Goal: Transaction & Acquisition: Purchase product/service

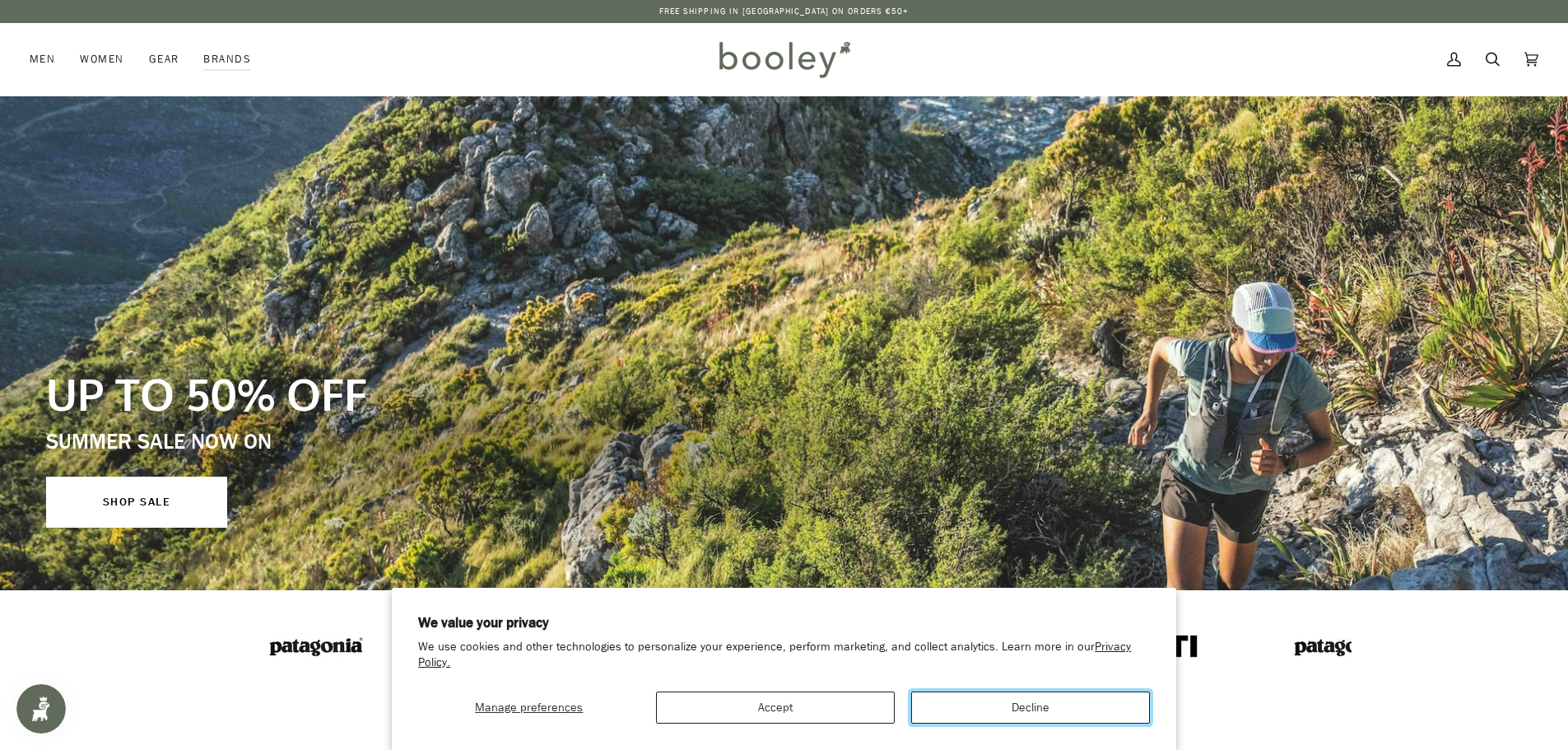
click at [966, 704] on button "Decline" at bounding box center [1030, 707] width 238 height 32
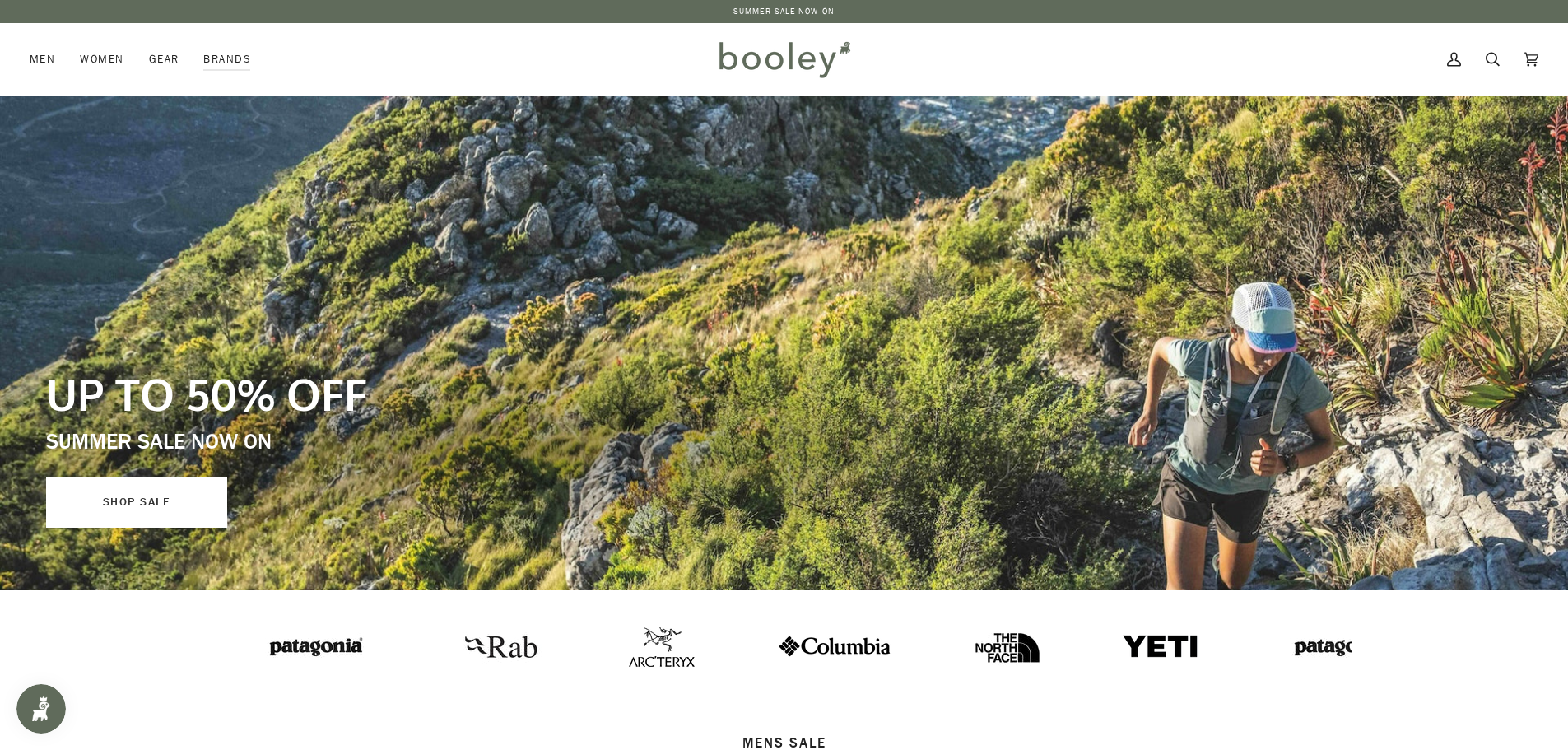
click at [193, 516] on link "SHOP SALE" at bounding box center [137, 501] width 181 height 51
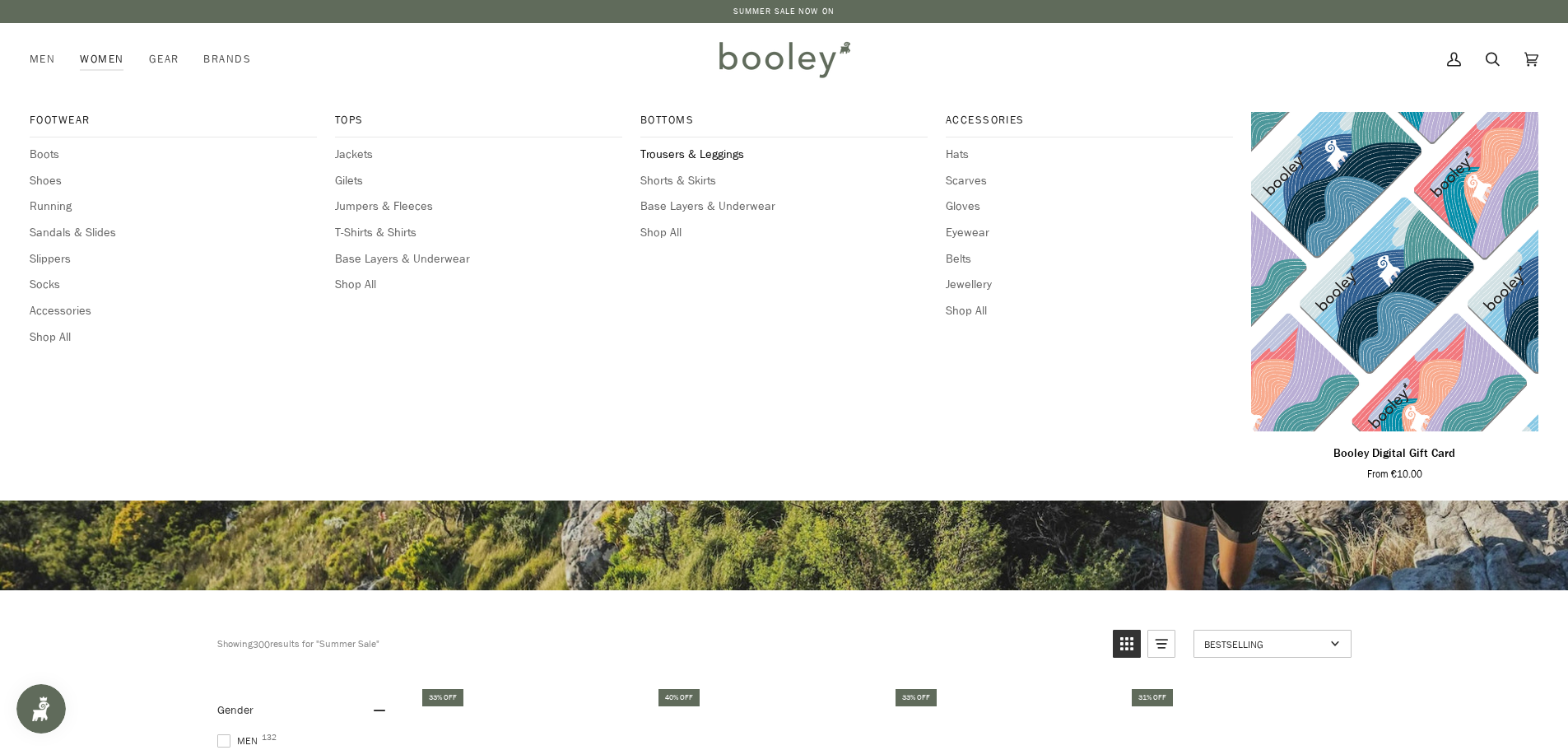
click at [737, 155] on span "Trousers & Leggings" at bounding box center [784, 154] width 287 height 18
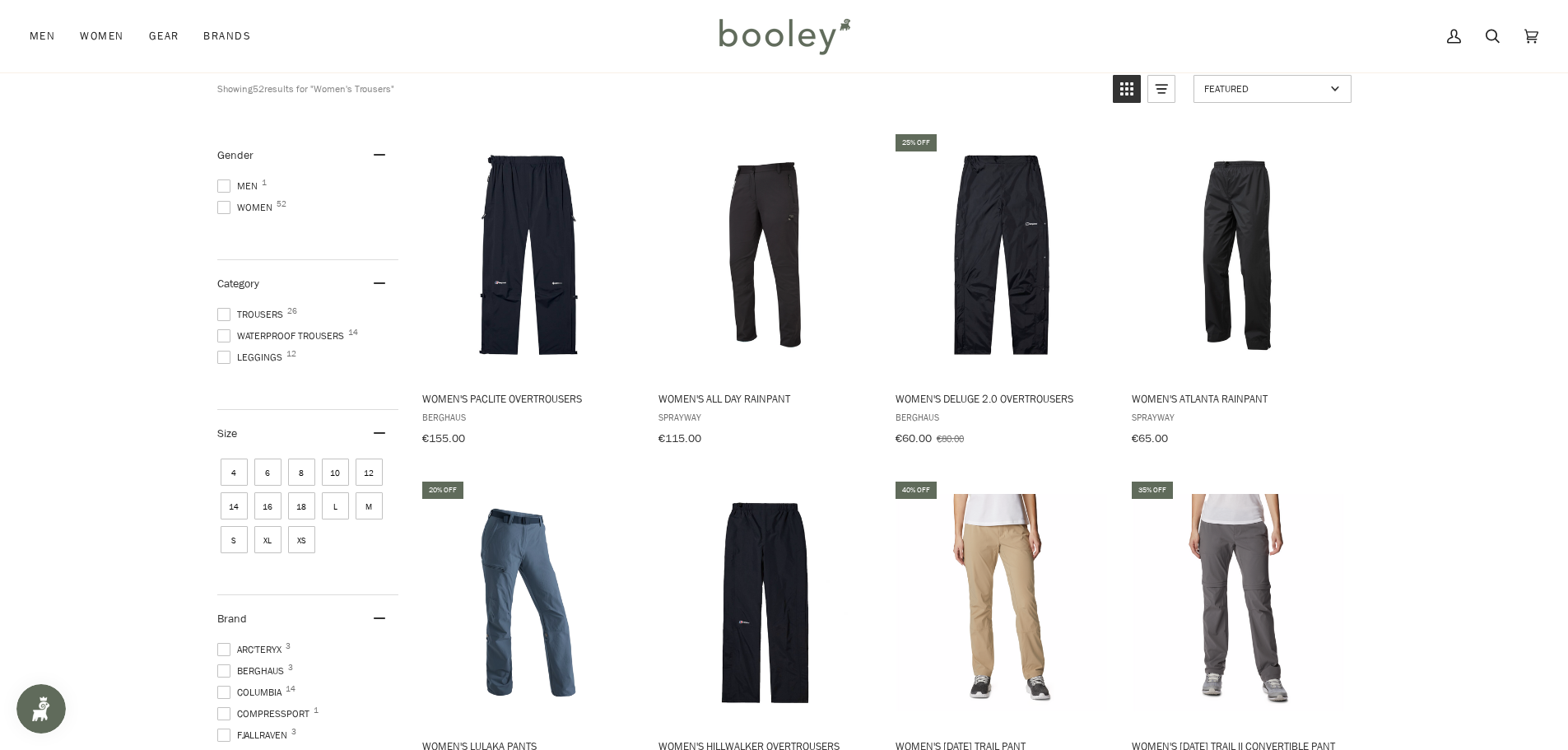
scroll to position [163, 0]
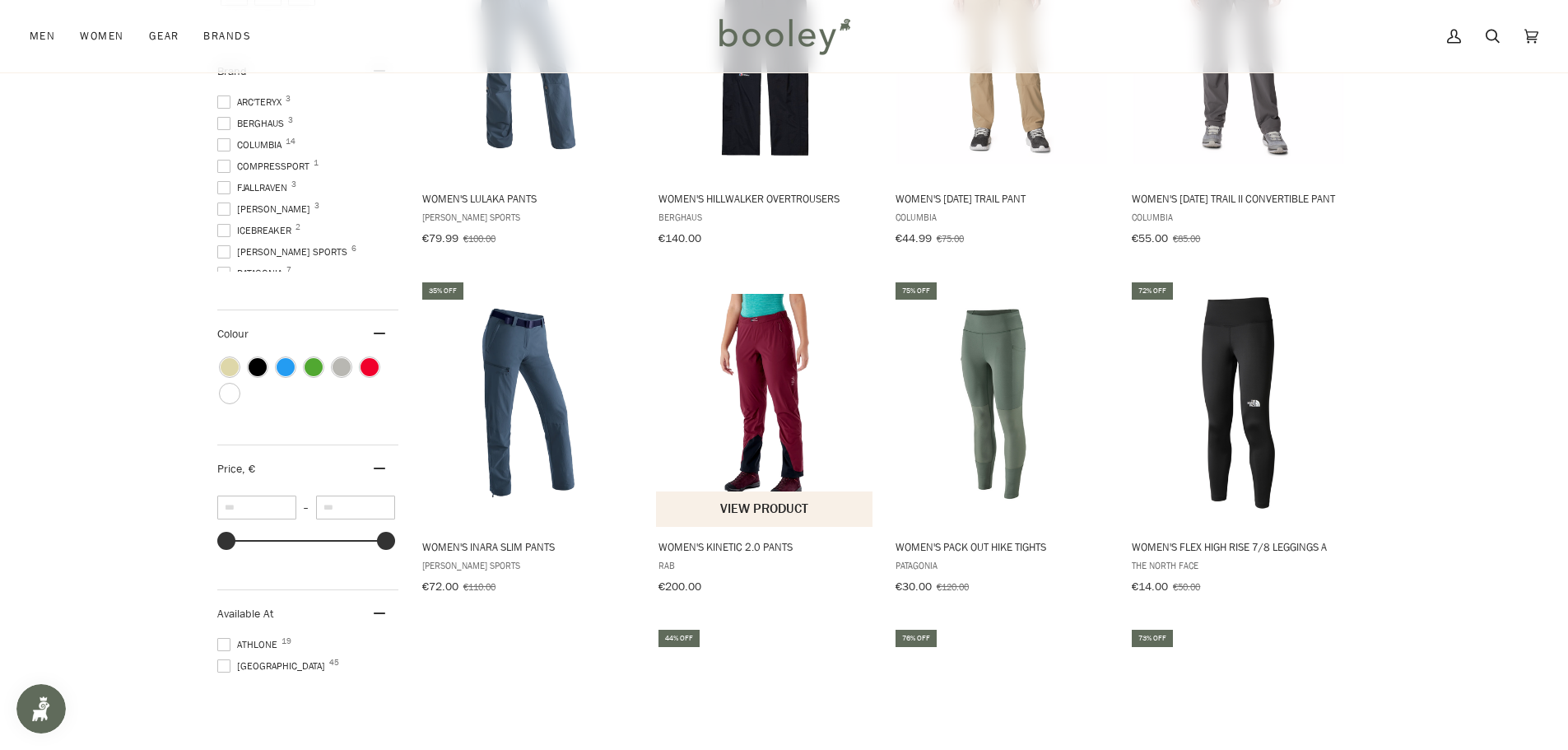
click at [775, 400] on img "Women's Kinetic 2.0 Pants" at bounding box center [766, 403] width 218 height 218
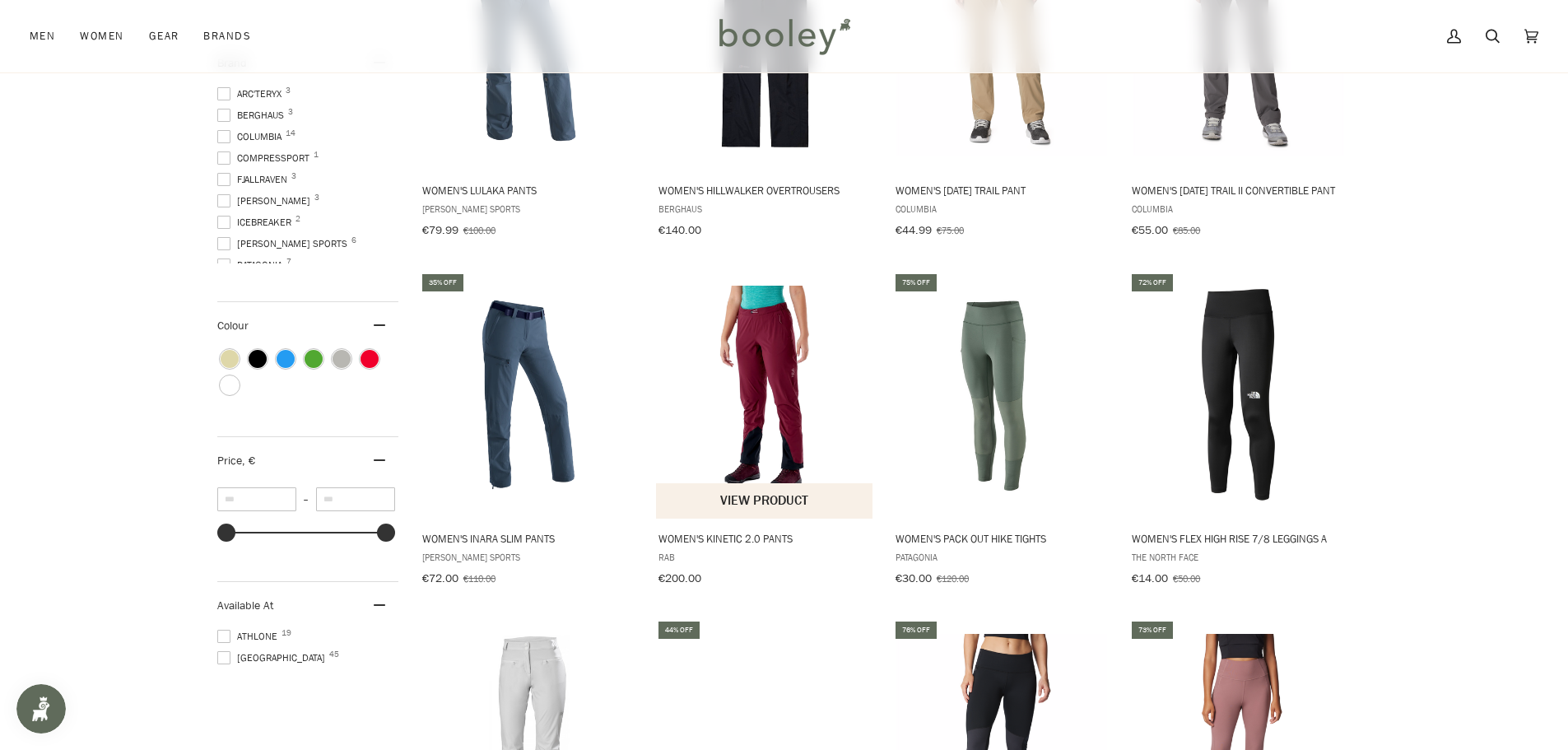
scroll to position [720, 0]
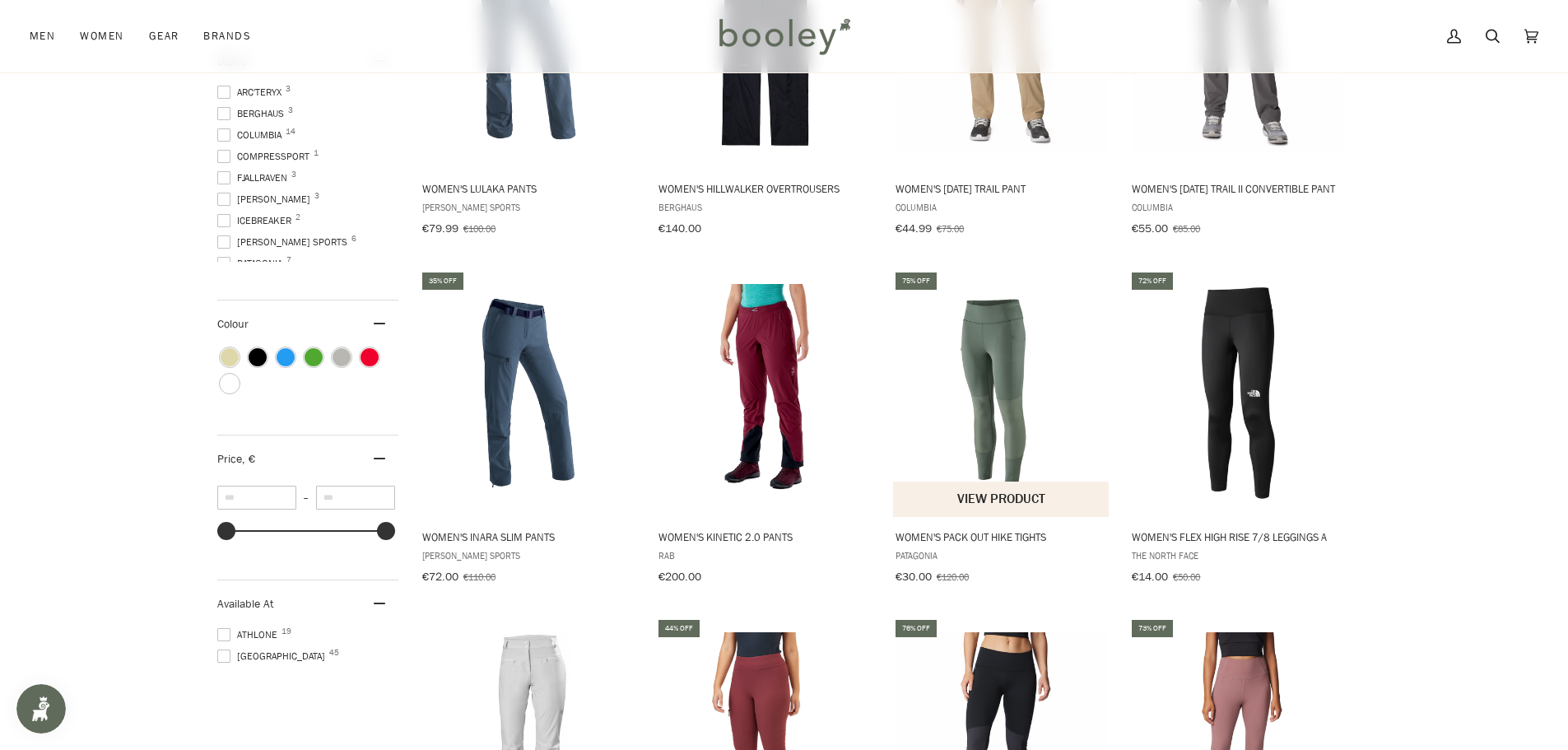
click at [1013, 431] on img "Women's Pack Out Hike Tights" at bounding box center [1002, 393] width 218 height 218
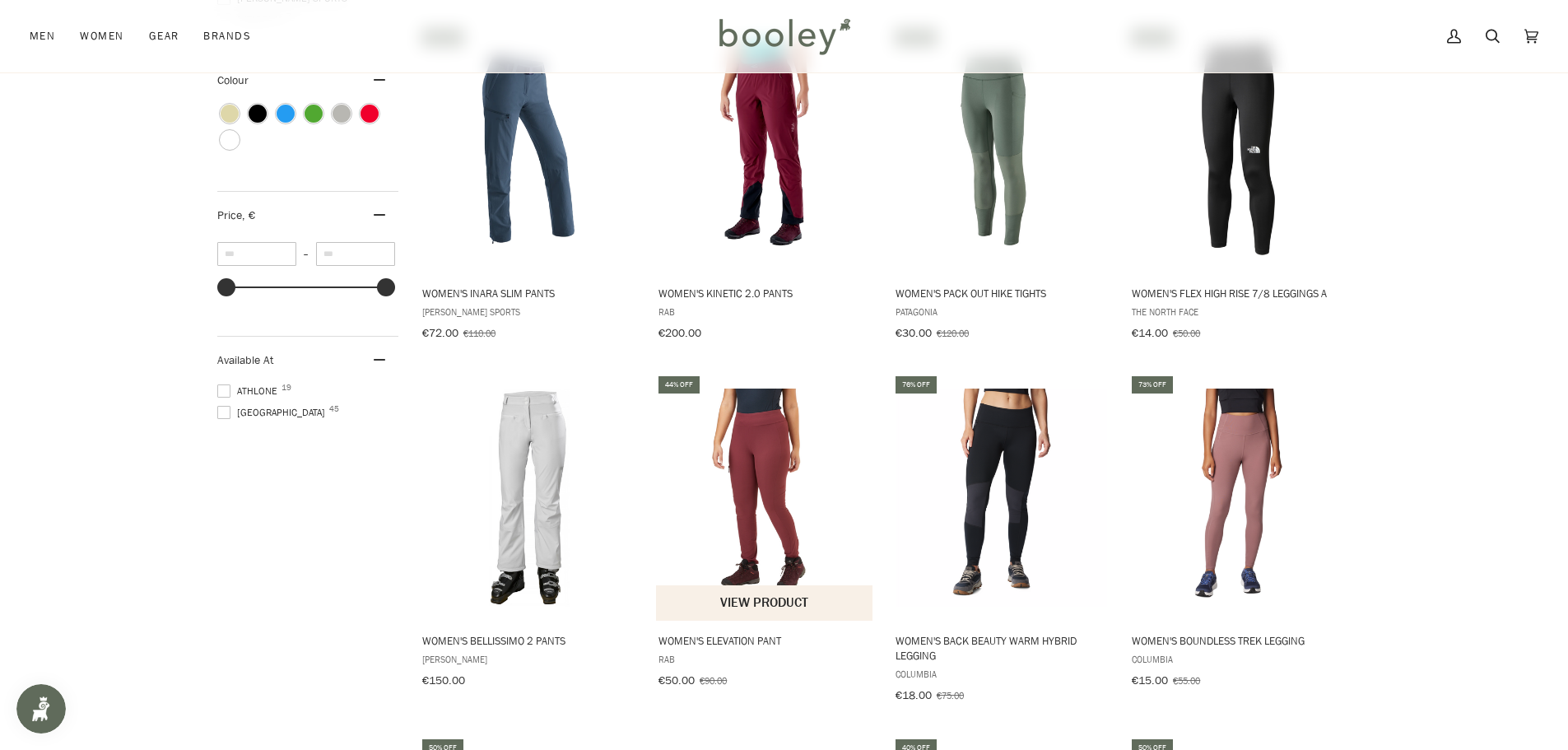
click at [741, 446] on img "Women's Elevation Pant" at bounding box center [766, 498] width 218 height 218
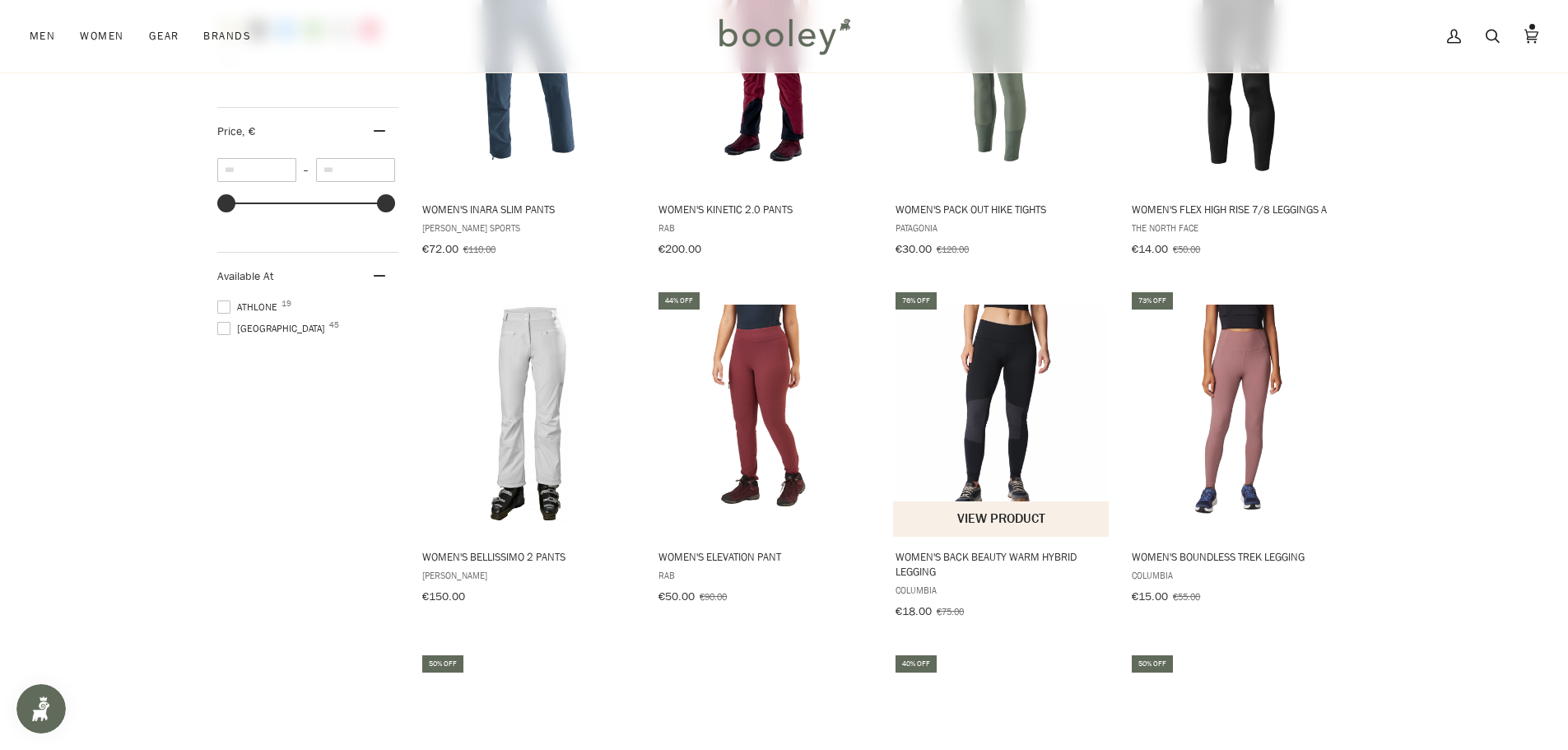
scroll to position [1048, 0]
click at [1027, 380] on img "Women's Back Beauty Warm Hybrid Legging" at bounding box center [1002, 413] width 218 height 218
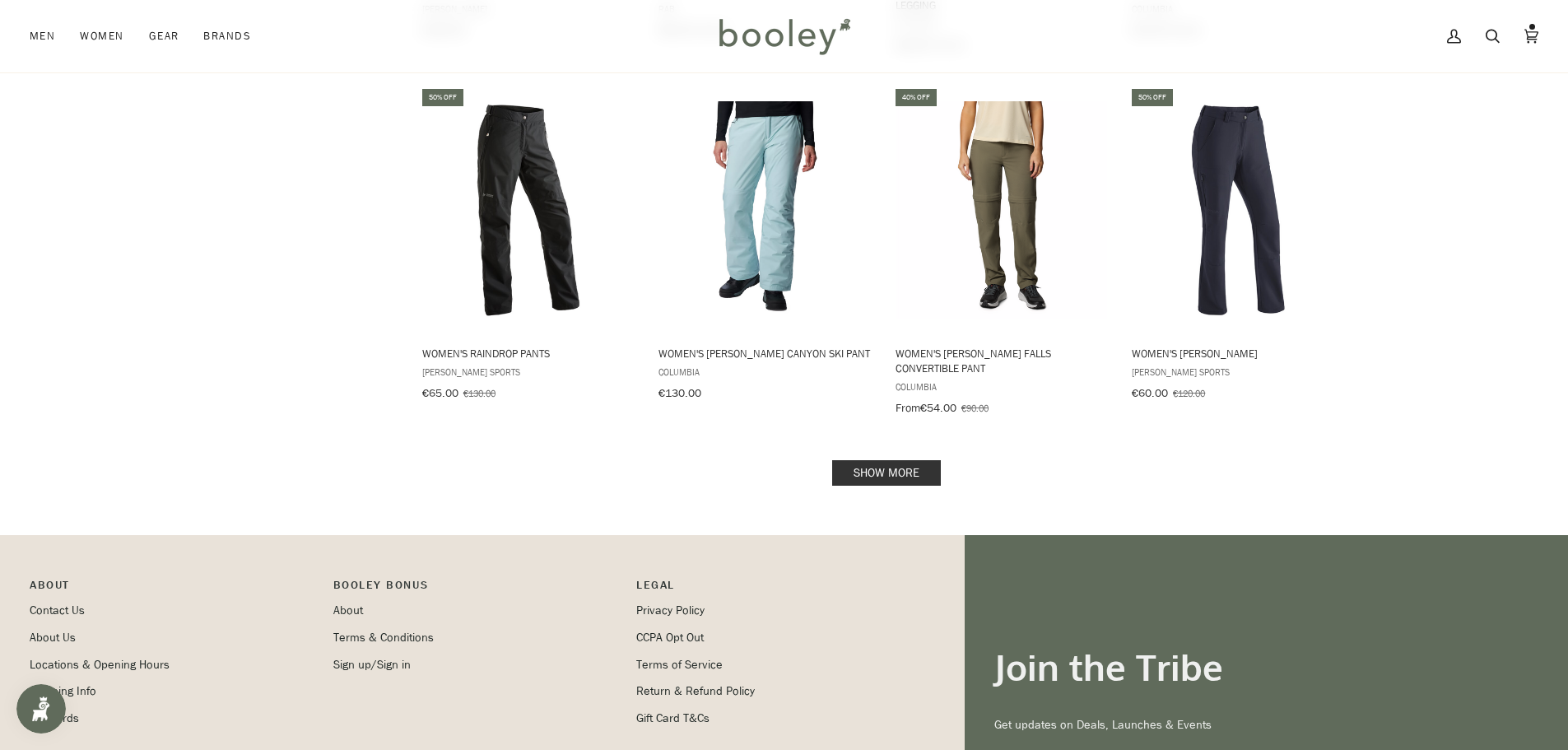
click at [880, 464] on link "Show more" at bounding box center [886, 473] width 108 height 26
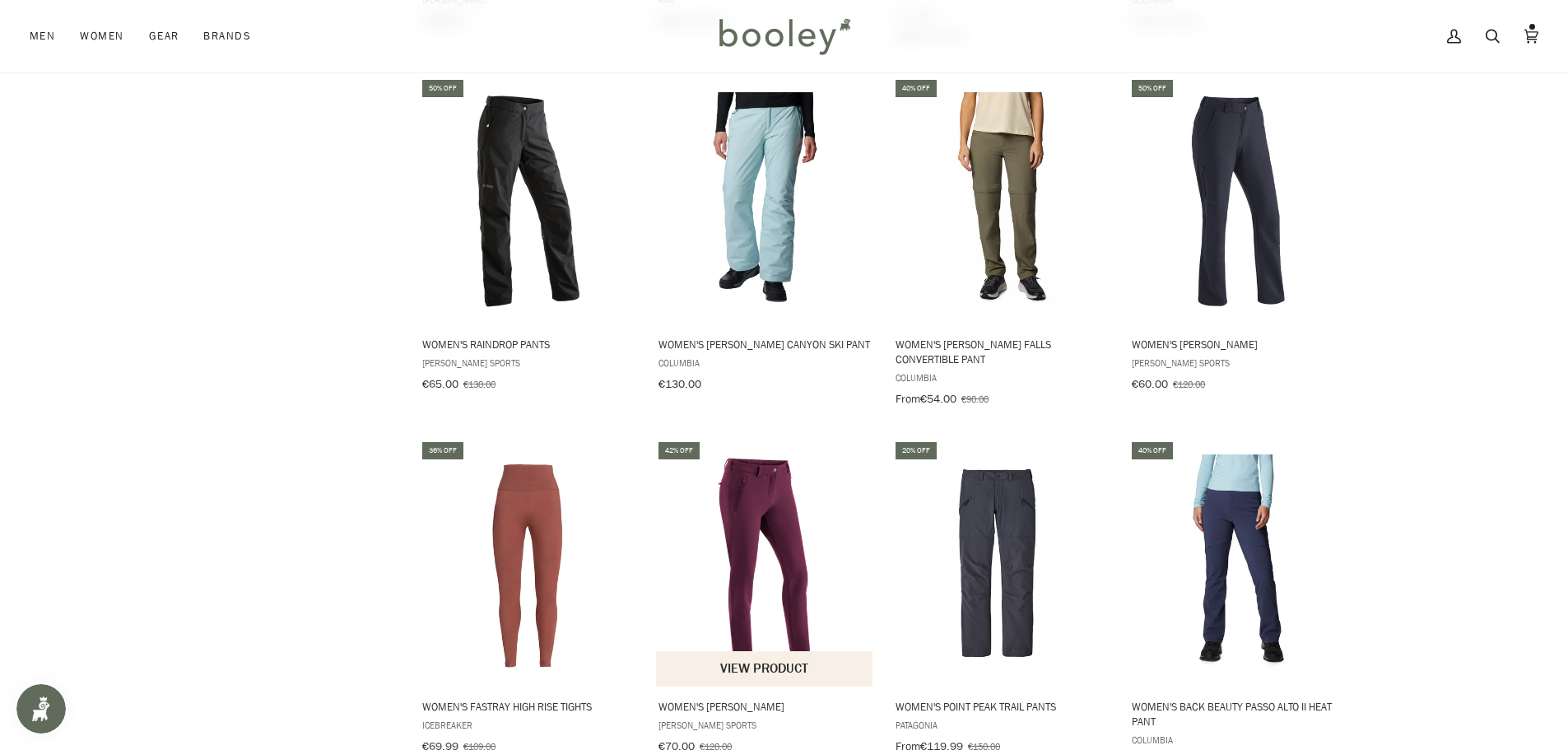
scroll to position [1624, 0]
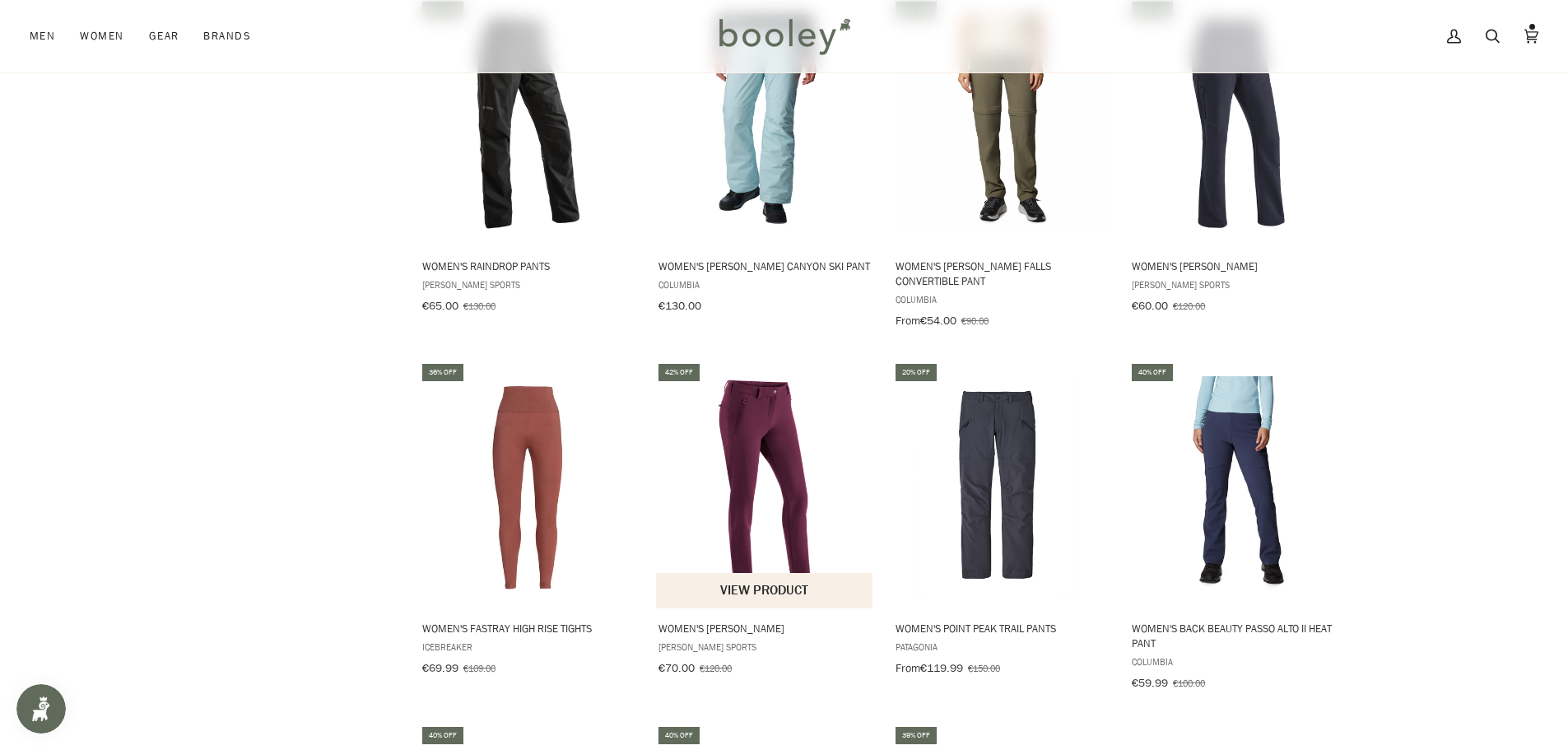
click at [780, 467] on img "Women's Helga Slim Pants" at bounding box center [766, 485] width 218 height 218
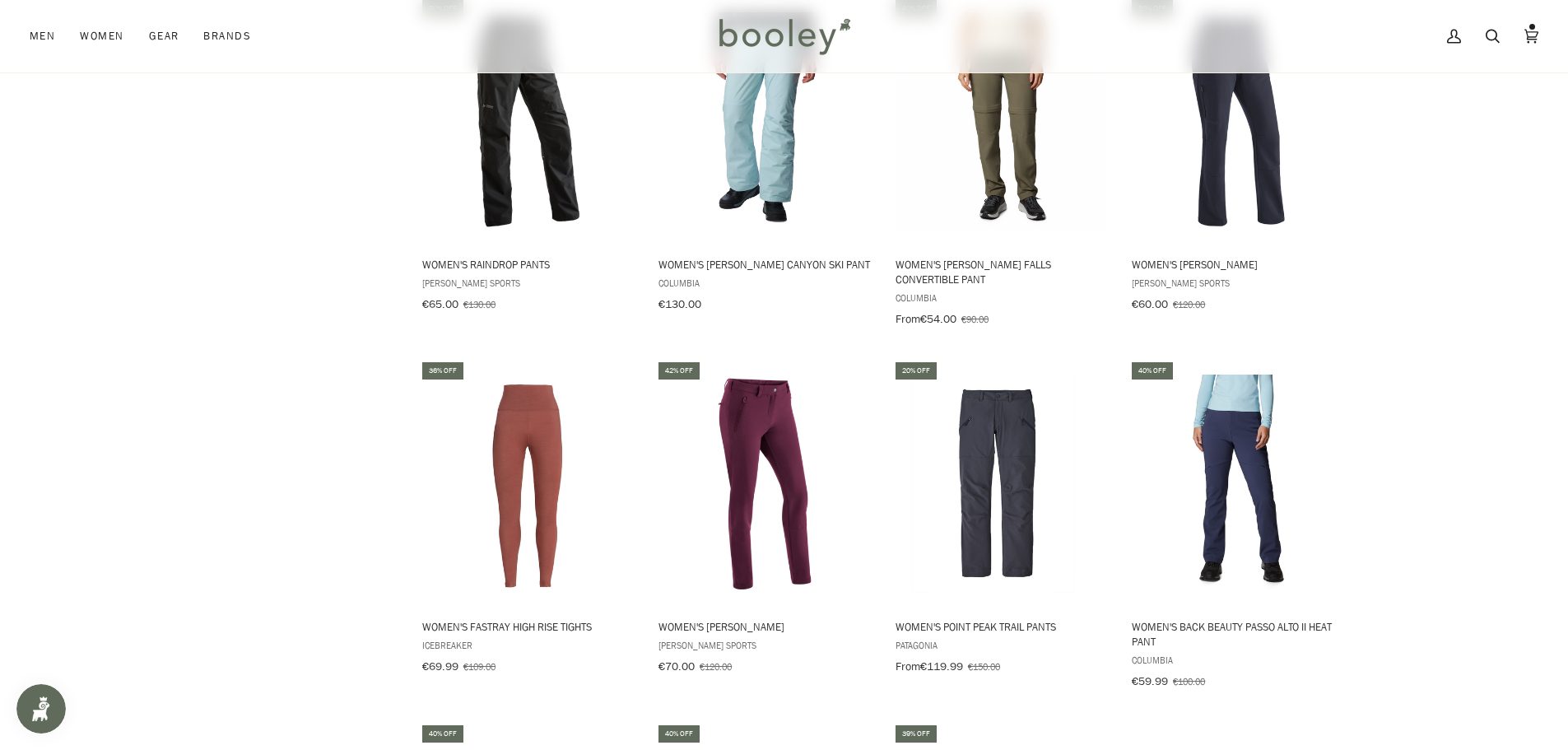
scroll to position [1704, 0]
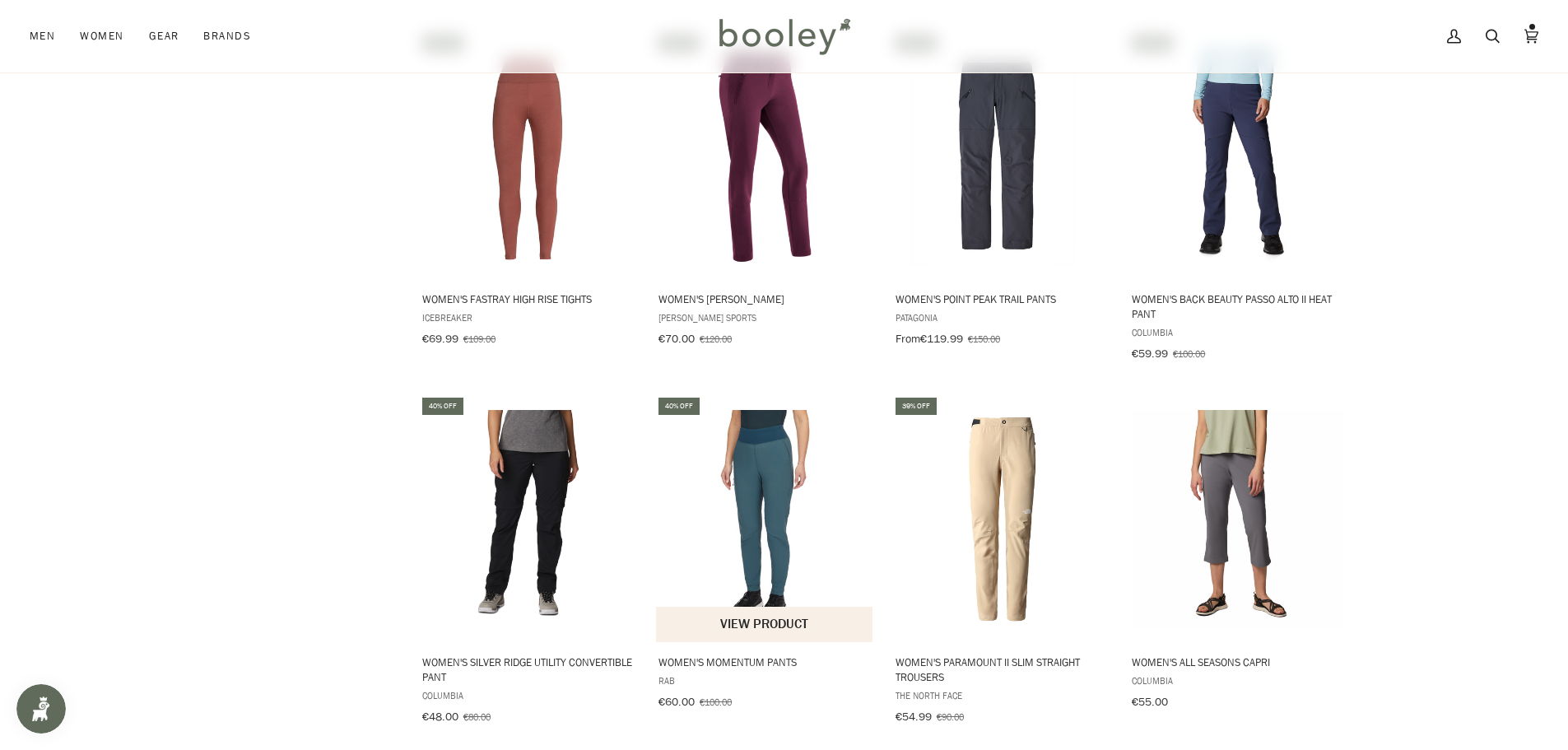
click at [757, 495] on img "Women's Momentum Pants" at bounding box center [766, 519] width 218 height 218
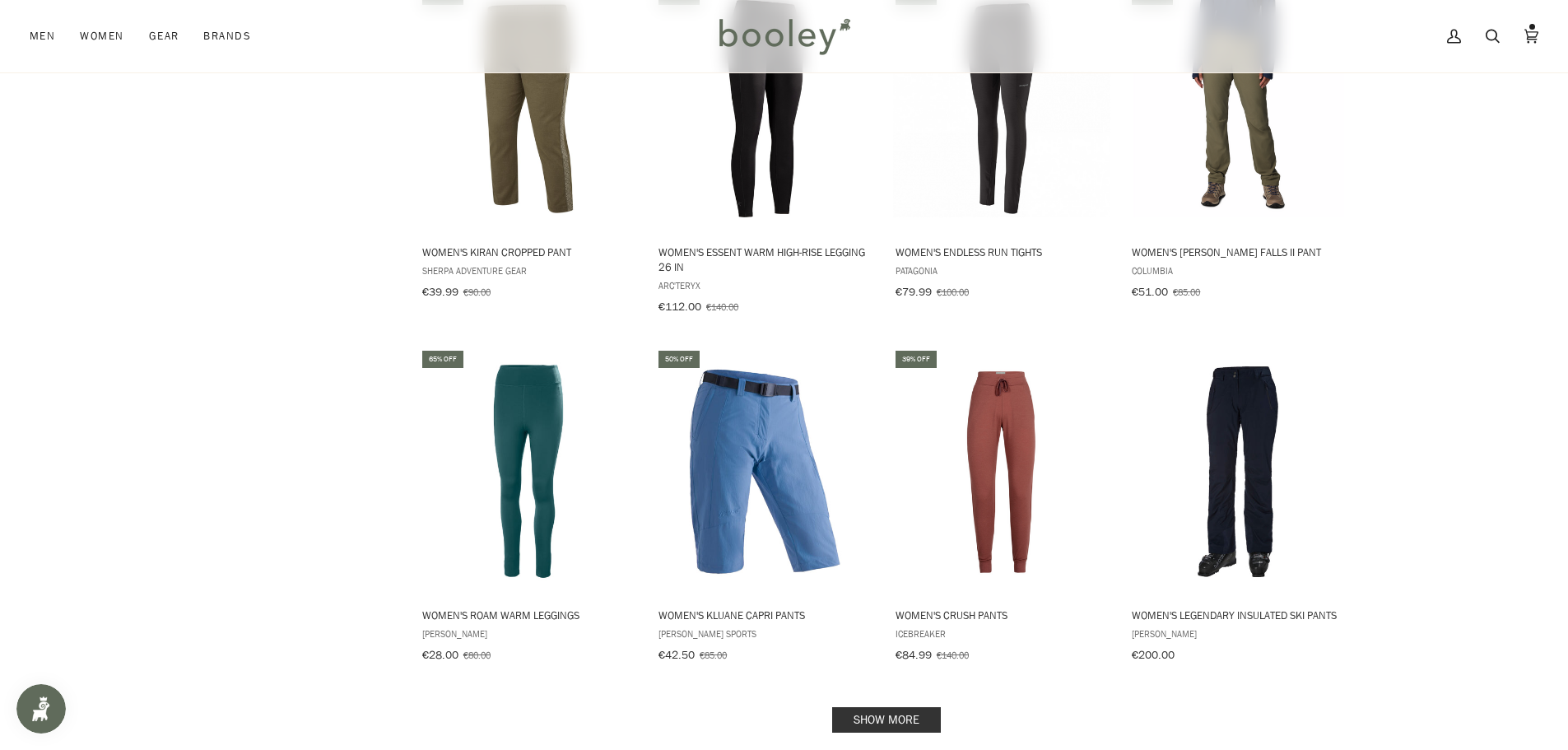
drag, startPoint x: 334, startPoint y: 427, endPoint x: 327, endPoint y: 341, distance: 86.3
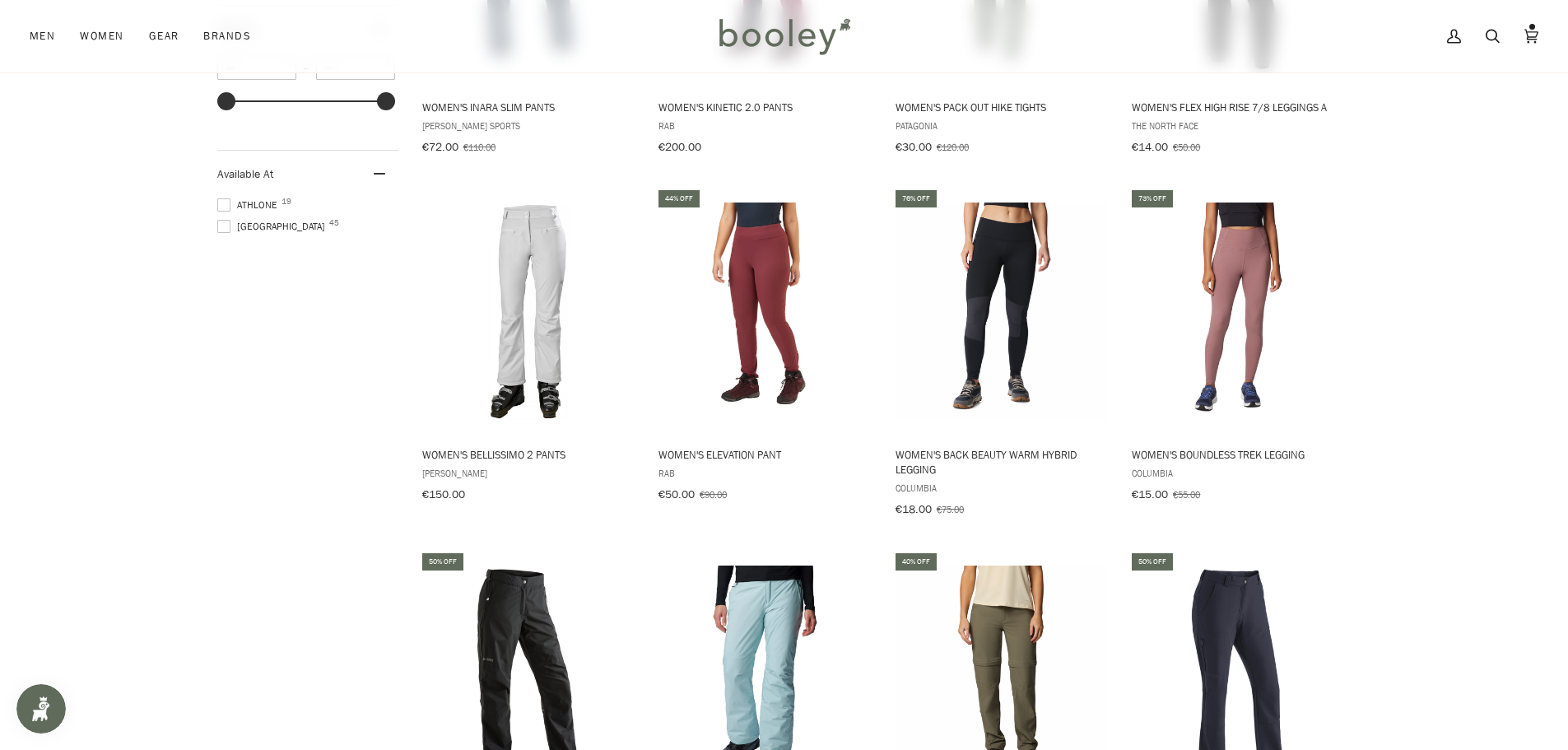
drag, startPoint x: 390, startPoint y: 302, endPoint x: 403, endPoint y: 213, distance: 89.9
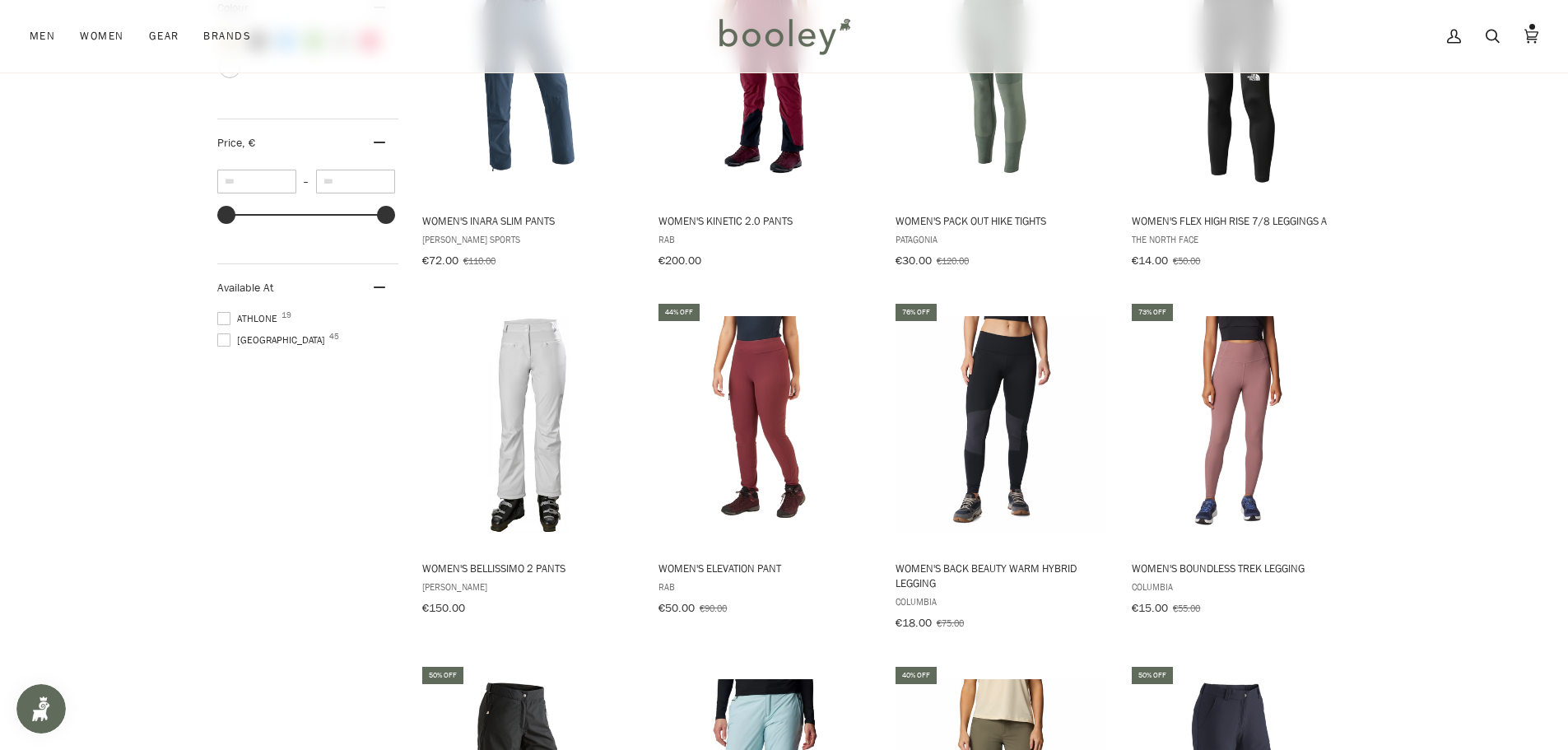
scroll to position [921, 0]
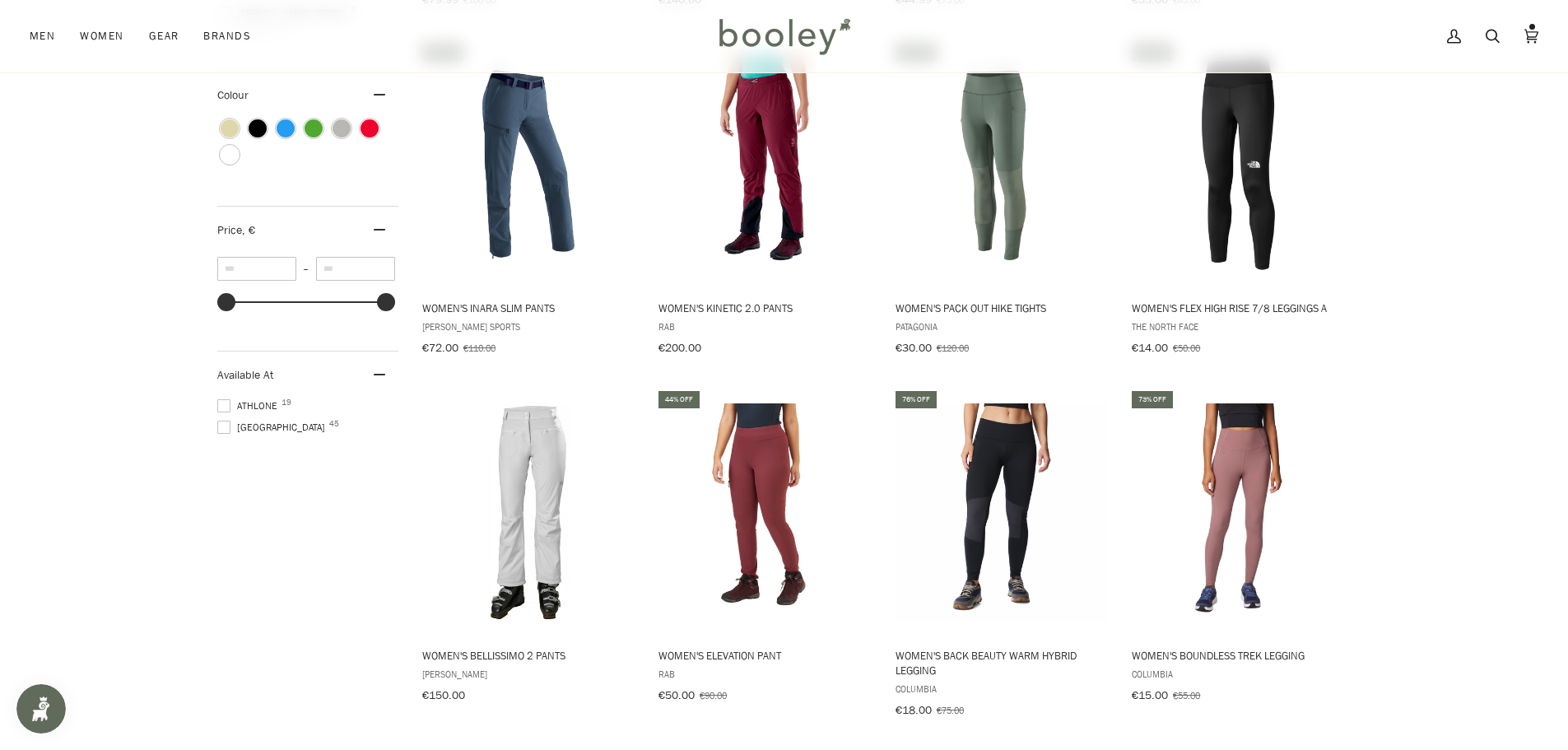
drag, startPoint x: 396, startPoint y: 261, endPoint x: 396, endPoint y: 228, distance: 33.0
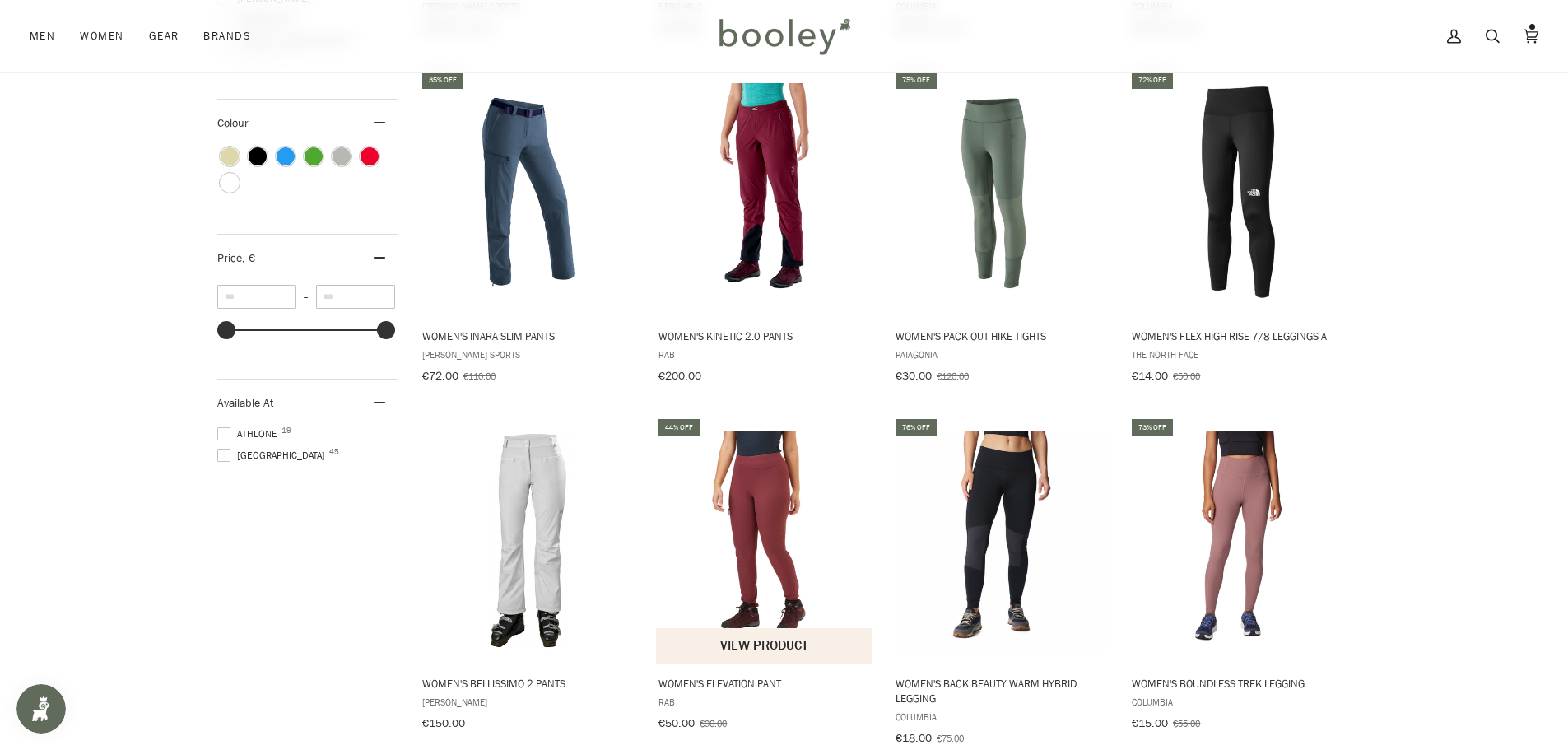
click at [780, 500] on img "Women's Elevation Pant" at bounding box center [766, 540] width 218 height 218
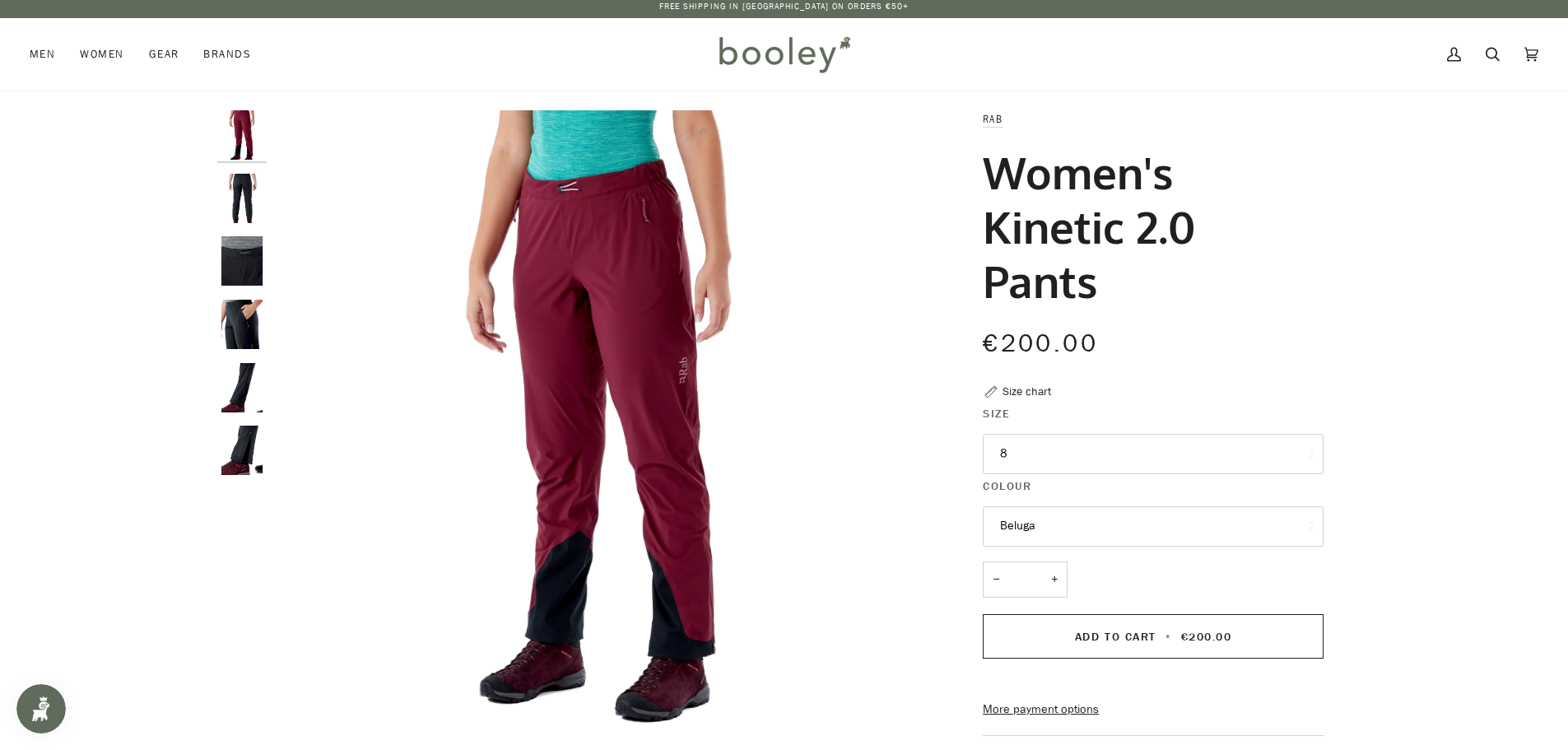
click at [1056, 463] on button "8" at bounding box center [1153, 453] width 341 height 40
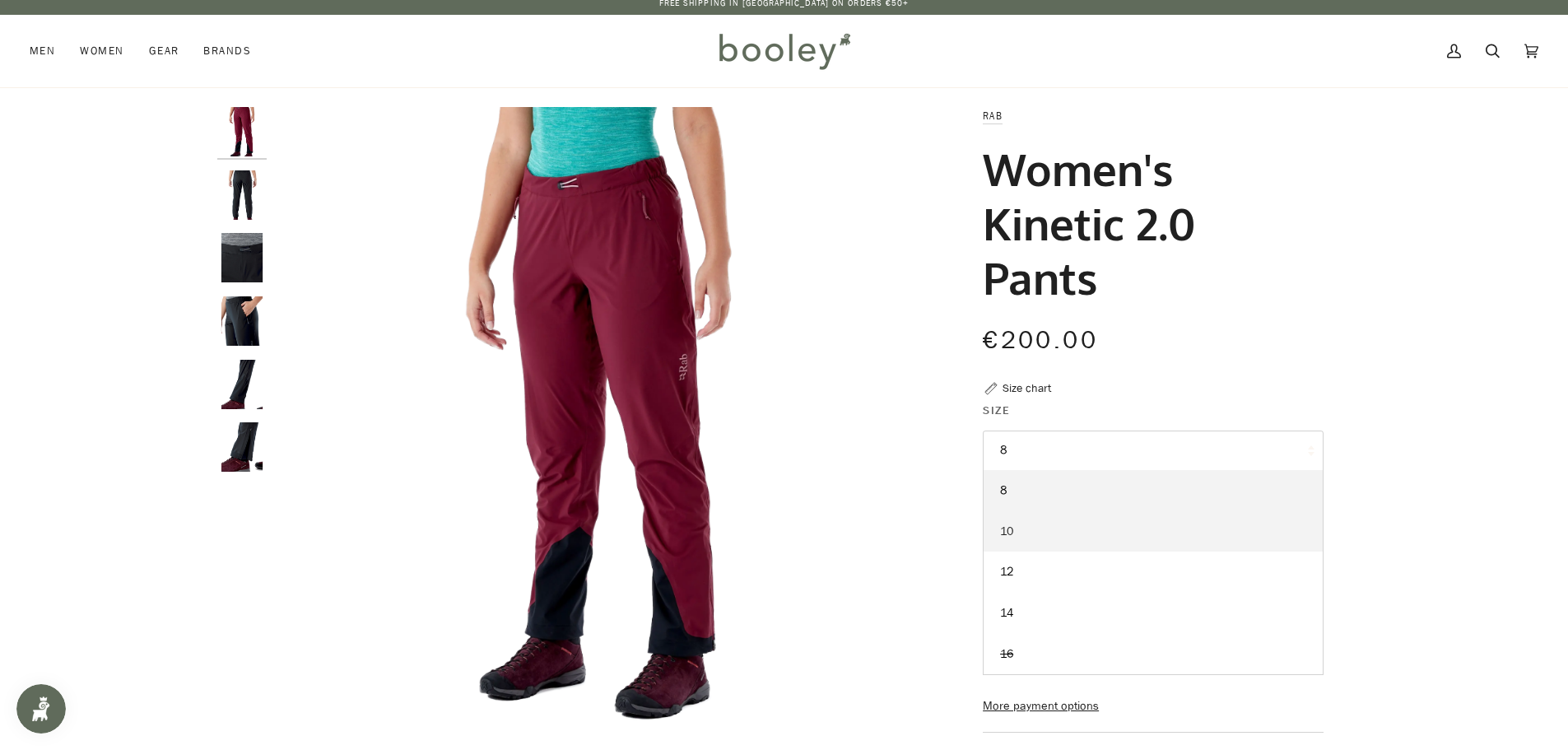
click at [1048, 523] on link "10" at bounding box center [1153, 532] width 339 height 41
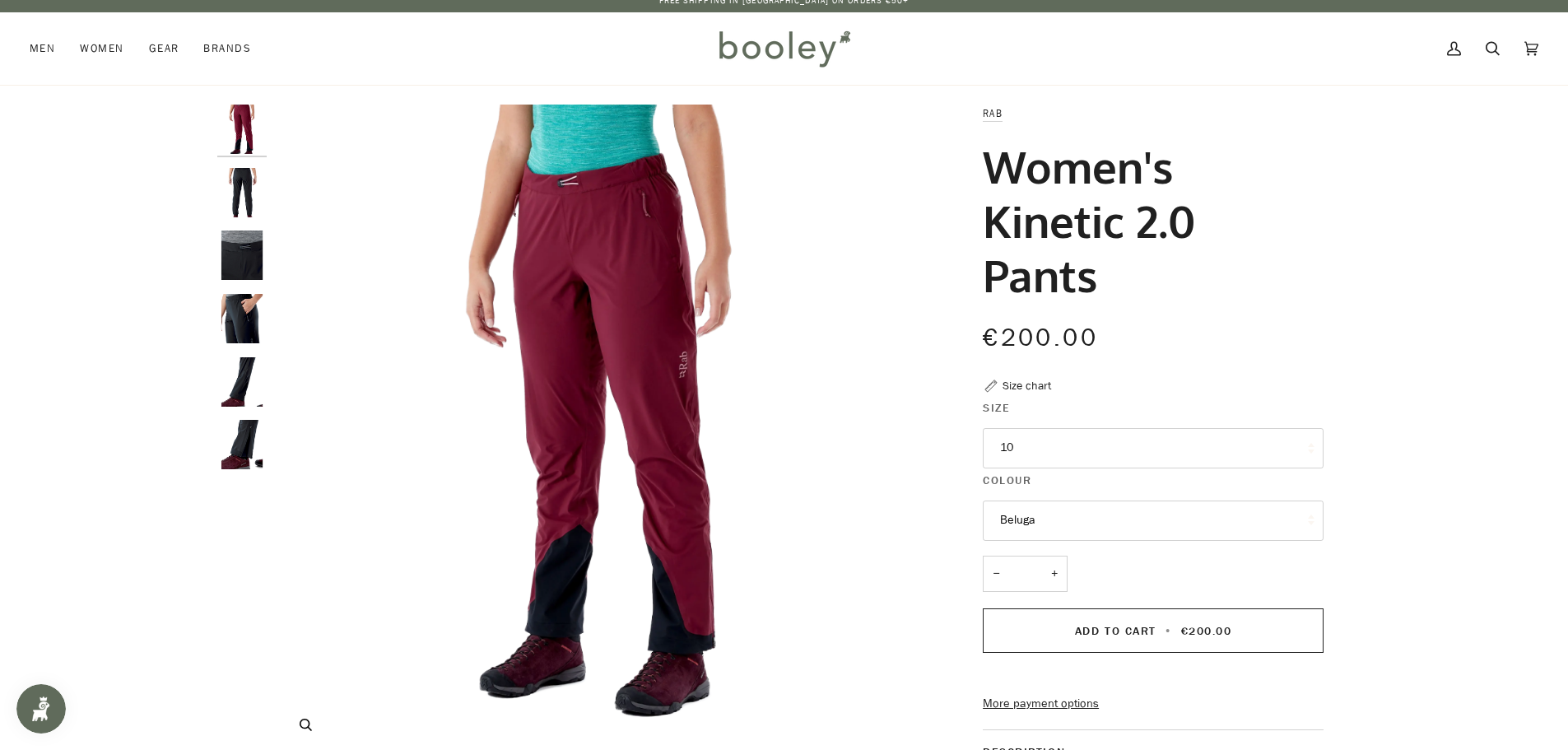
scroll to position [11, 0]
click at [249, 132] on img "Rab Women's Kinetic 2.0 Pants Deep Heather - Booley Galway" at bounding box center [242, 128] width 49 height 49
click at [241, 189] on img "Rab Women's Kinetic 2.0 Pants Beluga - Booley Galway" at bounding box center [242, 191] width 49 height 49
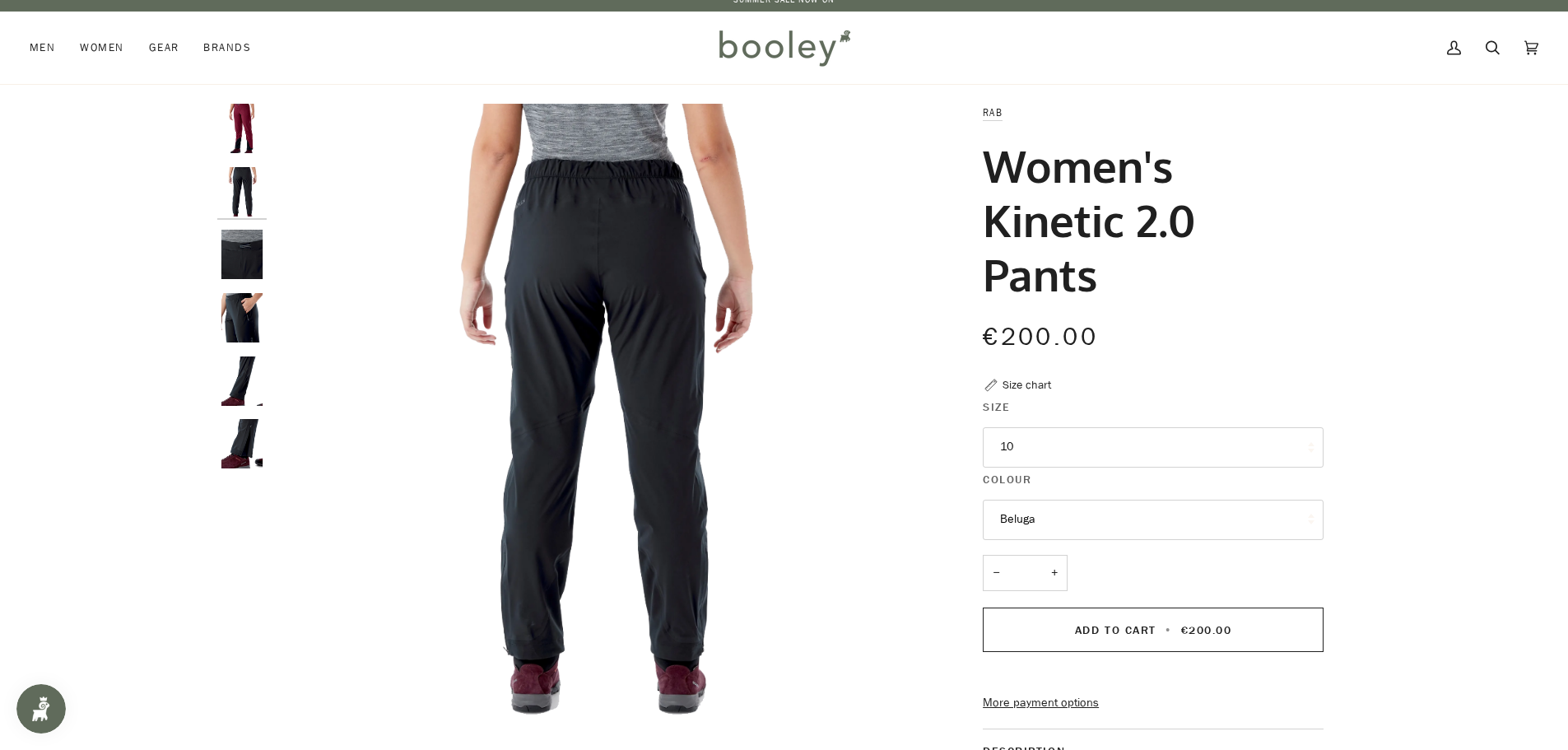
click at [243, 254] on img "Rab Women's Kinetic 2.0 Pants Beluga - Booley Galway" at bounding box center [242, 254] width 49 height 49
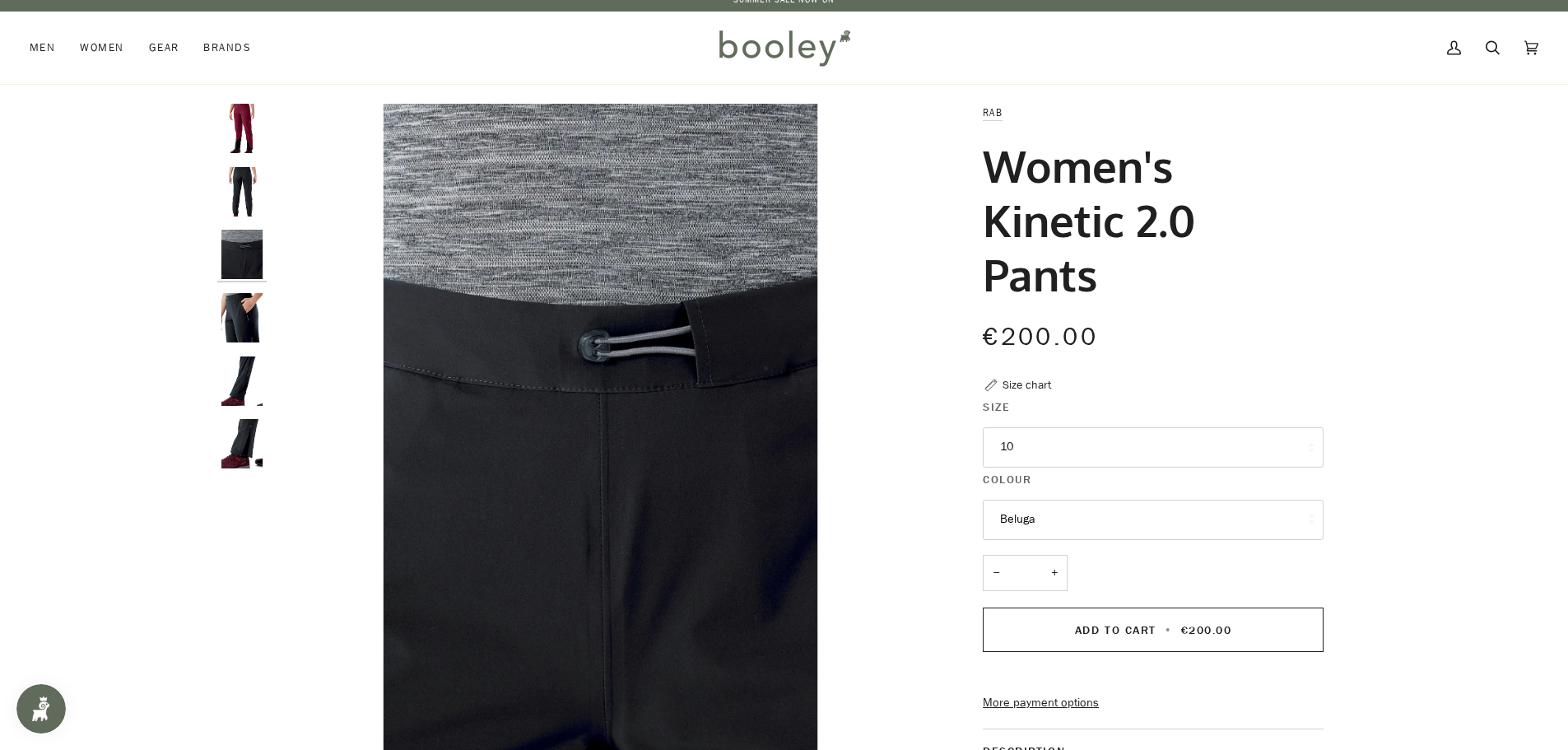
click at [243, 304] on img "Rab Women's Kinetic 2.0 Pants Beluga - Booley Galway" at bounding box center [242, 317] width 49 height 49
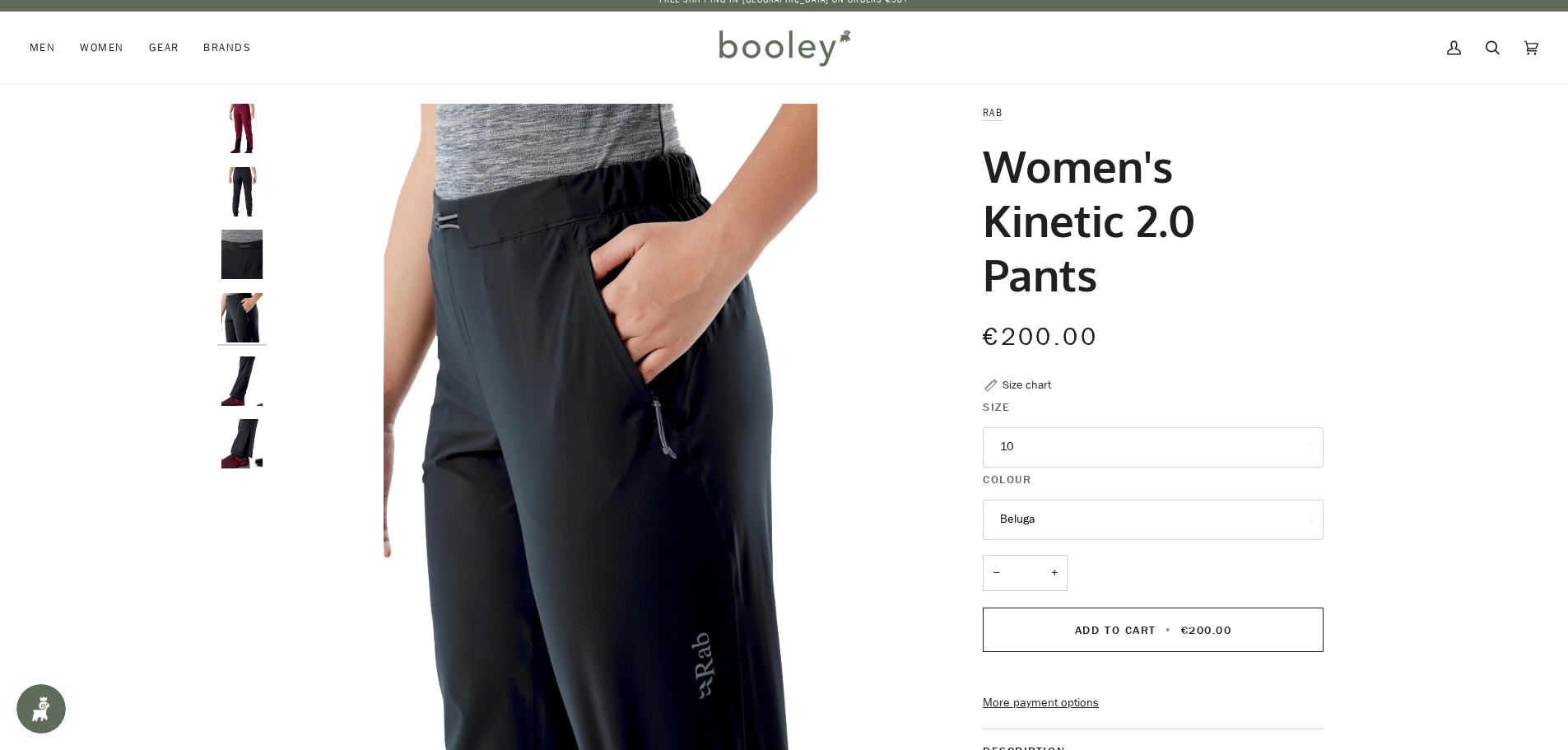
click at [248, 356] on img "Rab Women's Kinetic 2.0 Pants Beluga - Booley Galway" at bounding box center [242, 380] width 49 height 49
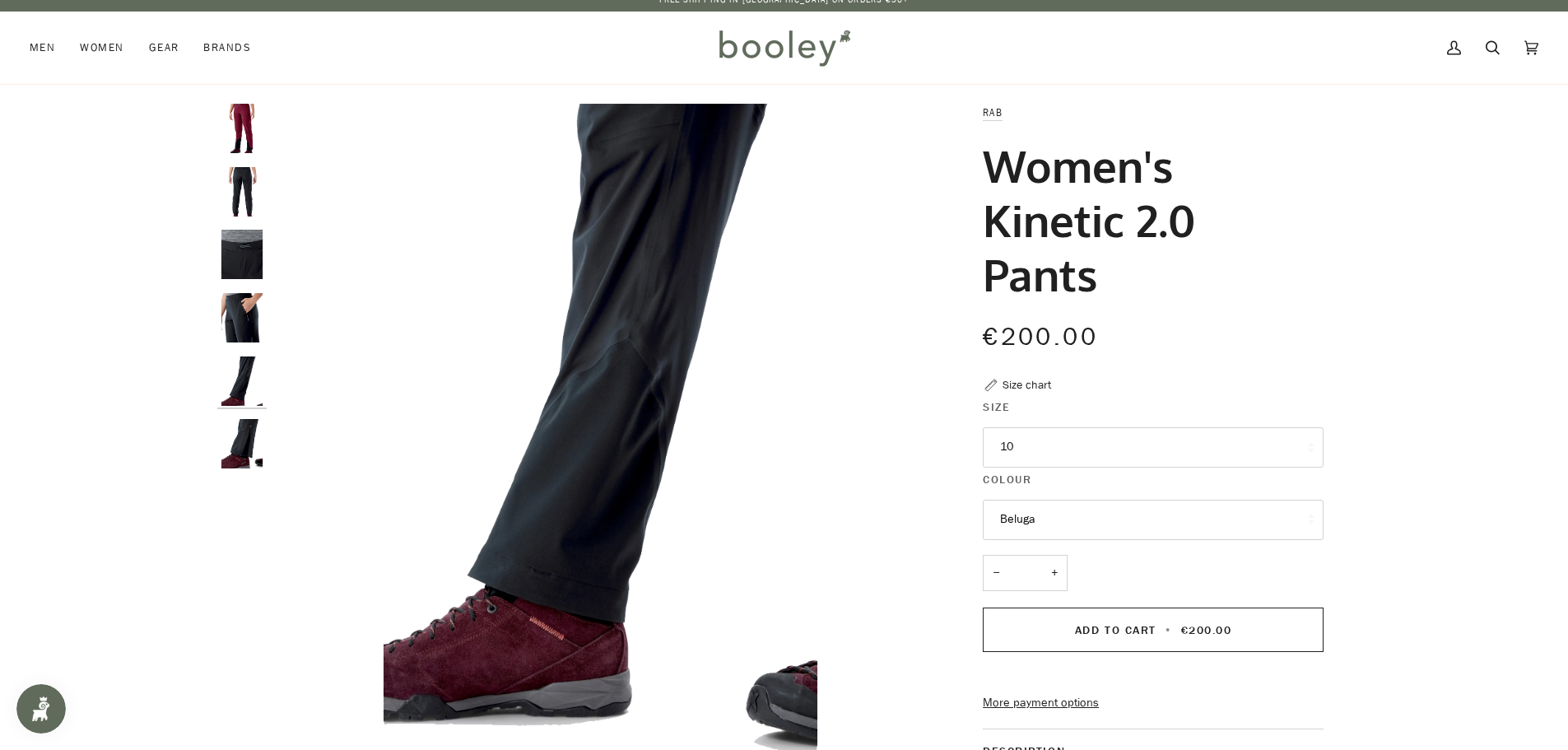
click at [253, 427] on img "Rab Women's Kinetic 2.0 Pants Beluga - Booley Galway" at bounding box center [242, 443] width 49 height 49
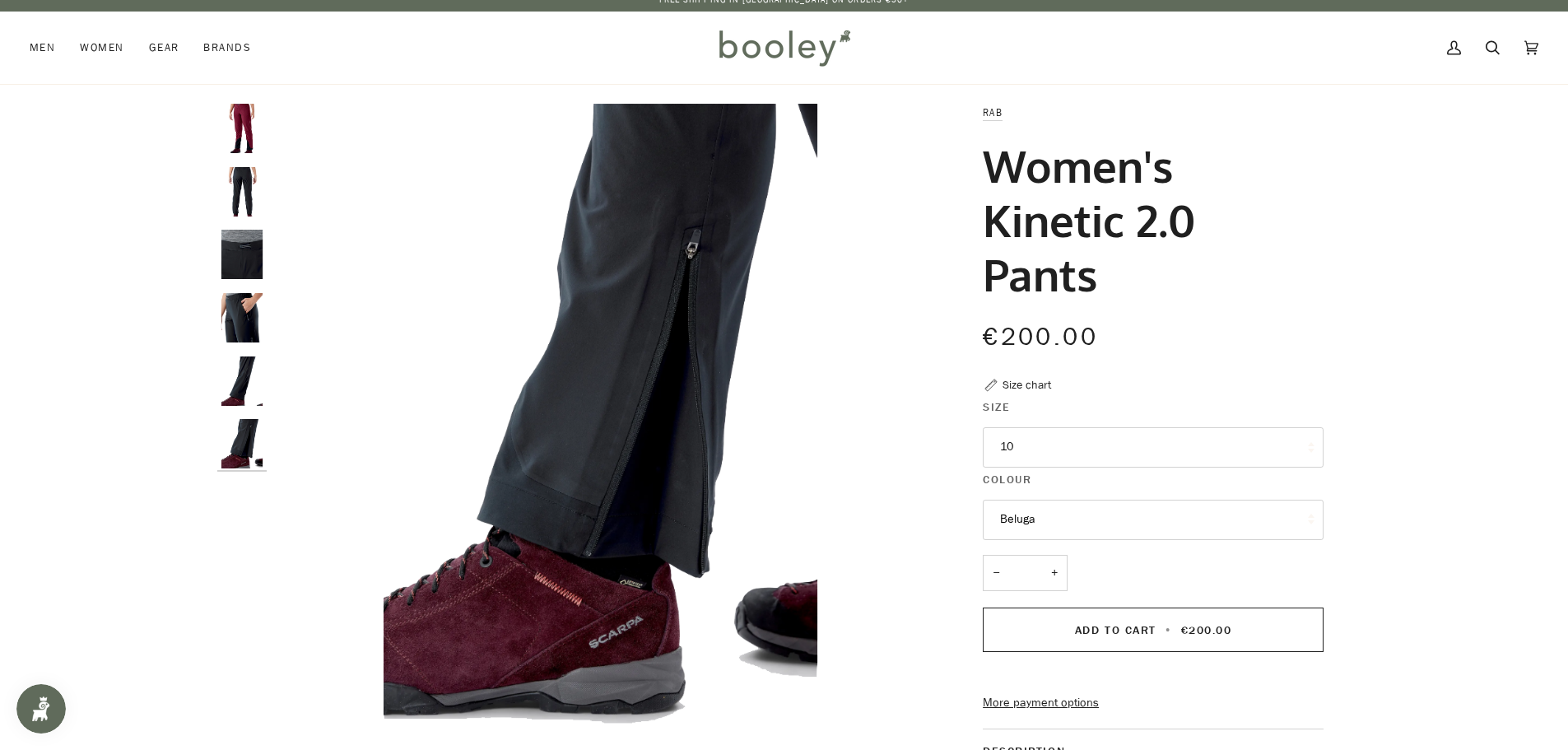
click at [247, 383] on img "Rab Women's Kinetic 2.0 Pants Beluga - Booley Galway" at bounding box center [242, 380] width 49 height 49
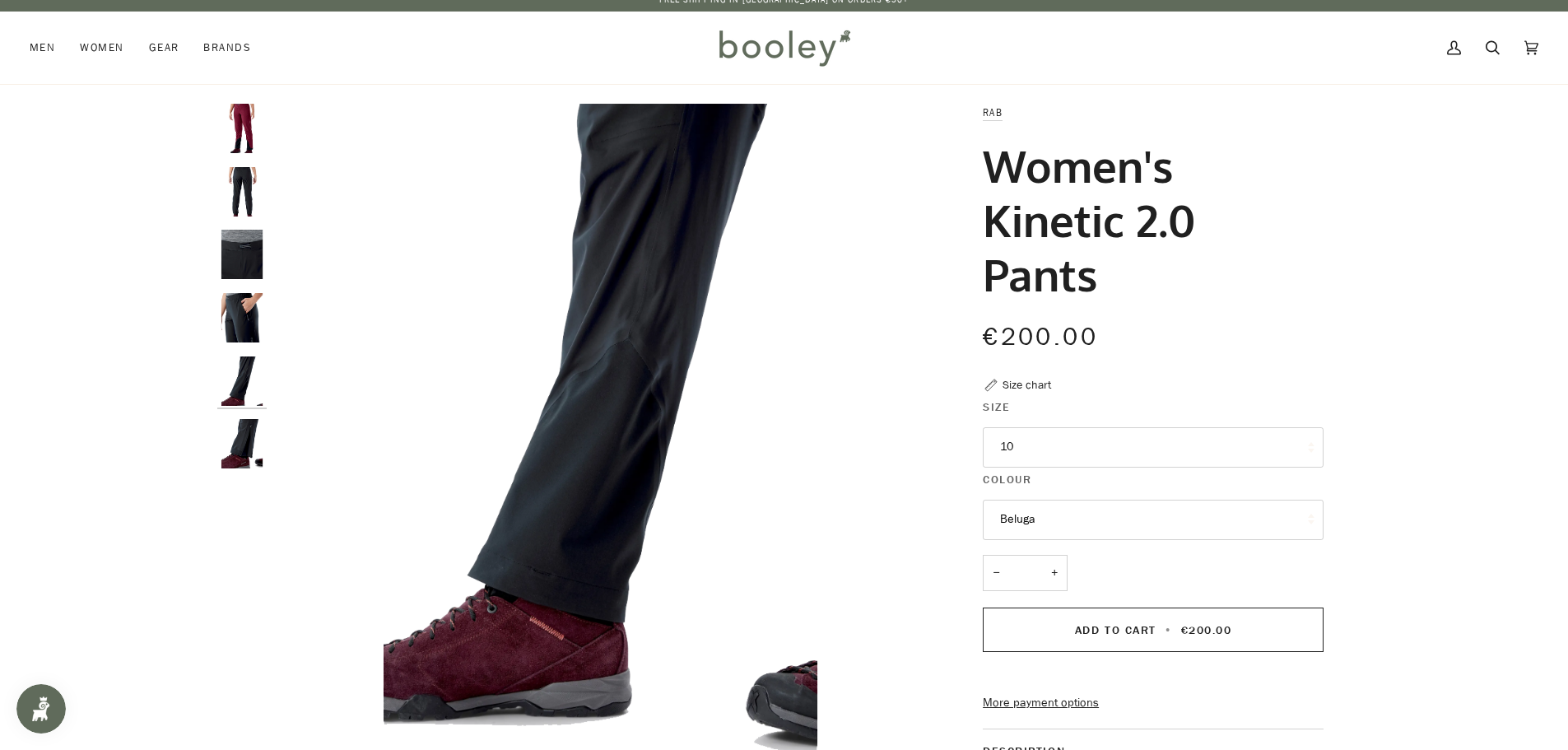
click at [245, 324] on img "Rab Women's Kinetic 2.0 Pants Beluga - Booley Galway" at bounding box center [242, 317] width 49 height 49
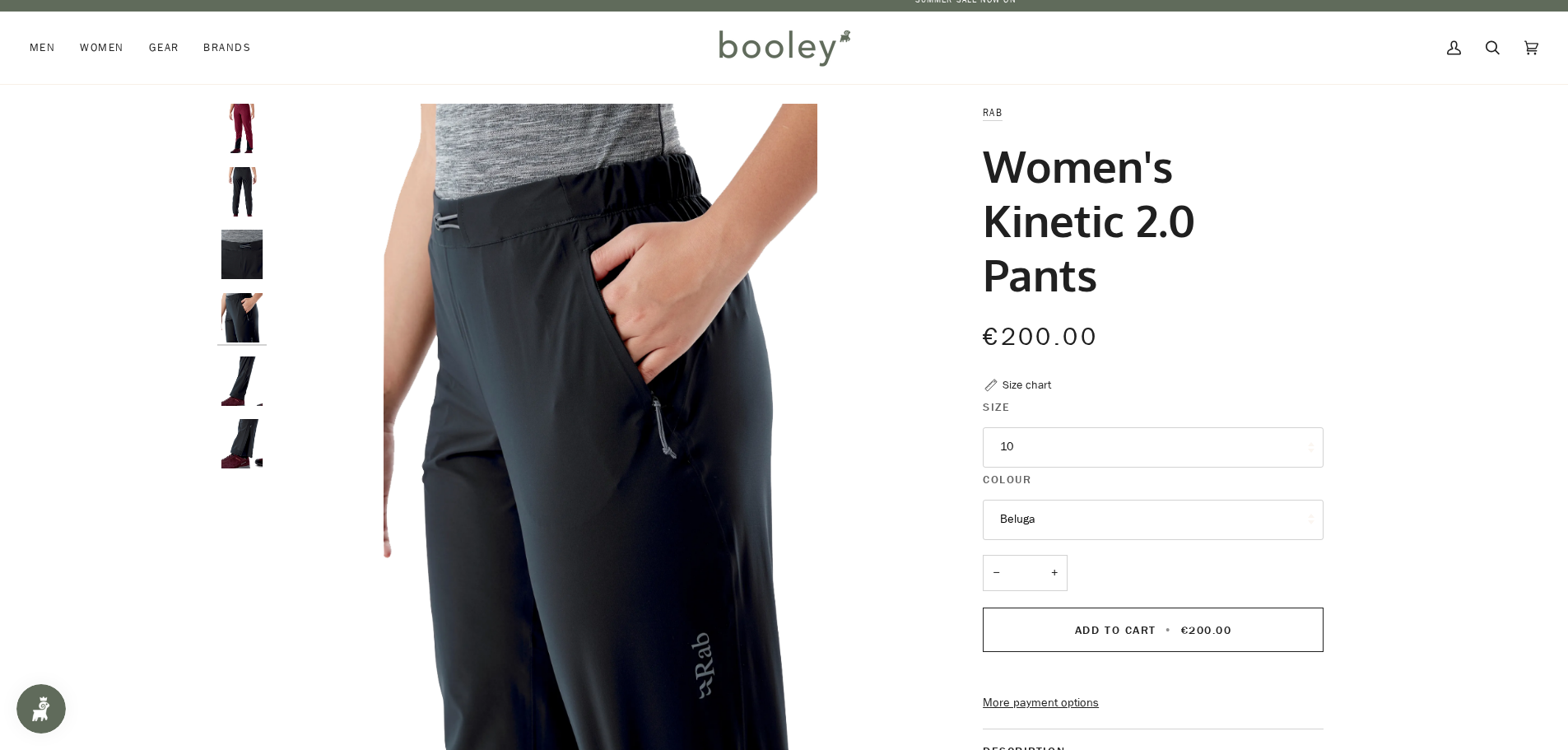
click at [243, 282] on div at bounding box center [246, 293] width 58 height 378
click at [243, 267] on img "Rab Women's Kinetic 2.0 Pants Beluga - Booley Galway" at bounding box center [242, 254] width 49 height 49
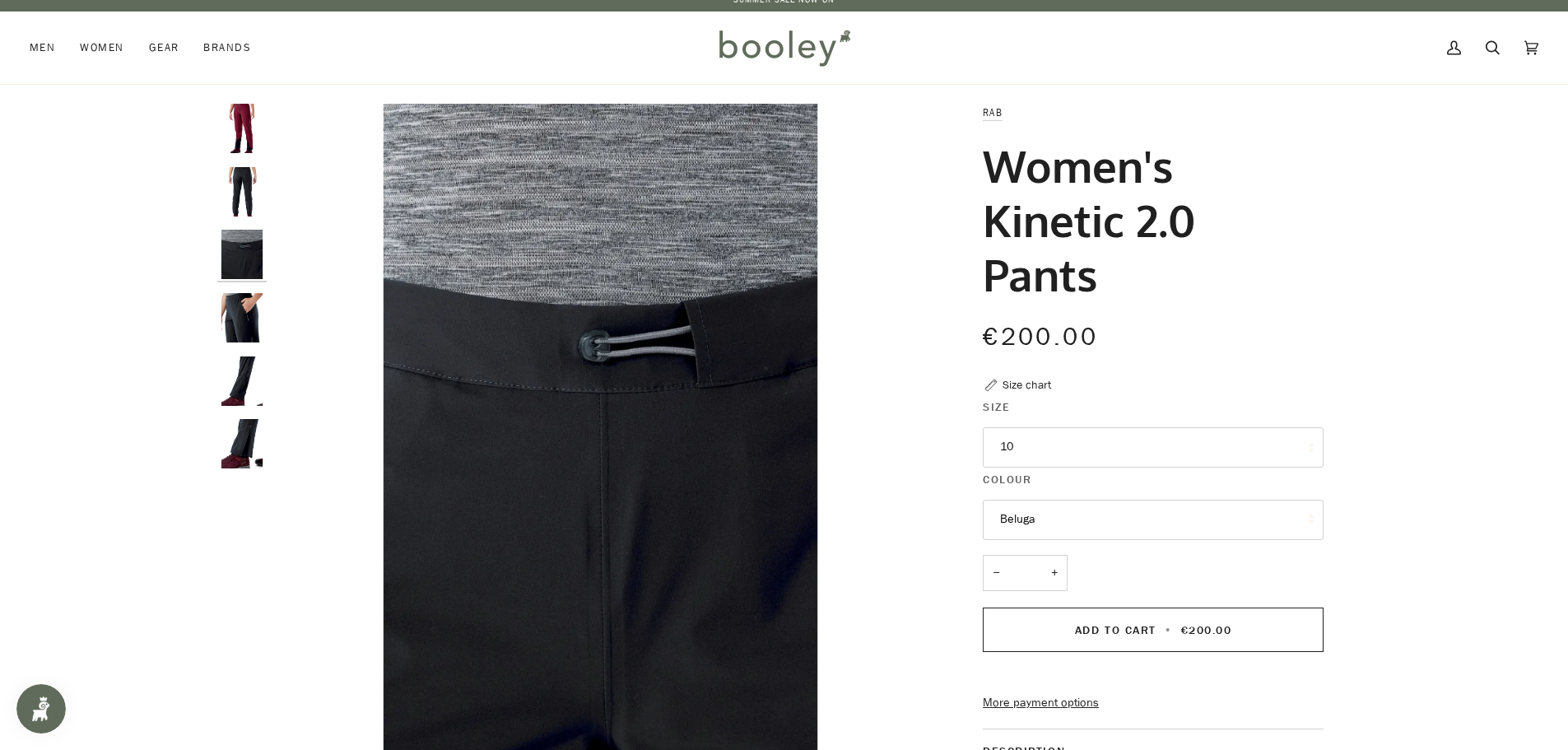
click at [247, 172] on img "Rab Women's Kinetic 2.0 Pants Beluga - Booley Galway" at bounding box center [242, 191] width 49 height 49
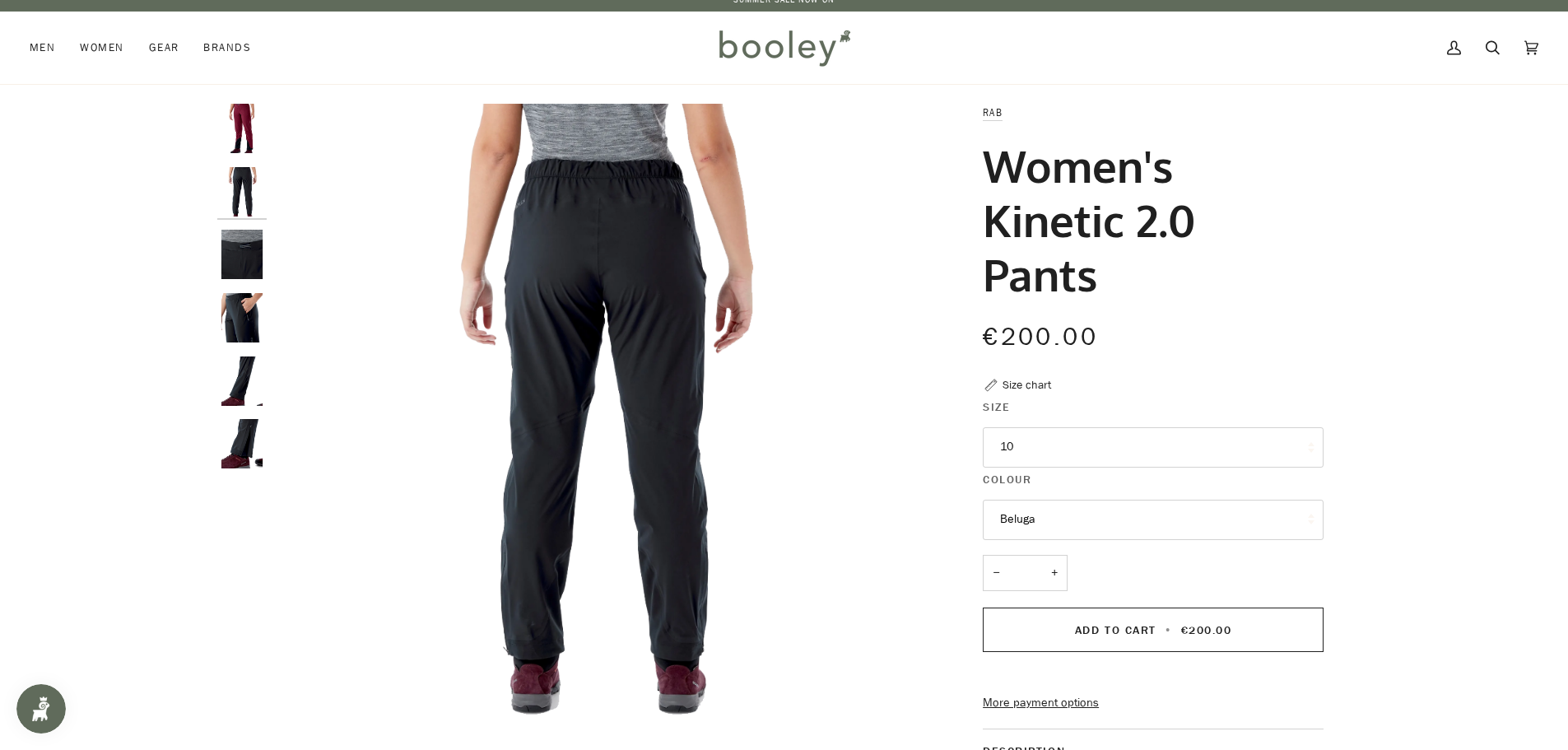
click at [236, 114] on img "Rab Women's Kinetic 2.0 Pants Deep Heather - Booley Galway" at bounding box center [242, 128] width 49 height 49
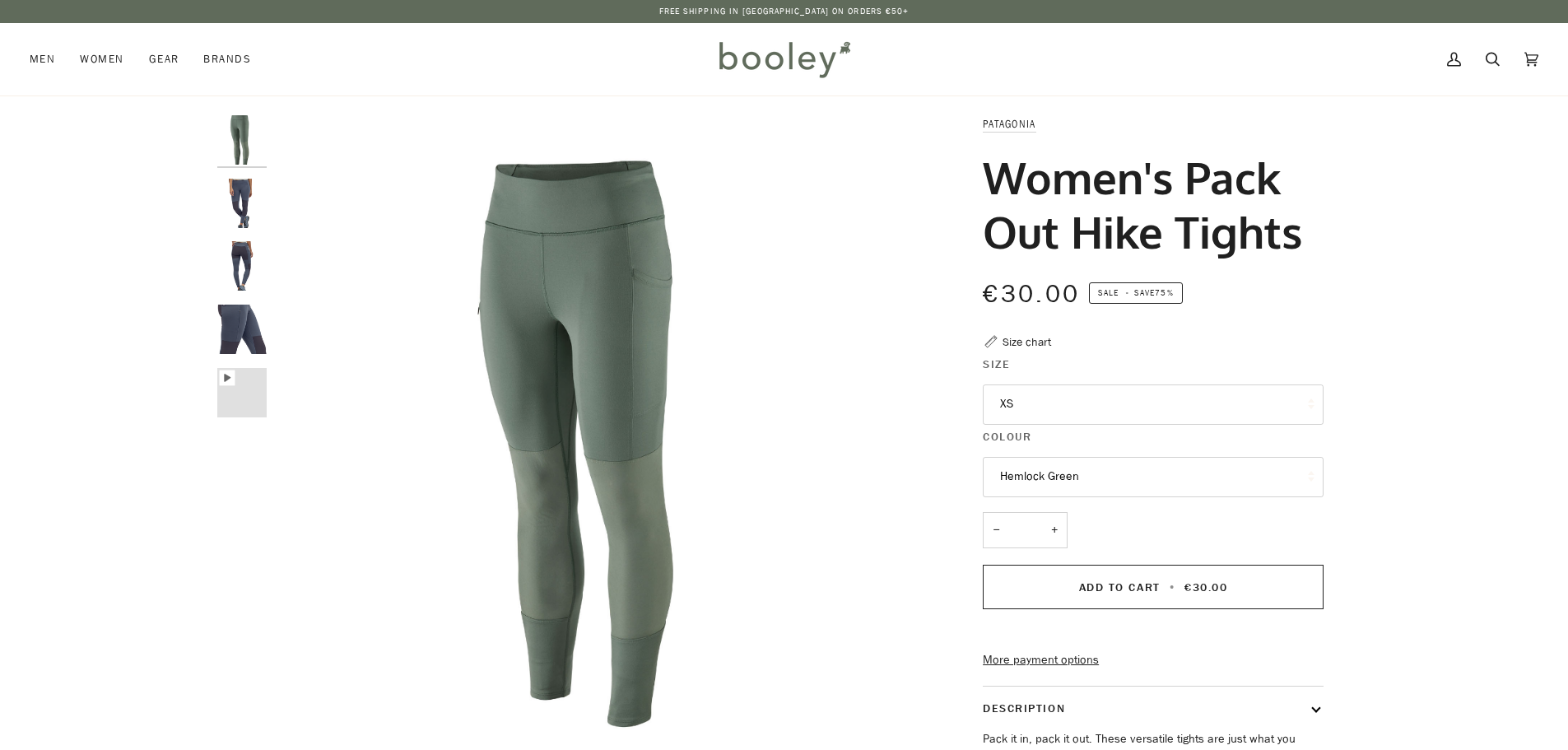
click at [1015, 409] on button "XS" at bounding box center [1153, 404] width 341 height 40
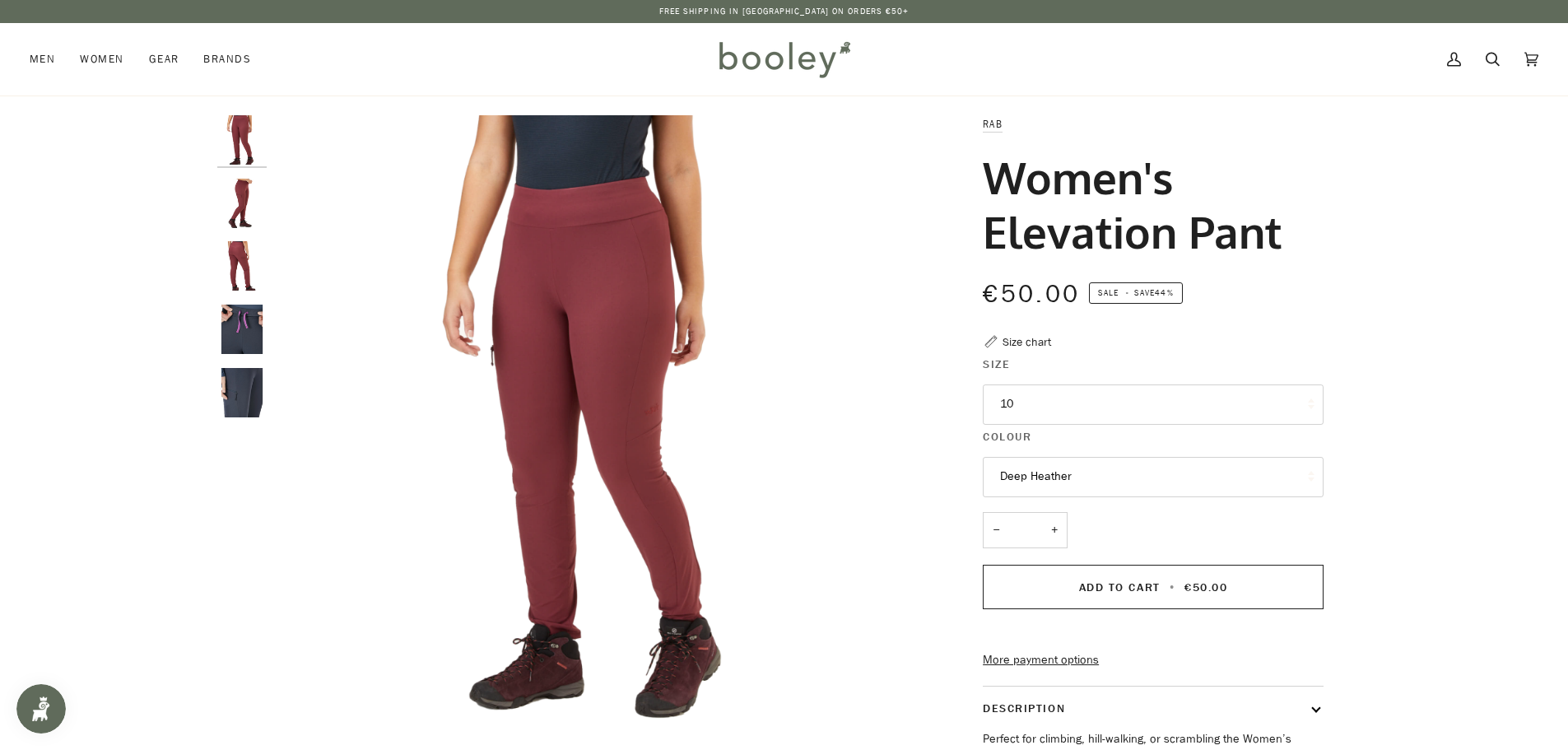
click at [1040, 405] on button "10" at bounding box center [1153, 404] width 341 height 40
click at [224, 267] on img "Rab Women's Elevation Pant Deep Heather - Booley Galway" at bounding box center [242, 265] width 49 height 49
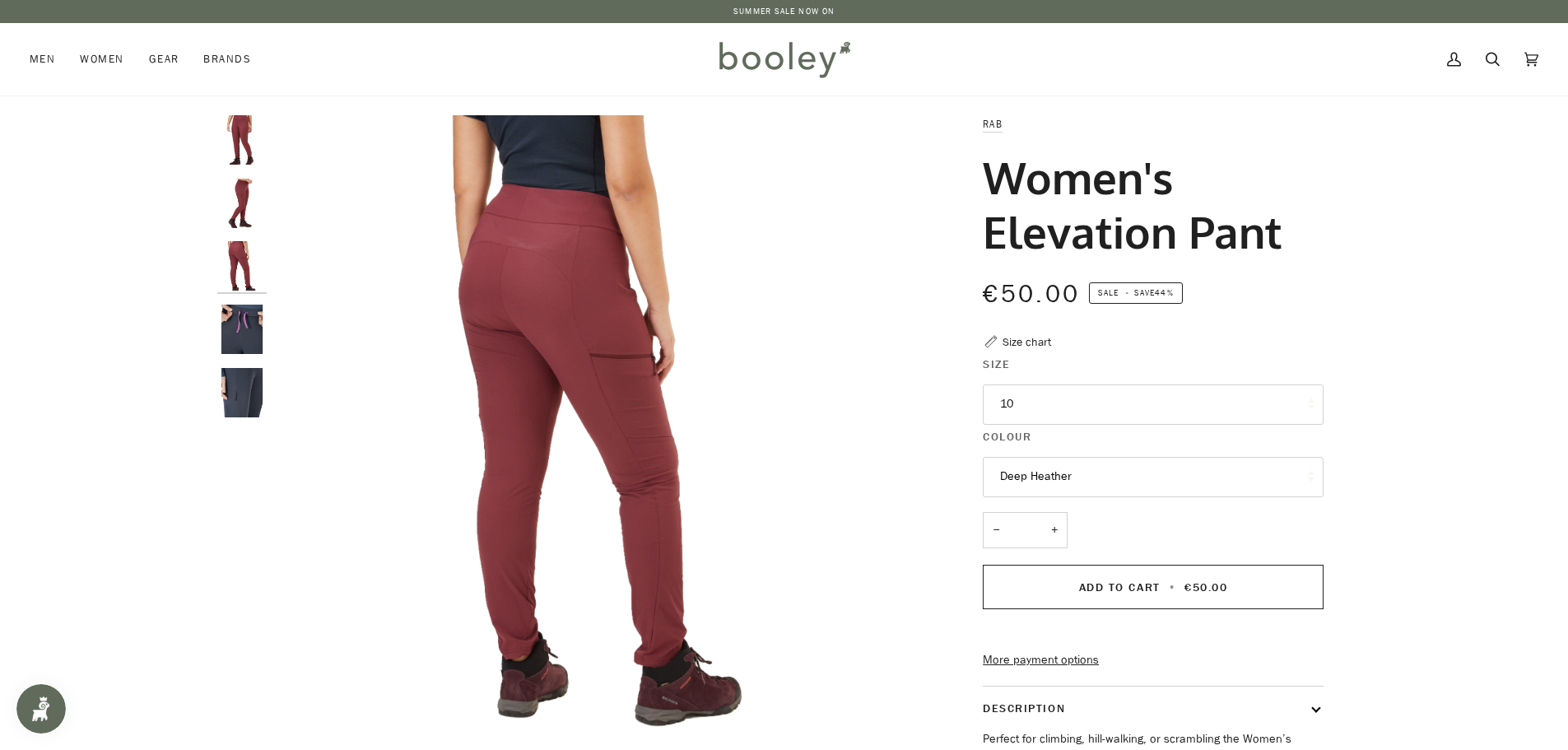
click at [221, 208] on img "Rab Women's Elevation Pant Deep Heather - Booley Galway" at bounding box center [242, 203] width 49 height 49
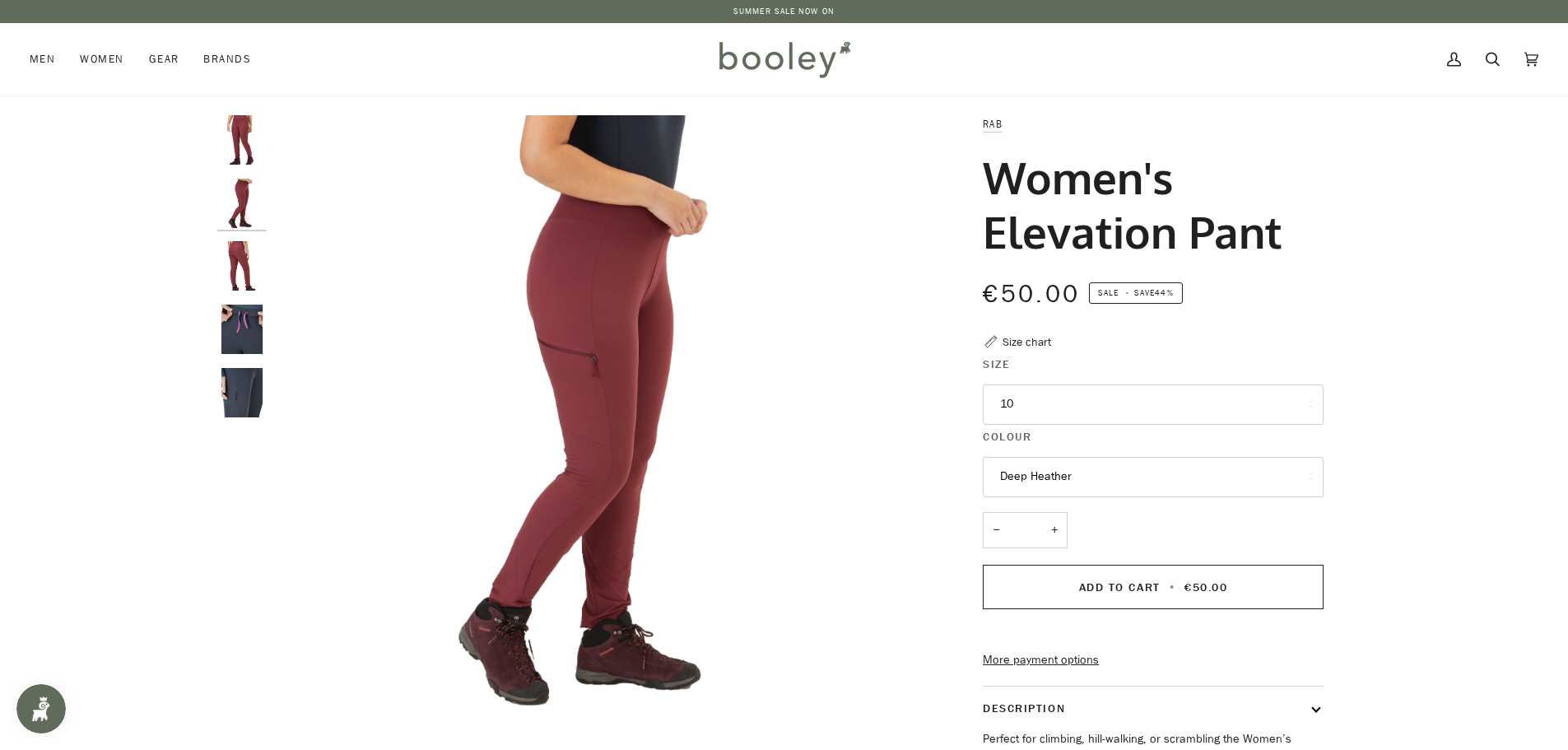
click at [242, 150] on img "Rab Women's Elevation Pant Deep Heather - Booley Galway" at bounding box center [242, 139] width 49 height 49
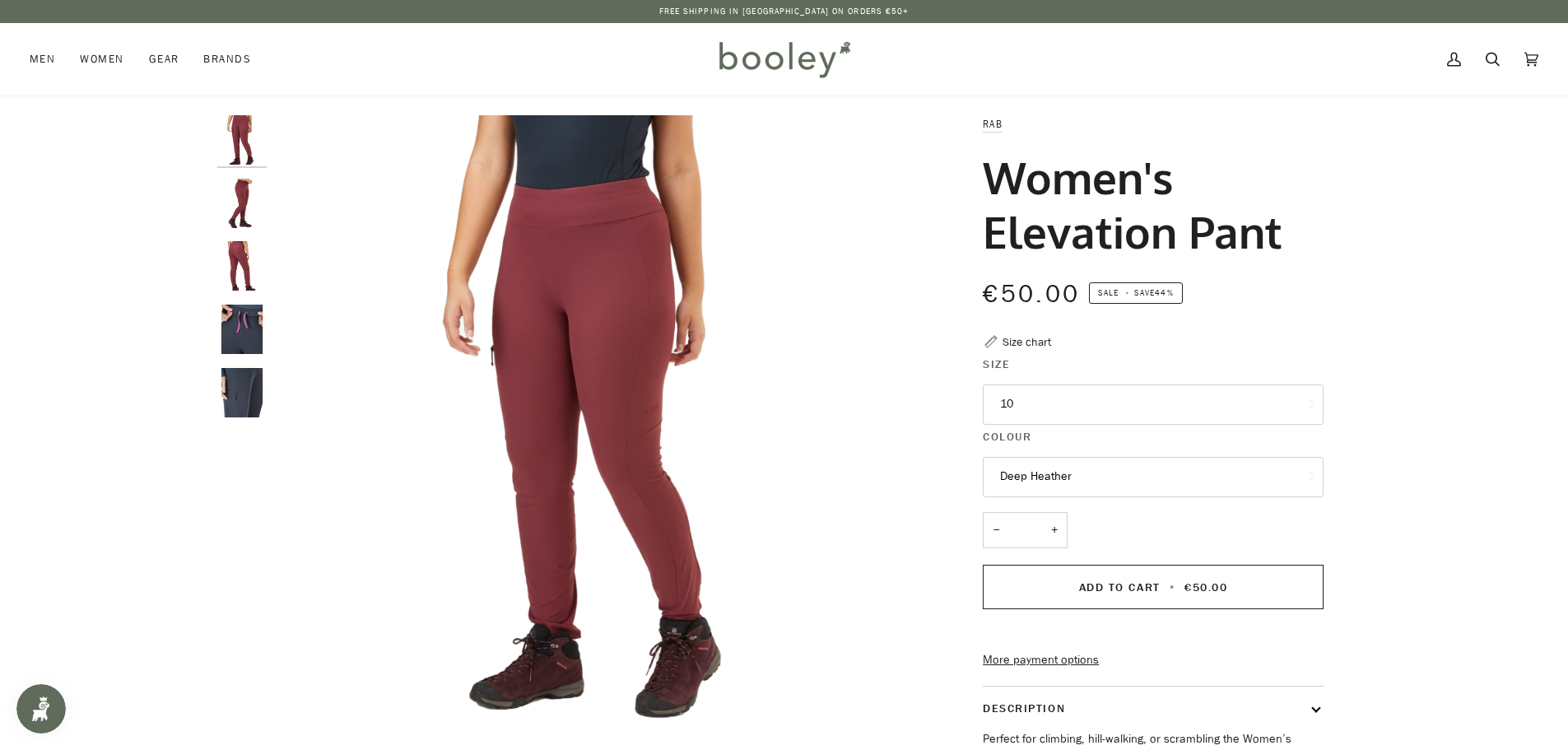
click at [244, 339] on img "Rab Women's Elevation Pant - Booley Galway" at bounding box center [242, 329] width 49 height 49
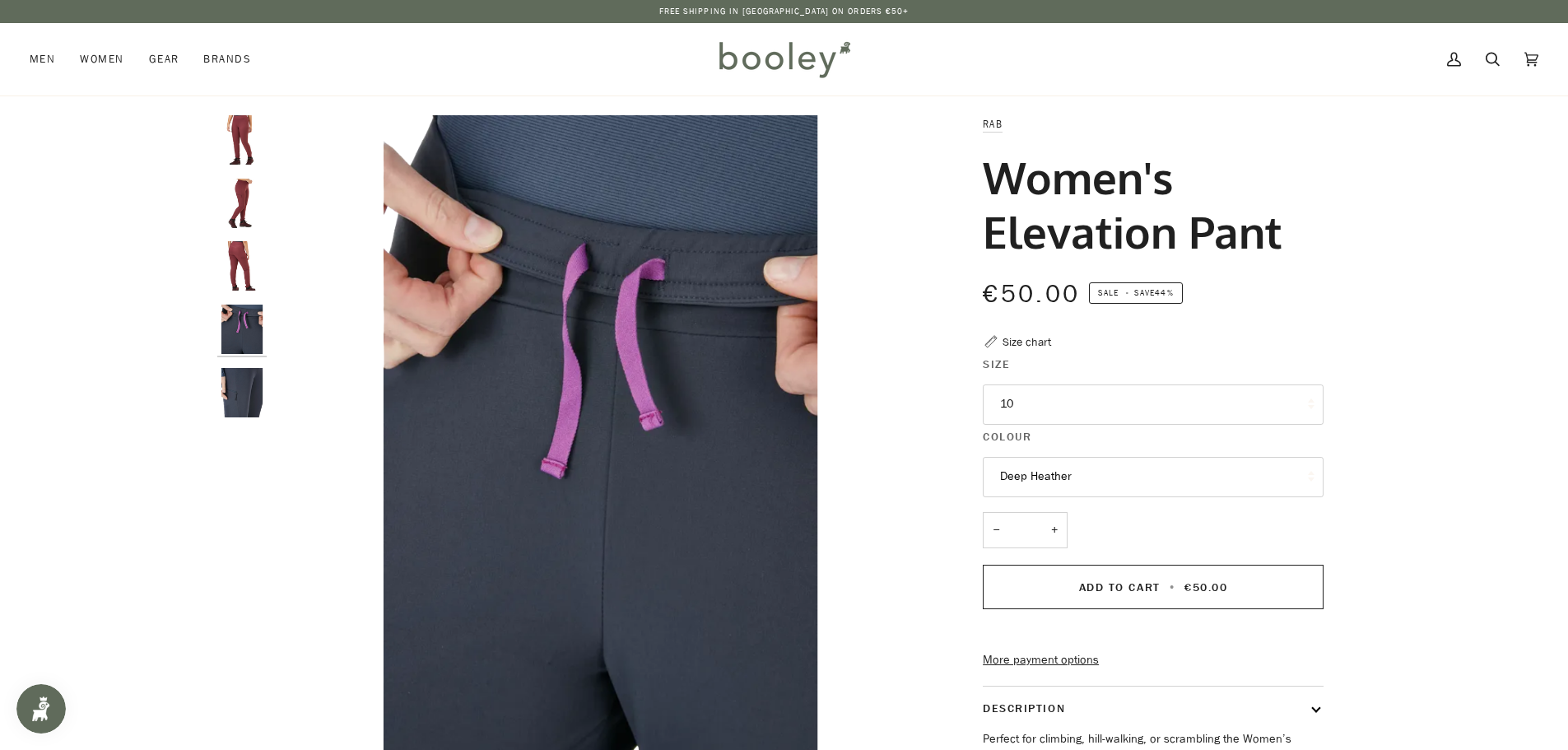
click at [243, 384] on img "Rab Women's Elevation Pant - Booley Galway" at bounding box center [242, 392] width 49 height 49
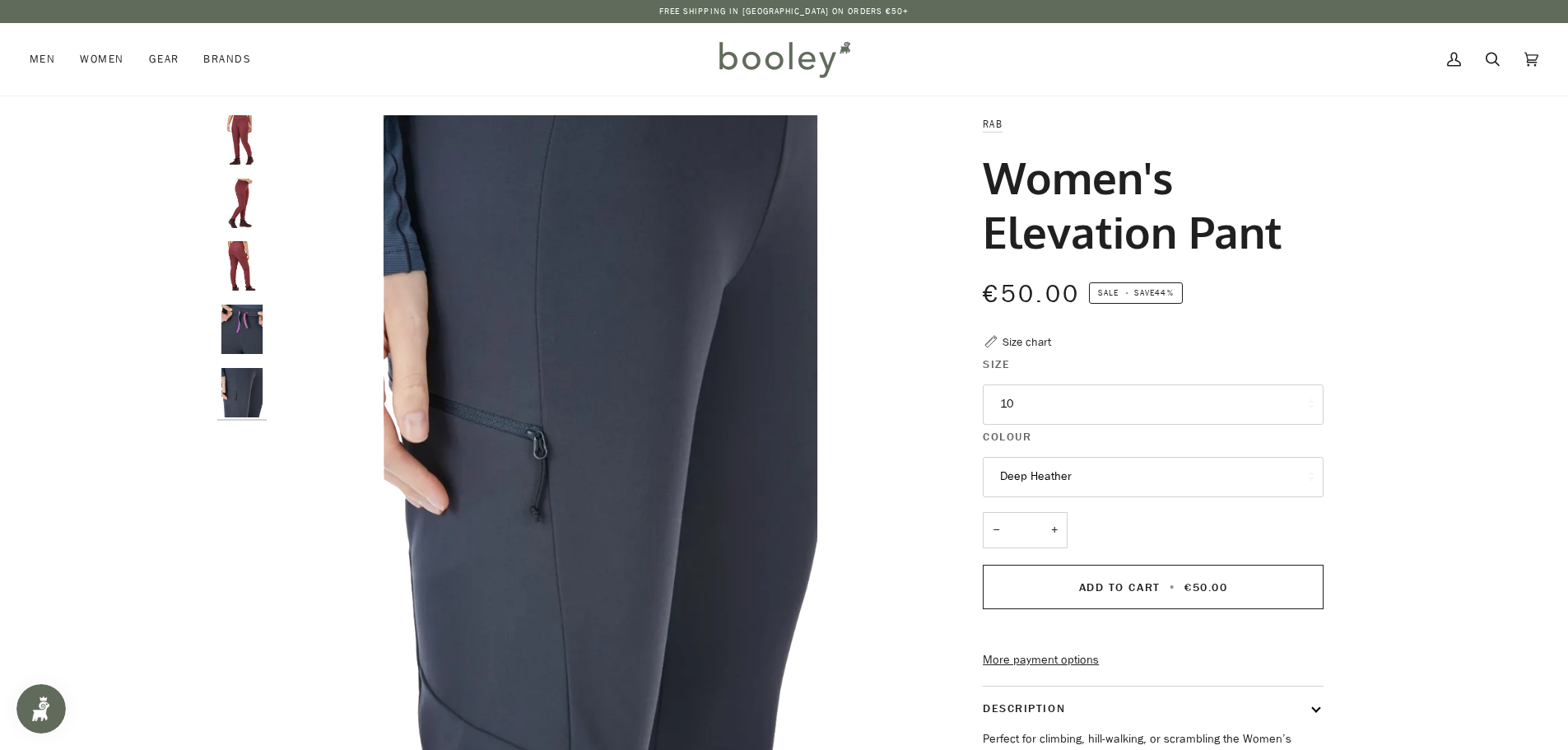
click at [1061, 472] on button "Deep Heather" at bounding box center [1153, 476] width 341 height 40
click at [1061, 473] on button "Deep Heather" at bounding box center [1153, 476] width 341 height 40
click at [1214, 591] on span "€50.00" at bounding box center [1206, 587] width 43 height 15
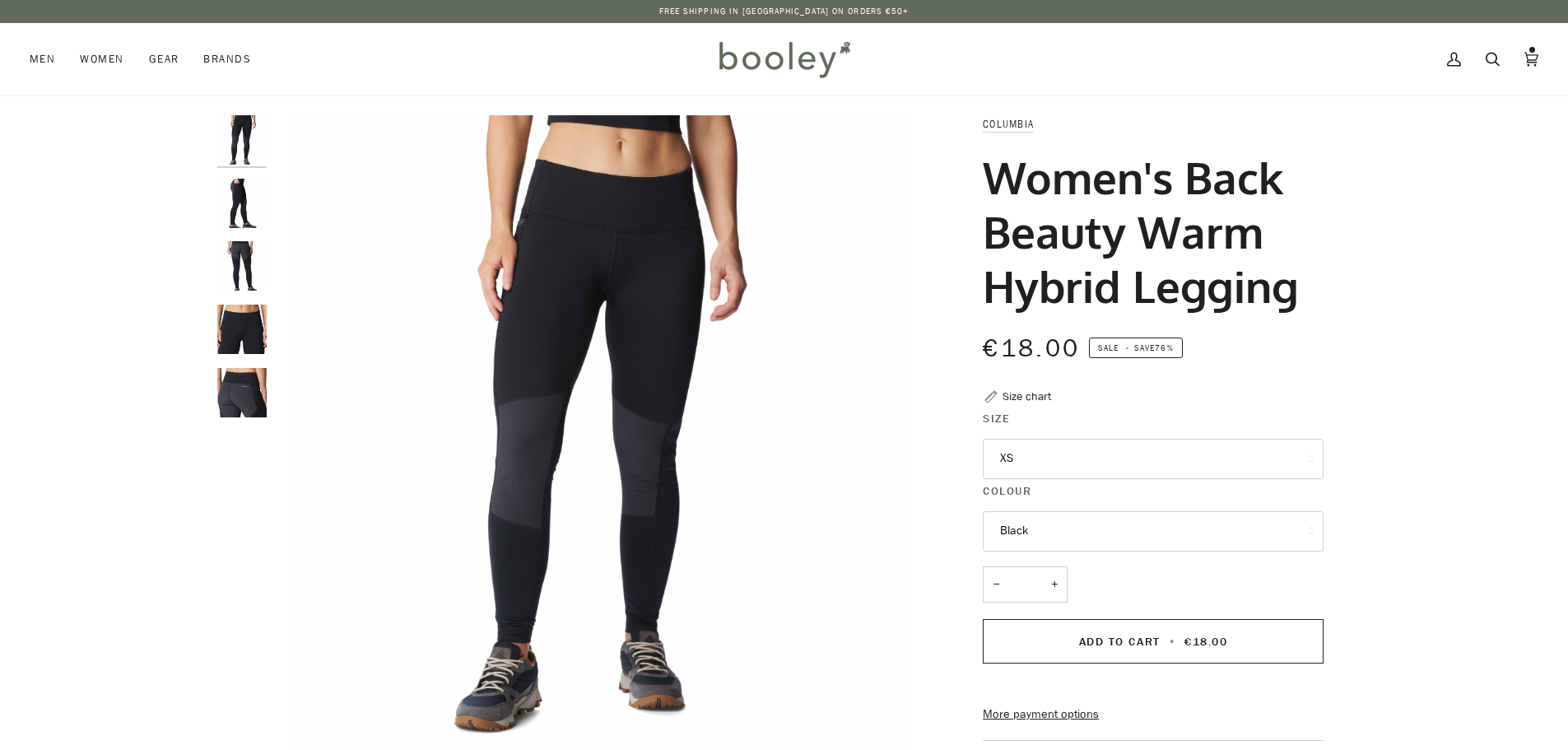
click at [1018, 474] on button "XS" at bounding box center [1153, 458] width 341 height 40
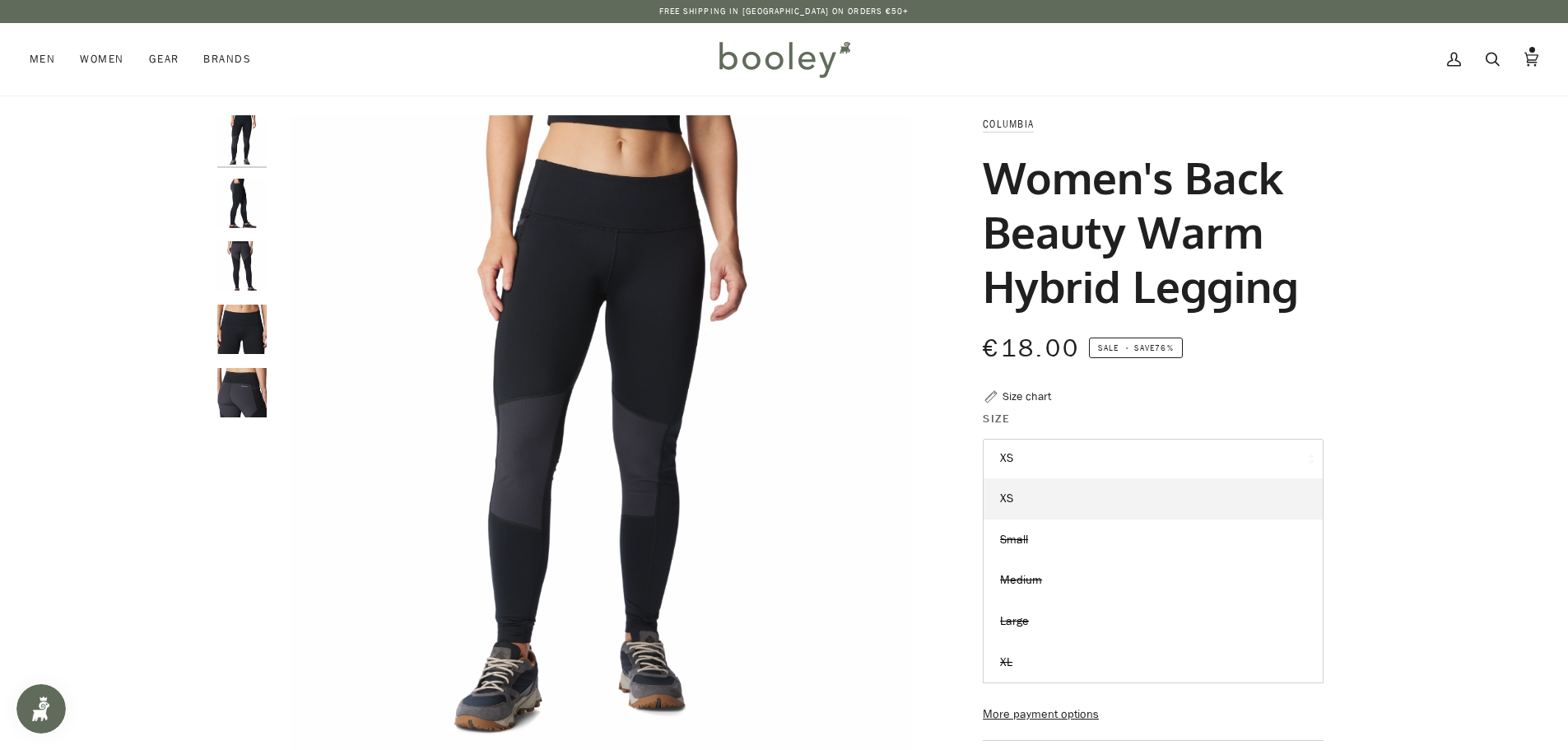
click at [1024, 464] on button "XS" at bounding box center [1153, 458] width 341 height 40
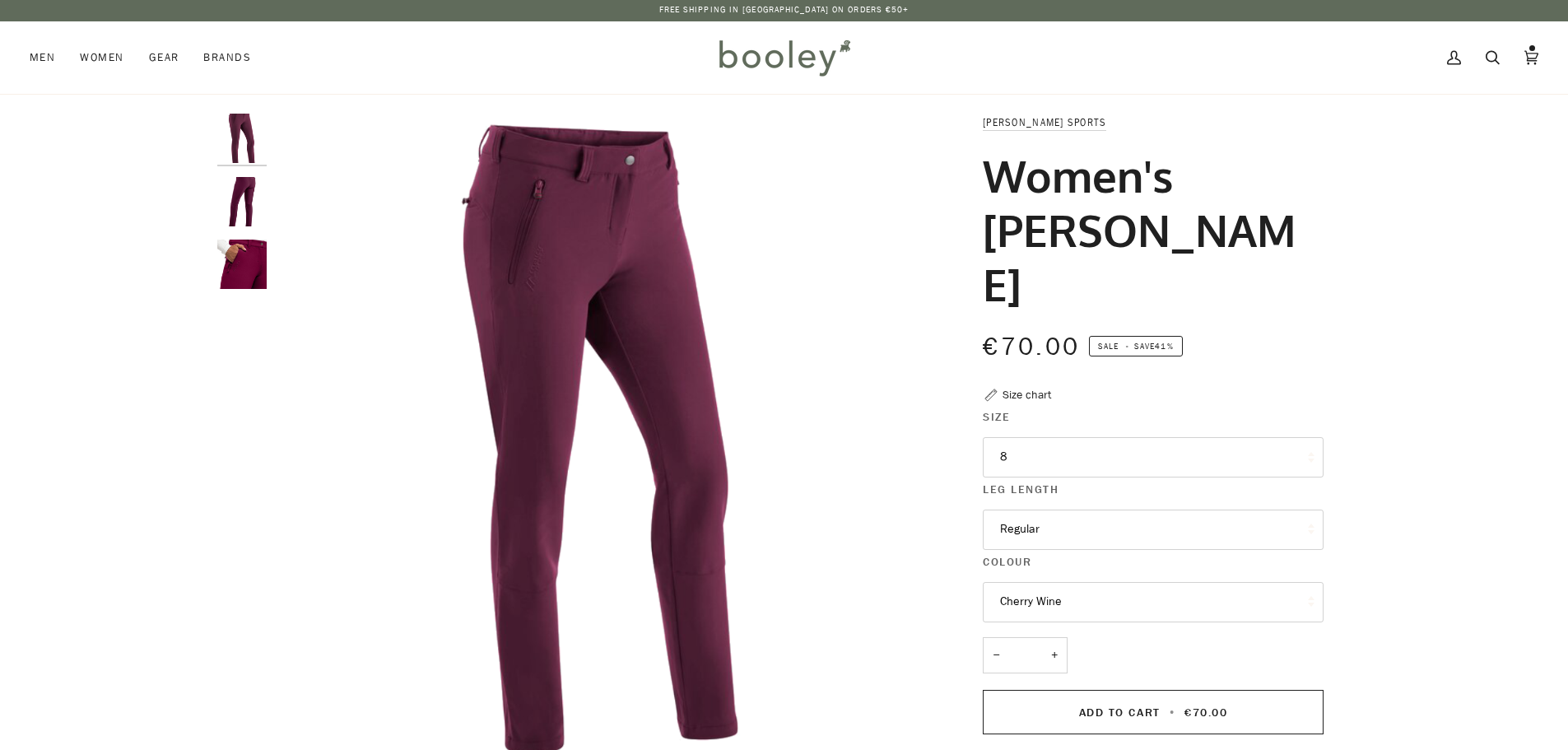
click at [1023, 437] on button "8" at bounding box center [1153, 457] width 341 height 40
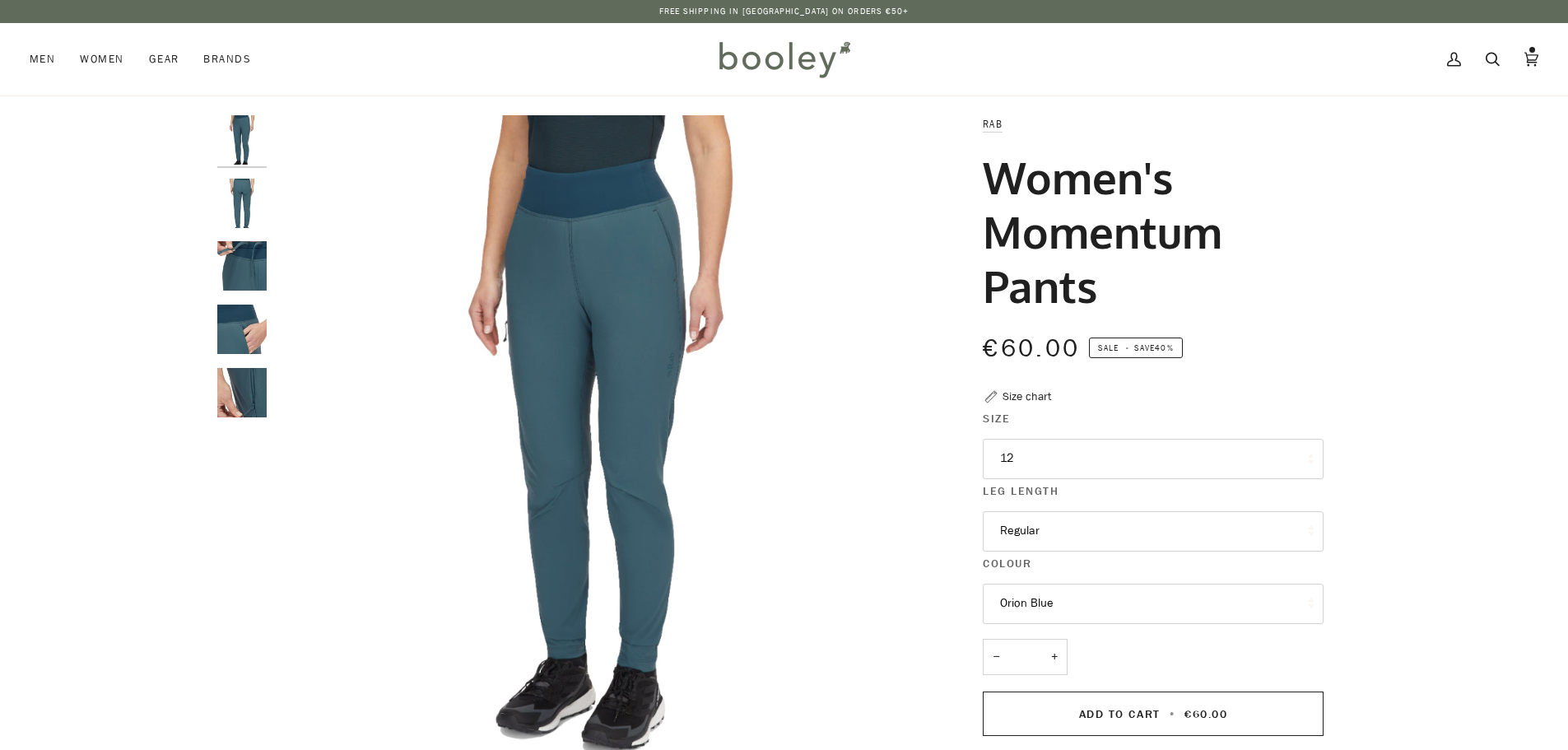
click at [1042, 473] on button "12" at bounding box center [1153, 458] width 341 height 40
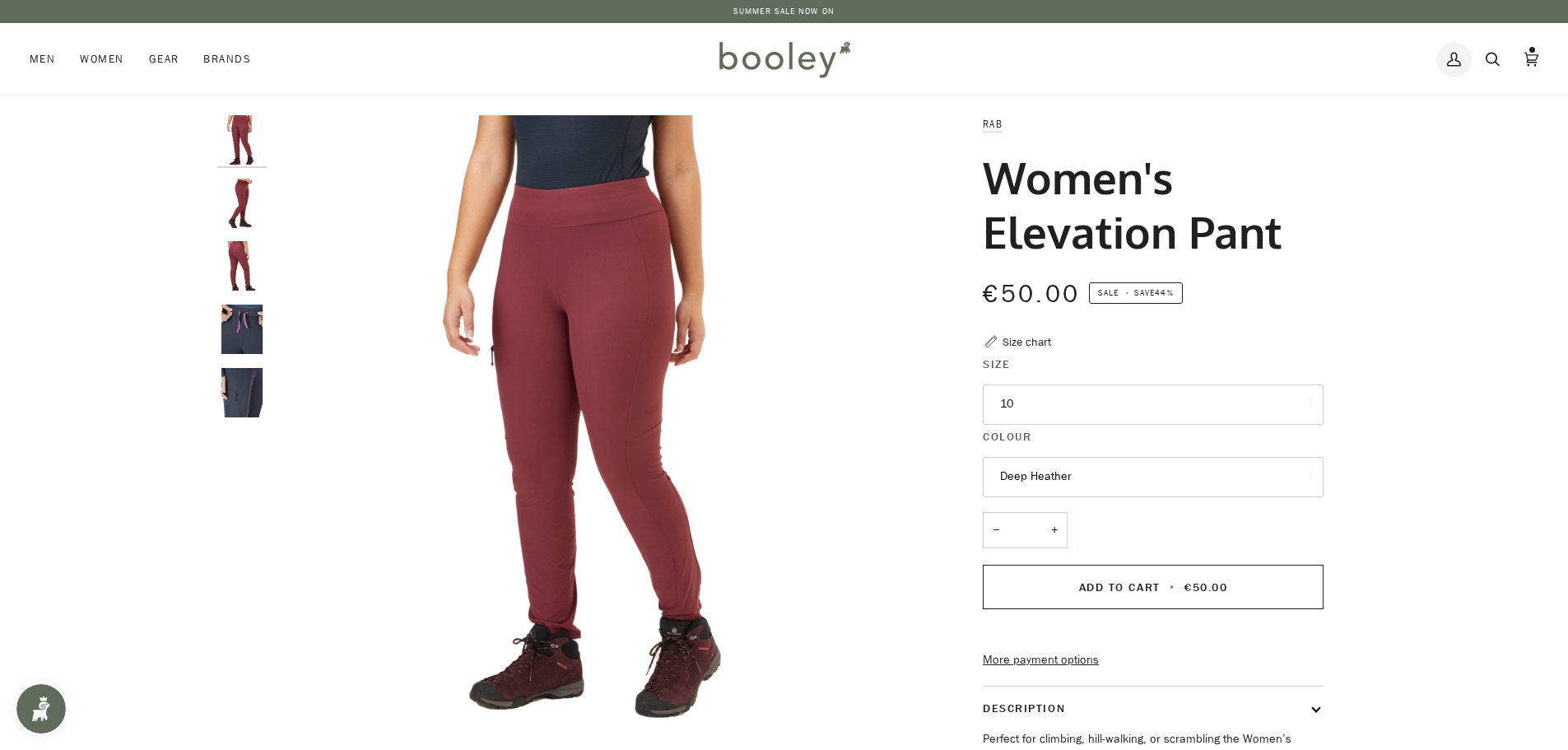
click at [1443, 56] on link "My Account" at bounding box center [1454, 59] width 39 height 72
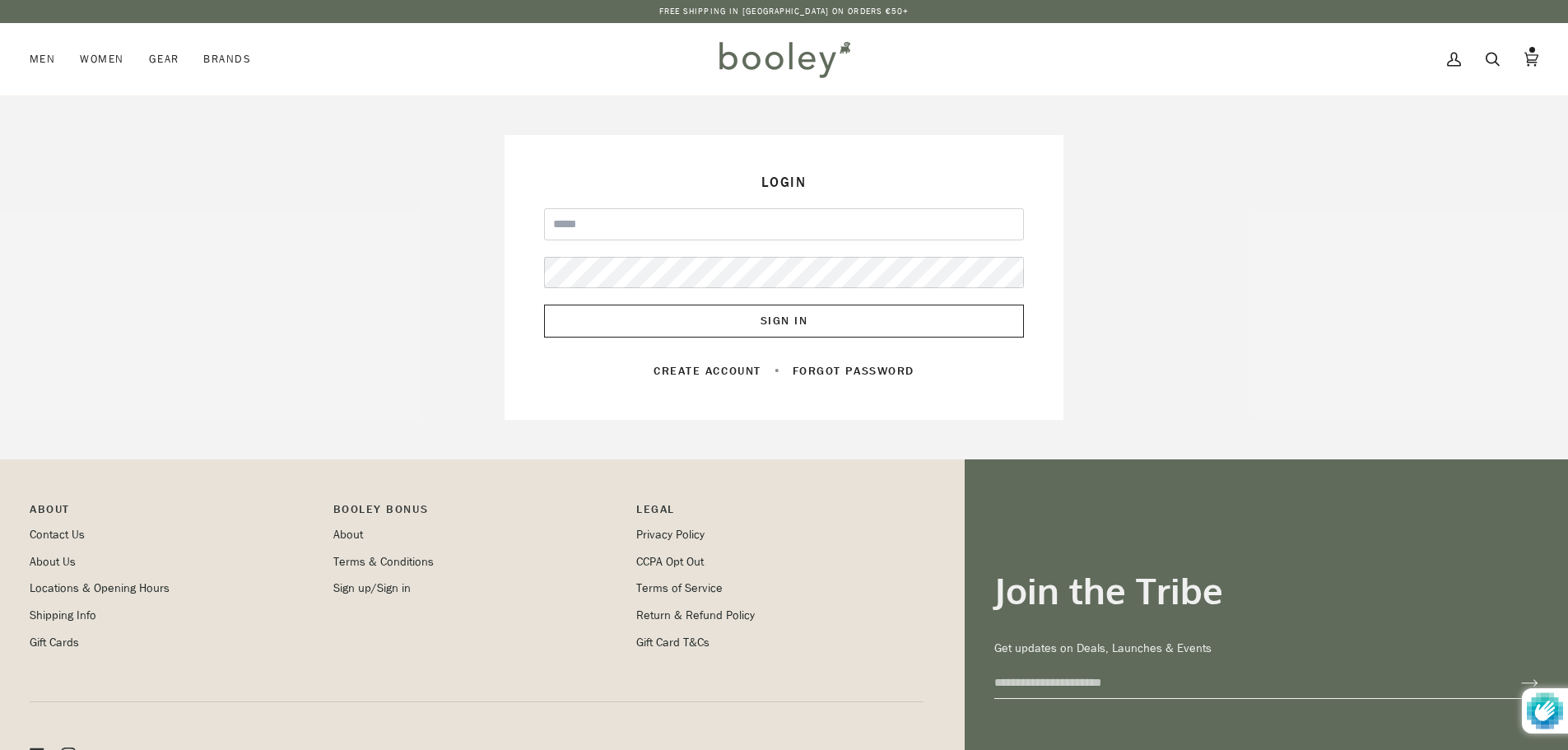
click at [823, 213] on input "Email" at bounding box center [784, 224] width 480 height 32
type input "**********"
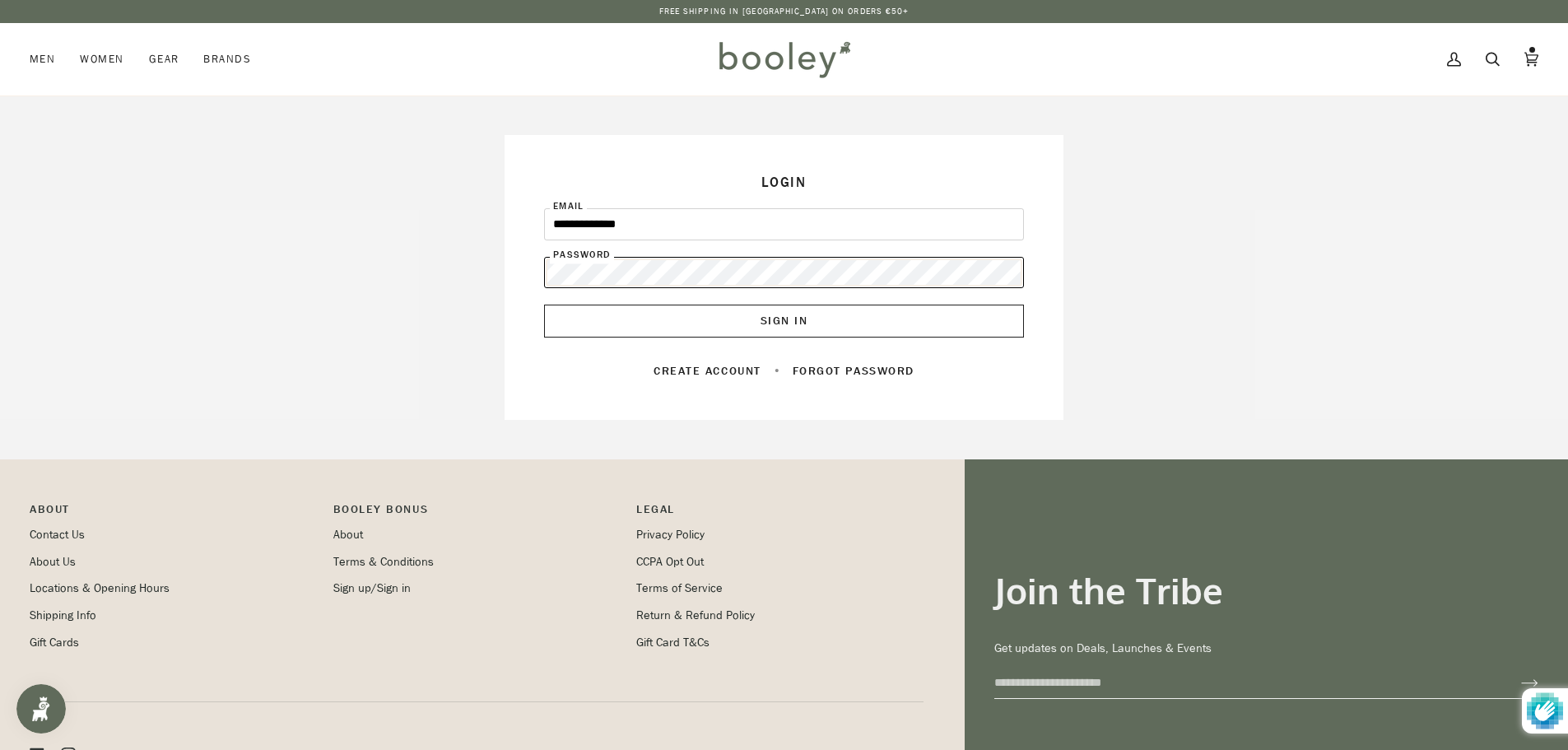
click at [544, 304] on button "Sign In" at bounding box center [784, 321] width 480 height 33
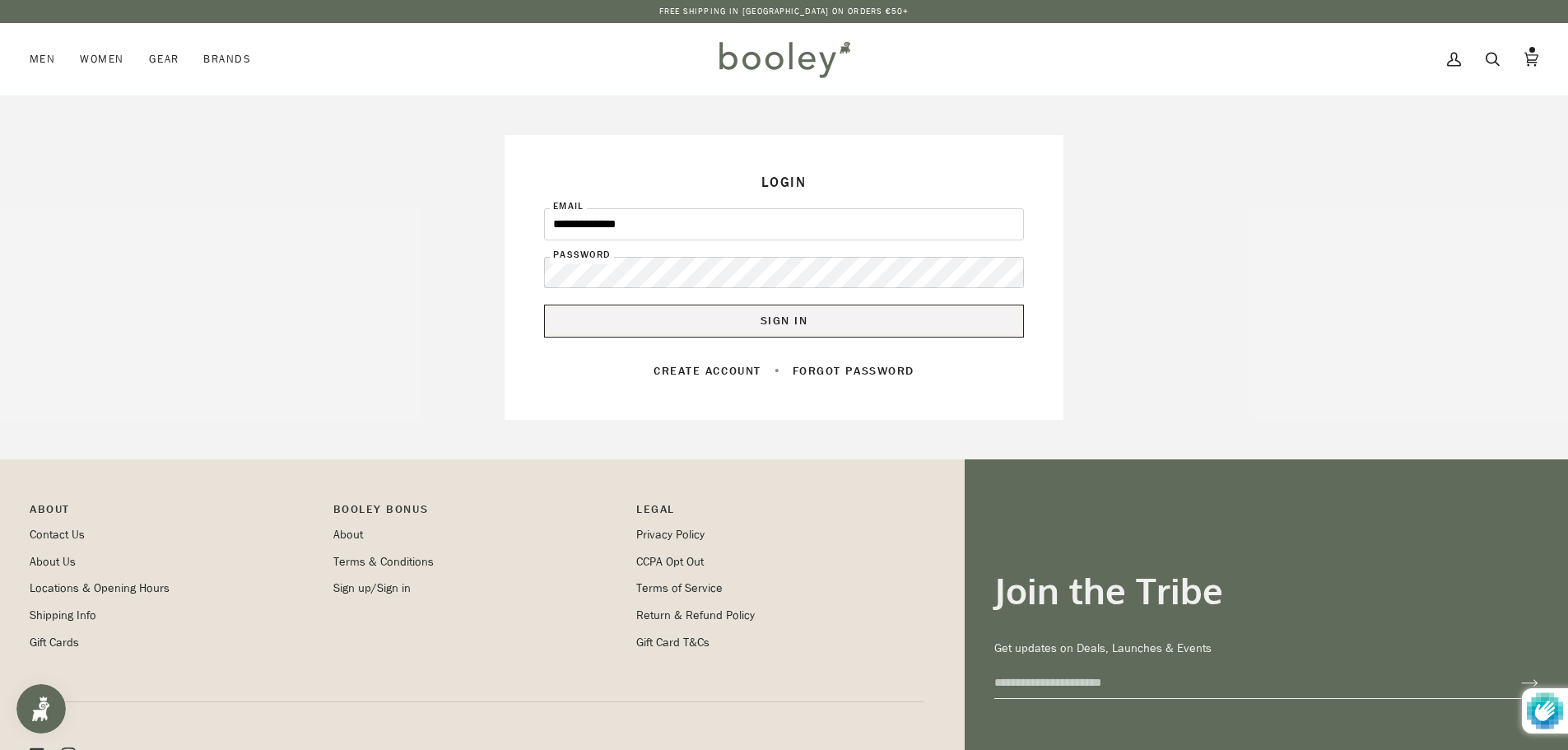
click at [814, 318] on button "Sign In" at bounding box center [784, 321] width 480 height 33
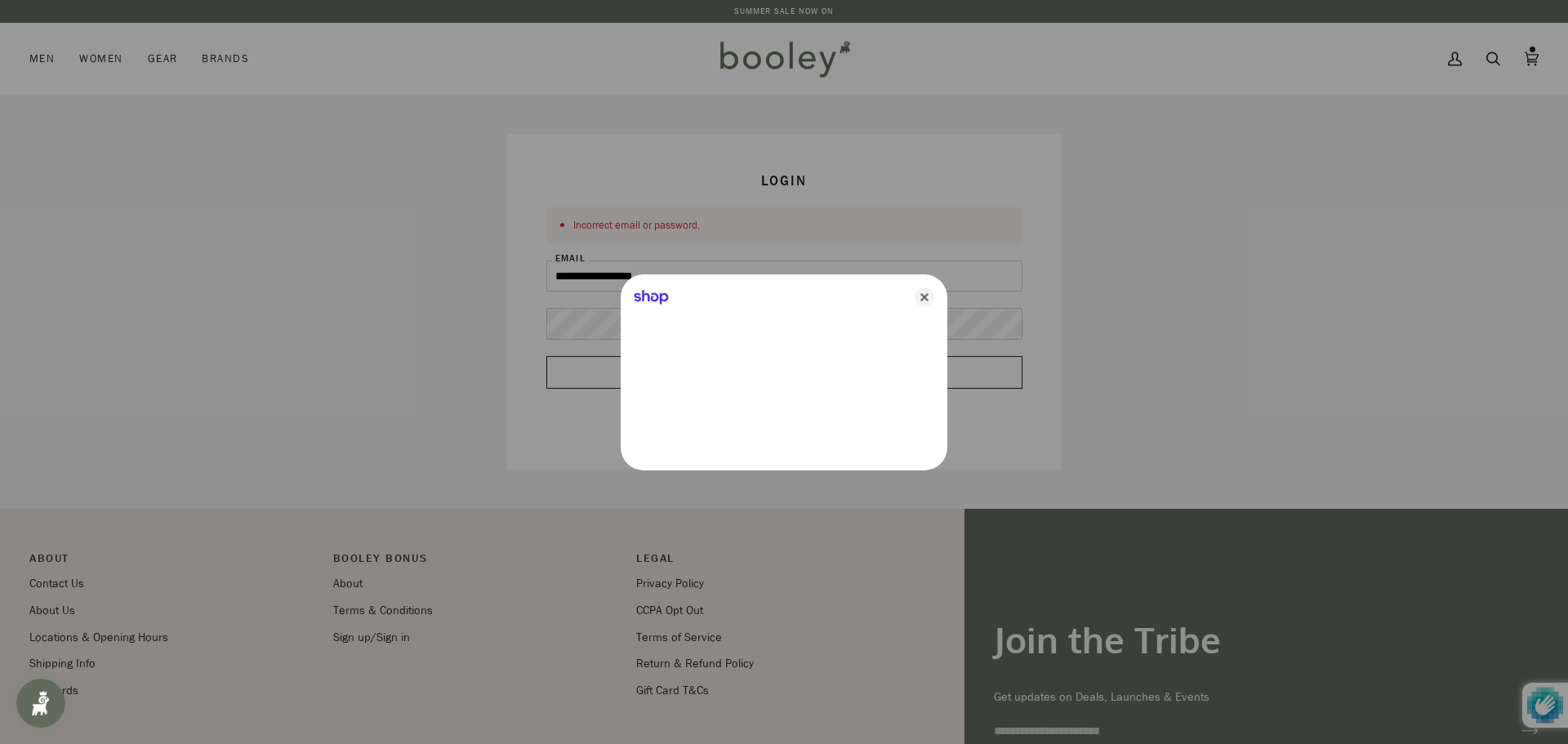
type input "**********"
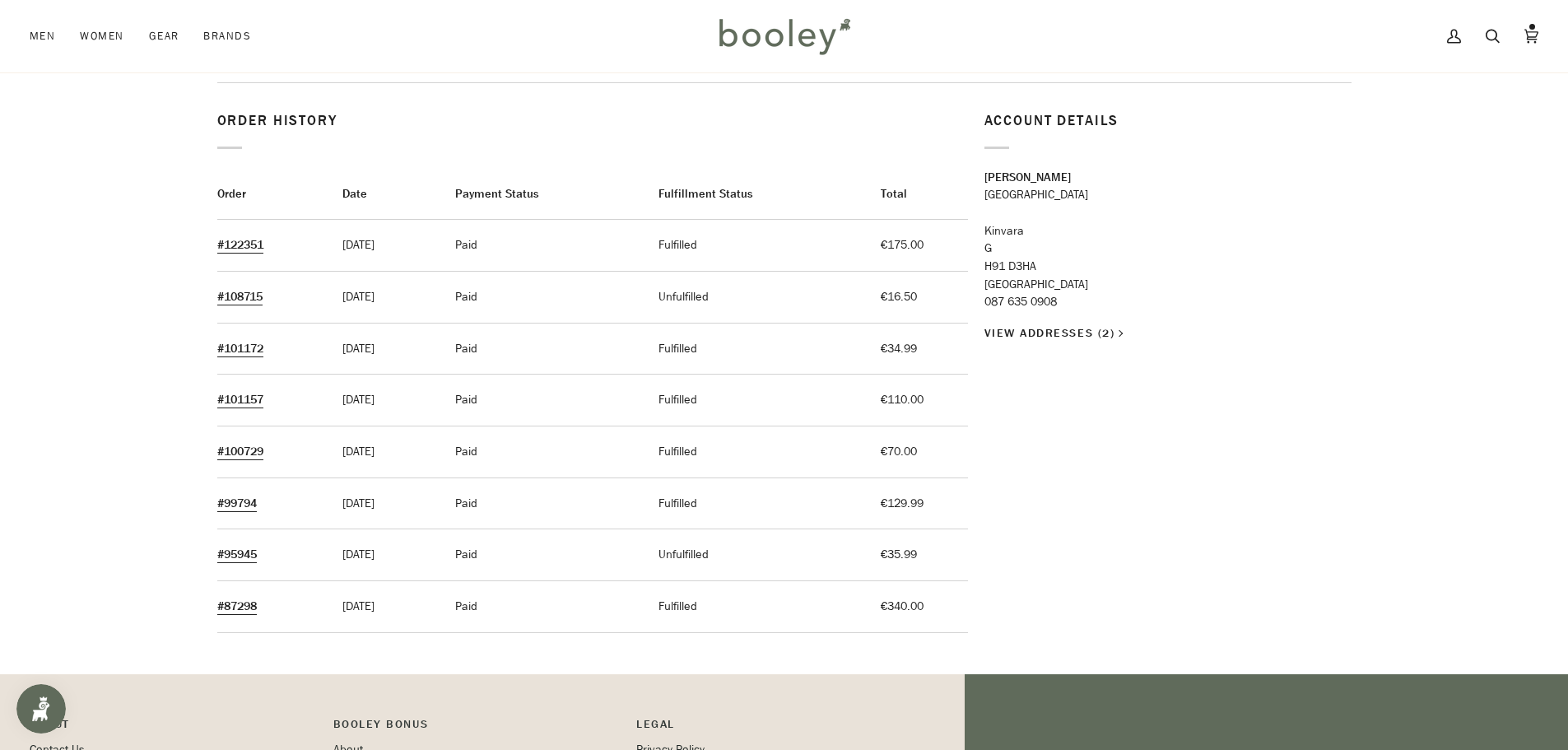
scroll to position [83, 0]
click at [1067, 329] on link "View Addresses (2)" at bounding box center [1054, 334] width 139 height 17
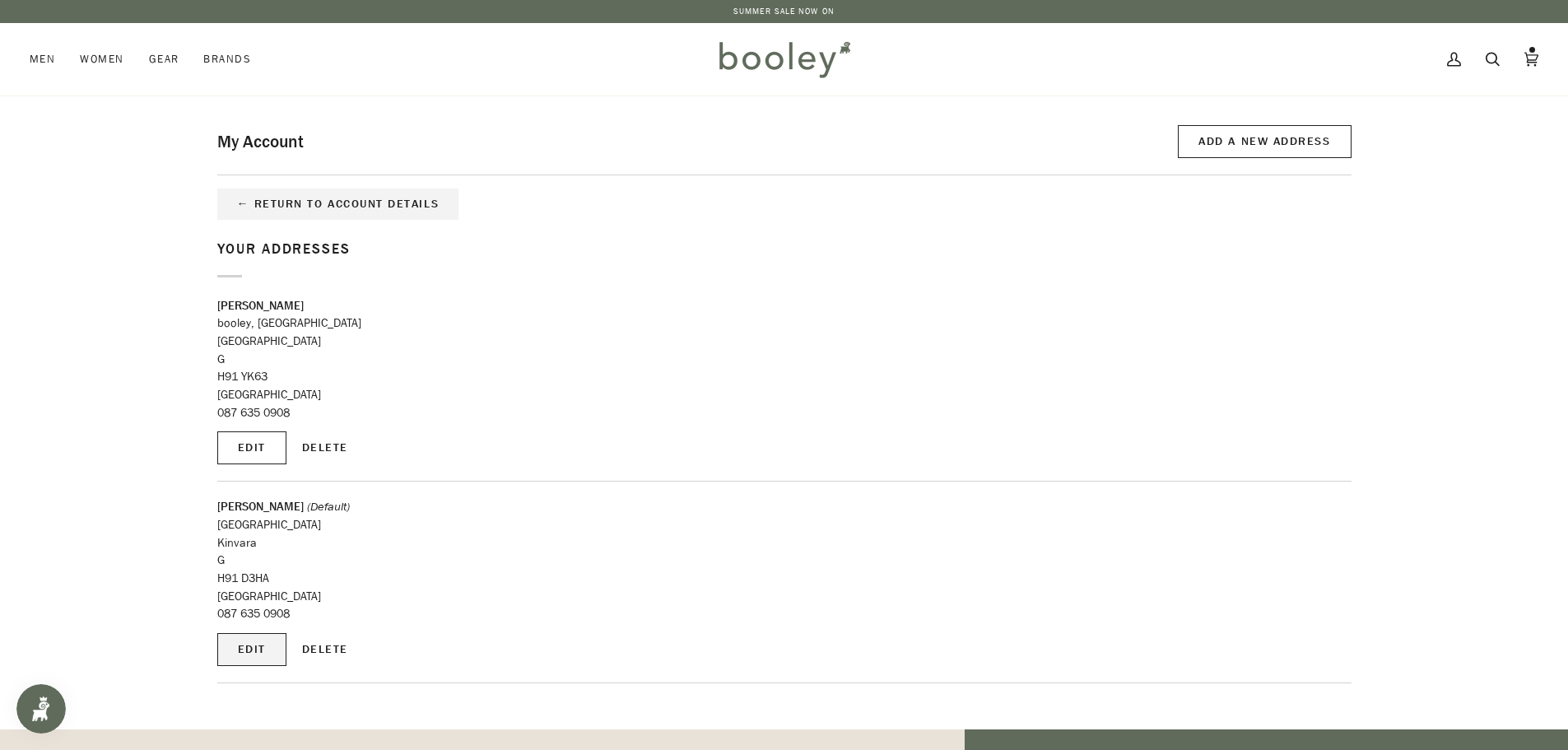
click at [273, 653] on button "Edit" at bounding box center [252, 649] width 69 height 33
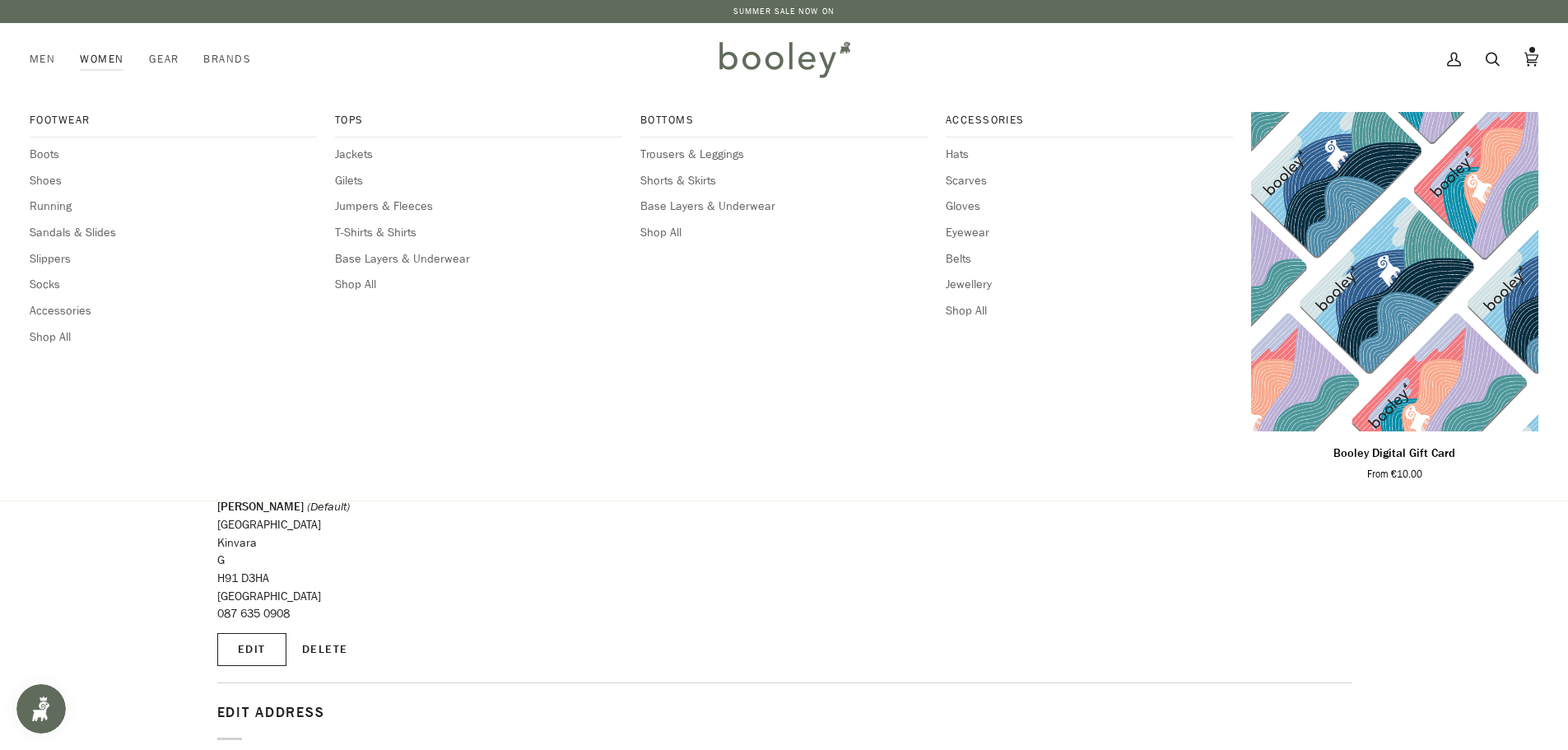
click at [120, 57] on link "Women" at bounding box center [101, 59] width 68 height 72
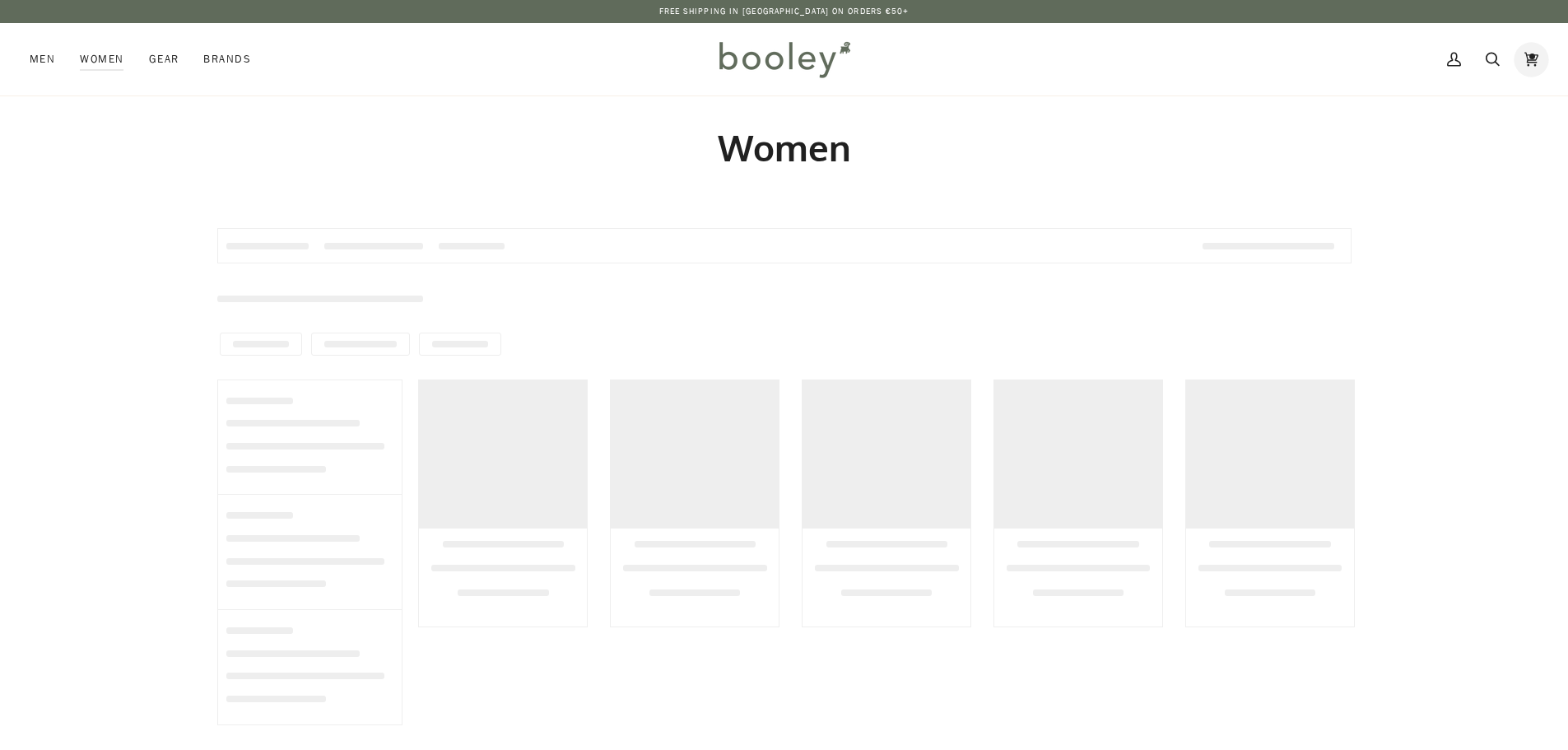
click at [1528, 58] on icon at bounding box center [1531, 59] width 14 height 25
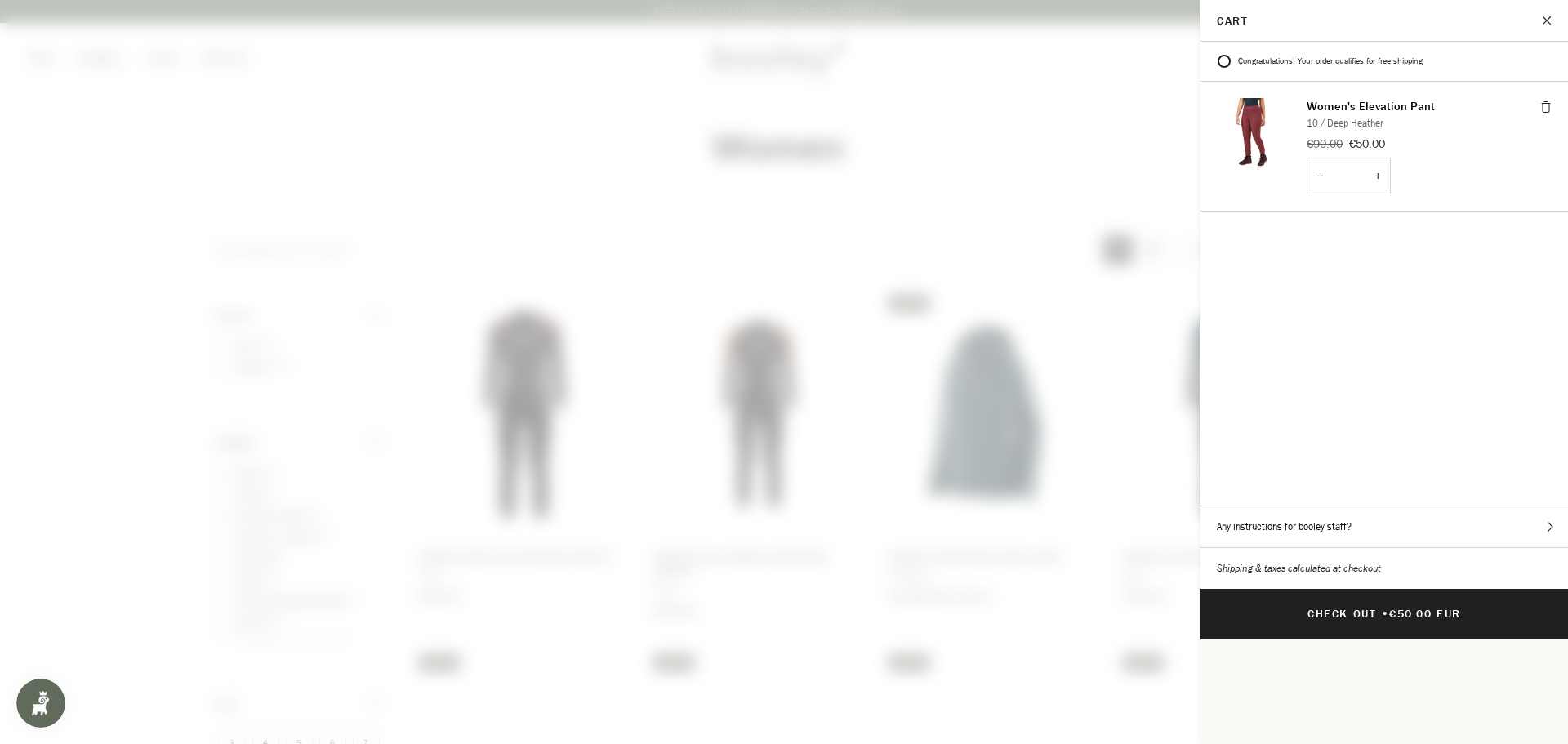
click at [918, 132] on span at bounding box center [784, 372] width 1568 height 744
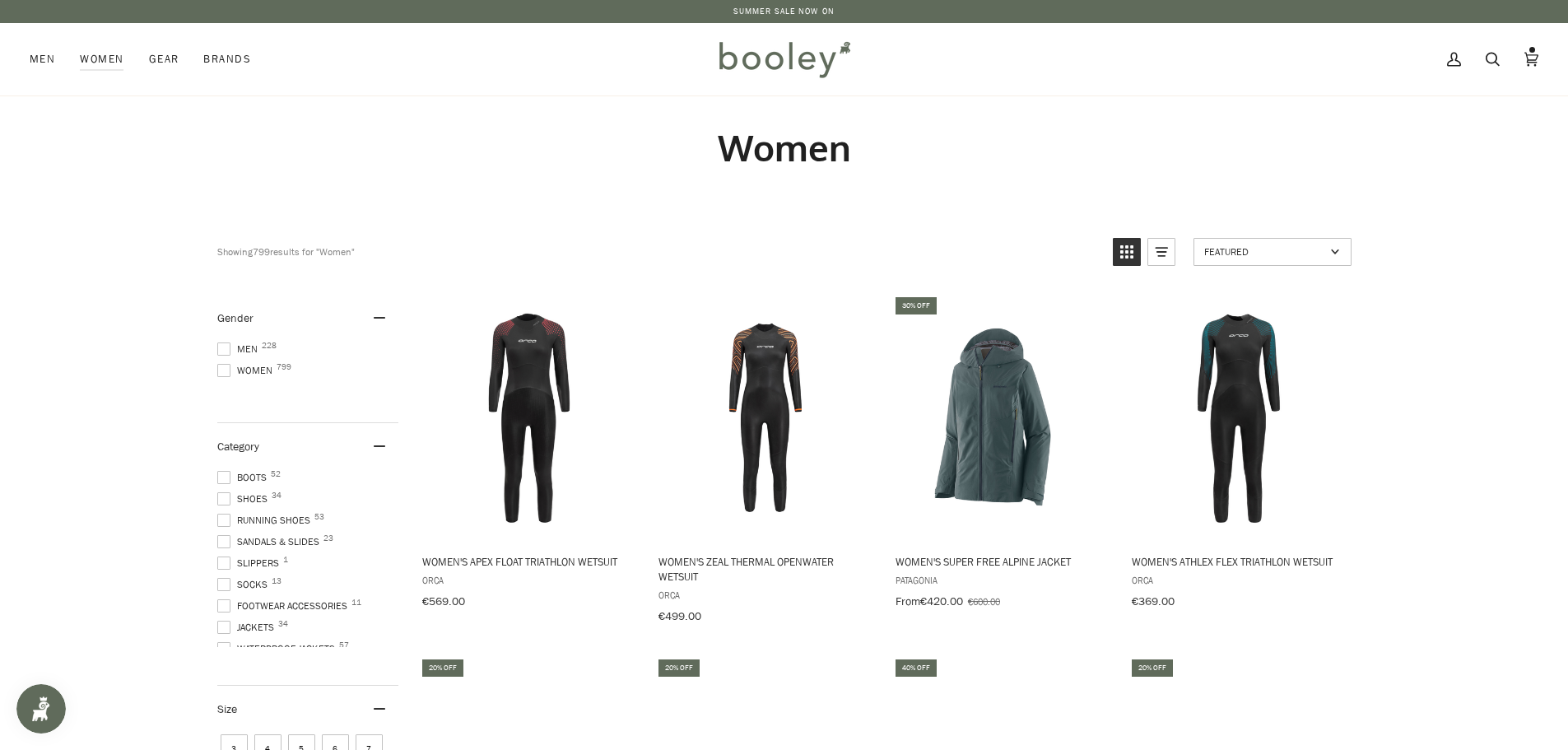
click at [253, 371] on span "Women 799" at bounding box center [248, 370] width 60 height 15
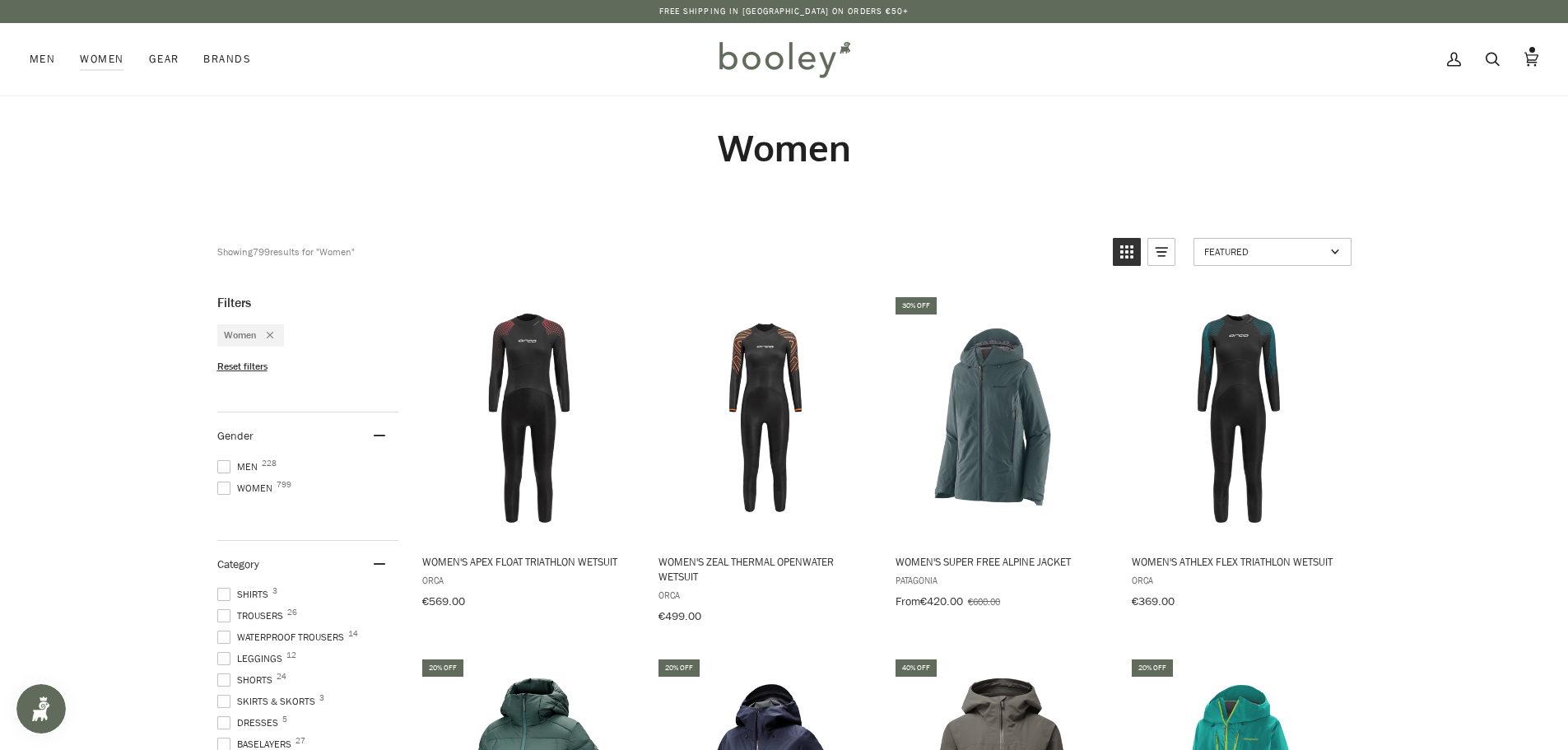
click at [227, 620] on ul "Boots 52 Shoes 34 Running Shoes 53 Sandals & Slides 23 Slippers 1 Socks 13 Foot…" at bounding box center [308, 676] width 181 height 177
click at [223, 607] on span at bounding box center [224, 611] width 13 height 13
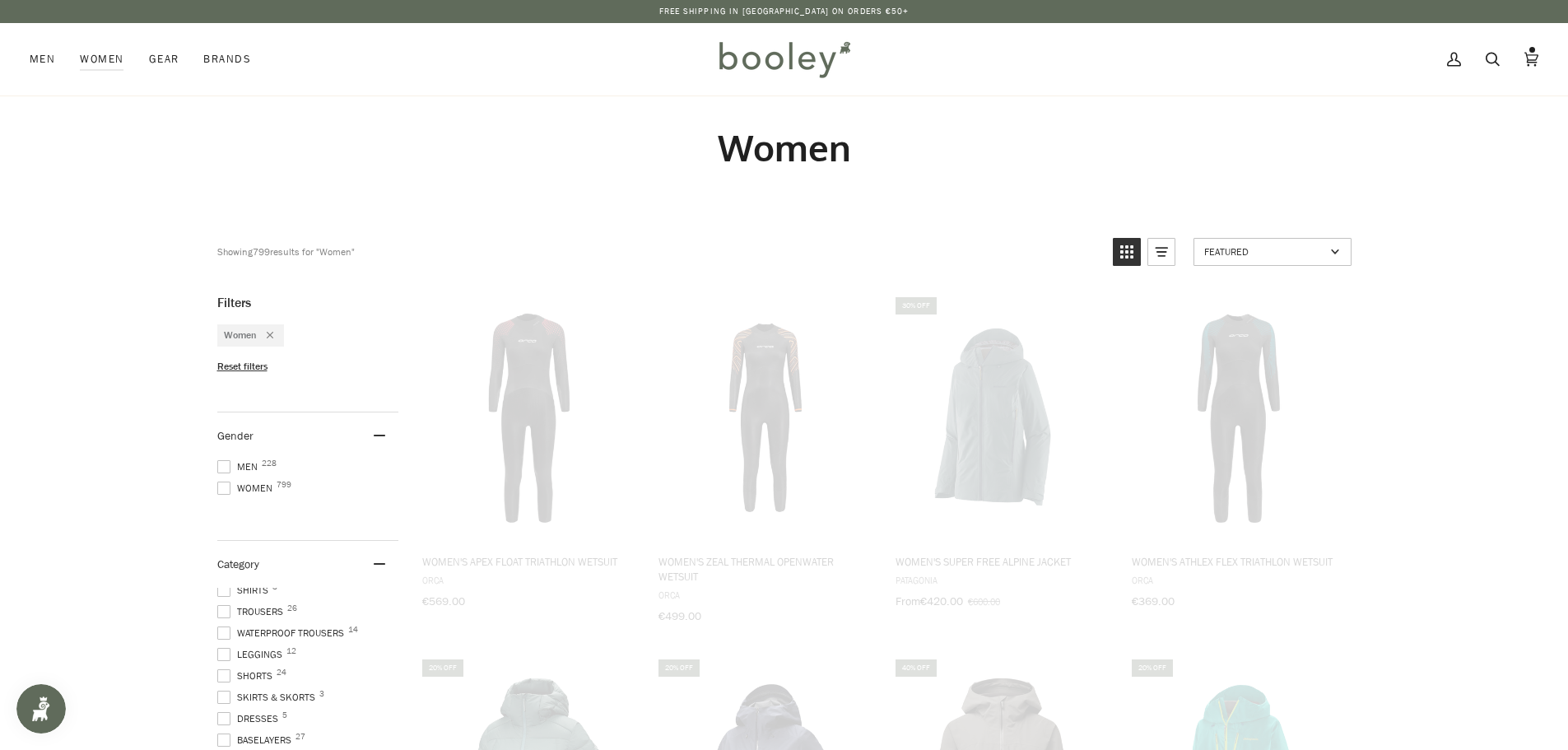
scroll to position [327, 0]
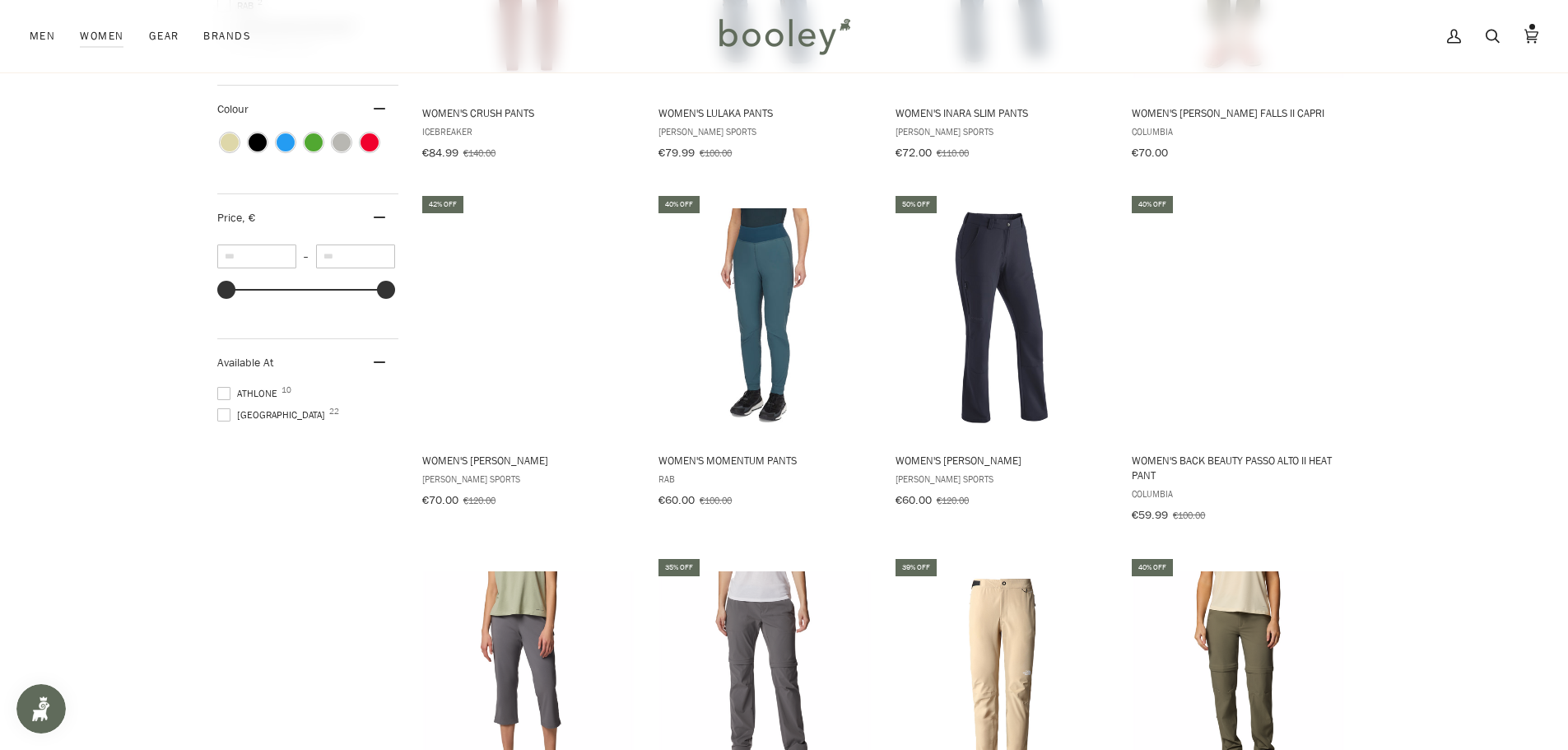
scroll to position [1145, 0]
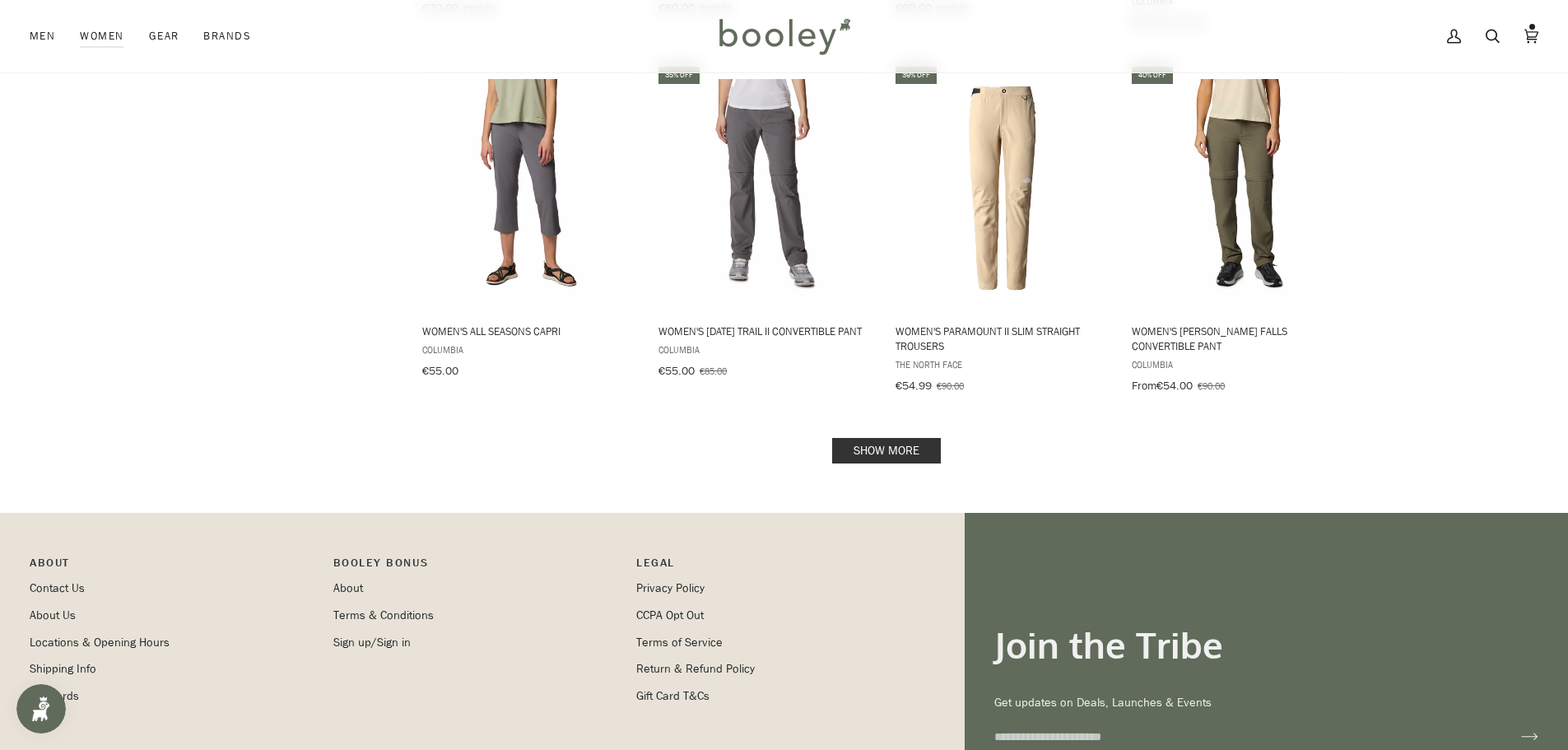
click at [901, 438] on link "Show more" at bounding box center [886, 451] width 108 height 26
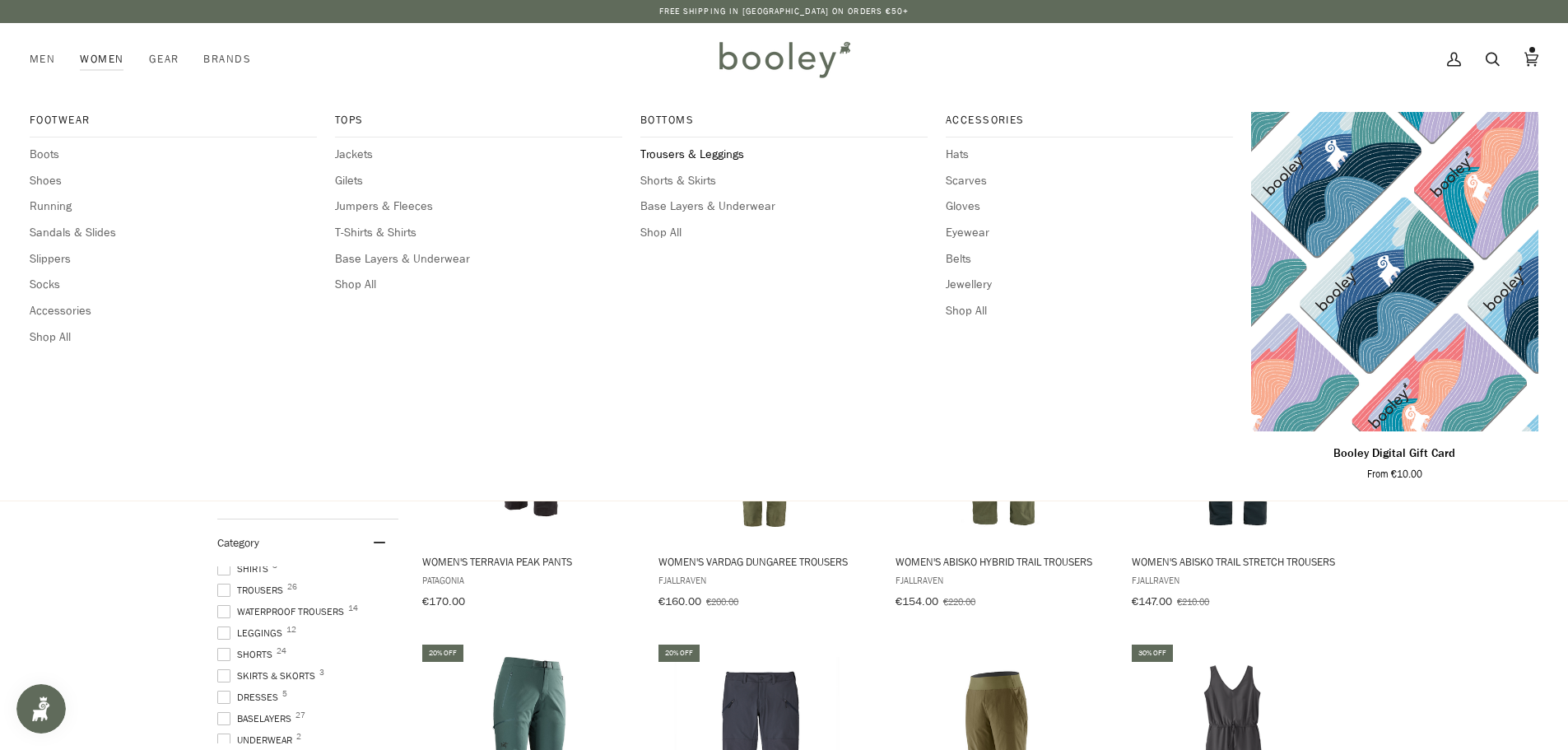
click at [699, 151] on span "Trousers & Leggings" at bounding box center [784, 154] width 287 height 18
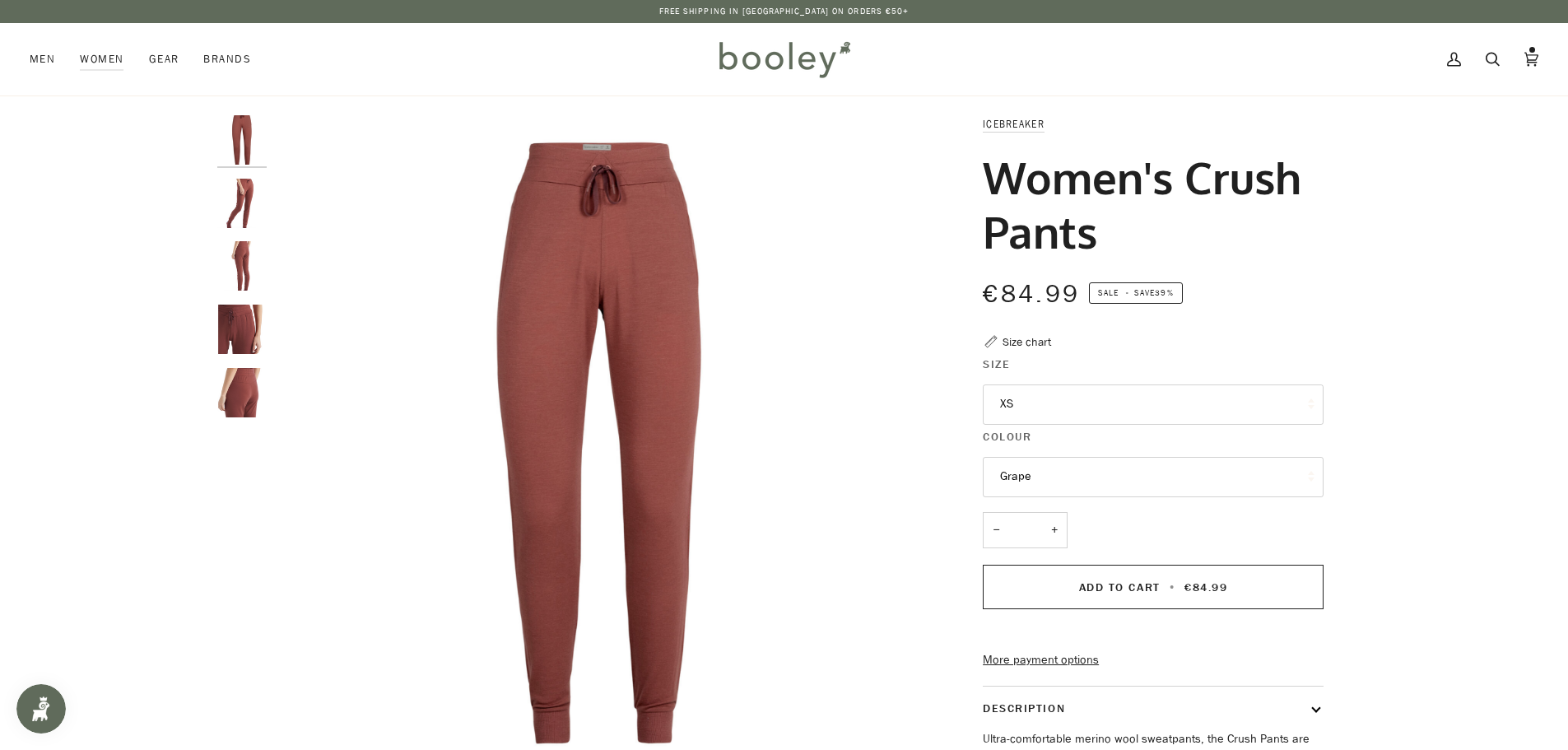
click at [1040, 421] on button "XS" at bounding box center [1153, 404] width 341 height 40
click at [1039, 408] on button "XS" at bounding box center [1153, 404] width 341 height 40
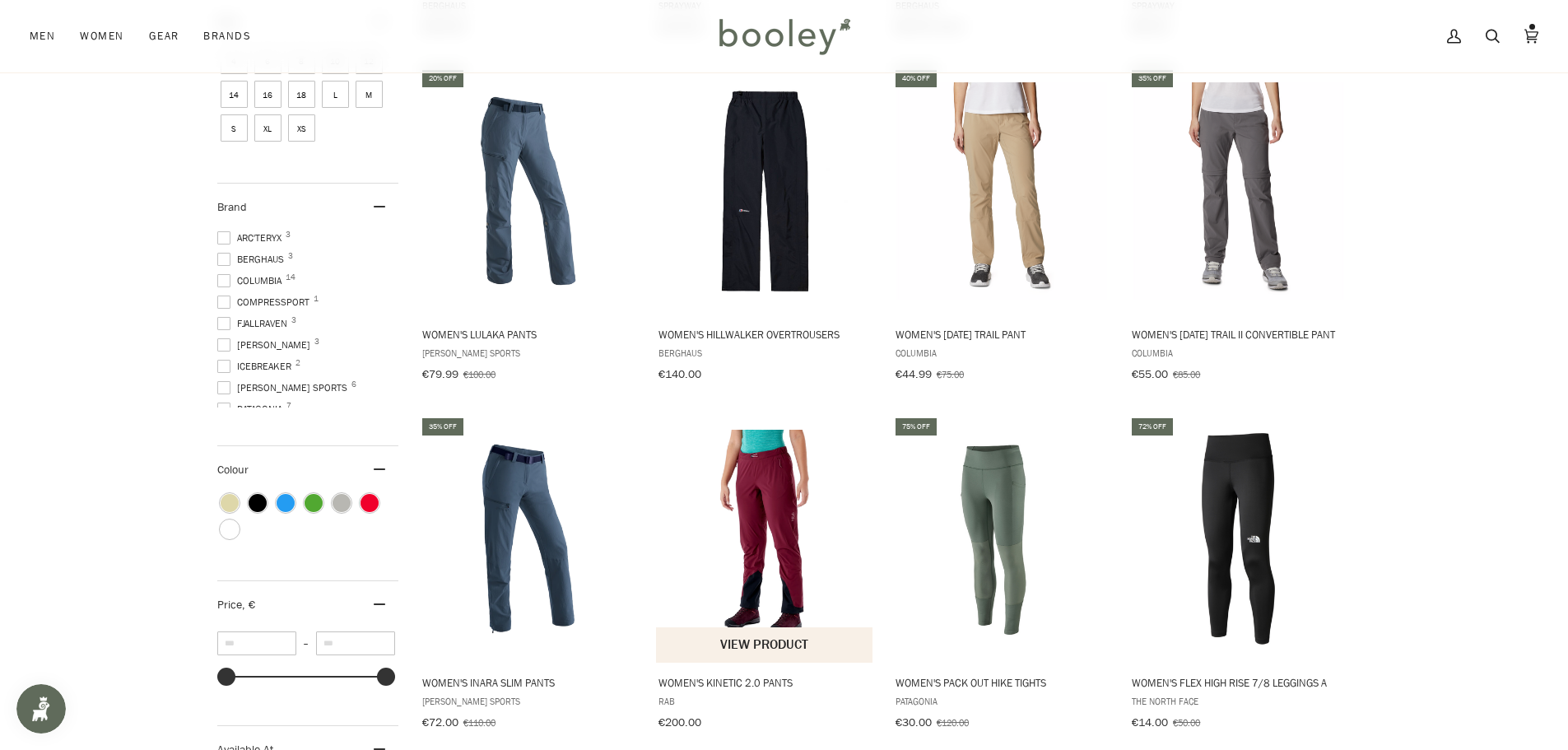
scroll to position [575, 0]
click at [792, 513] on img "Women's Kinetic 2.0 Pants" at bounding box center [766, 538] width 218 height 218
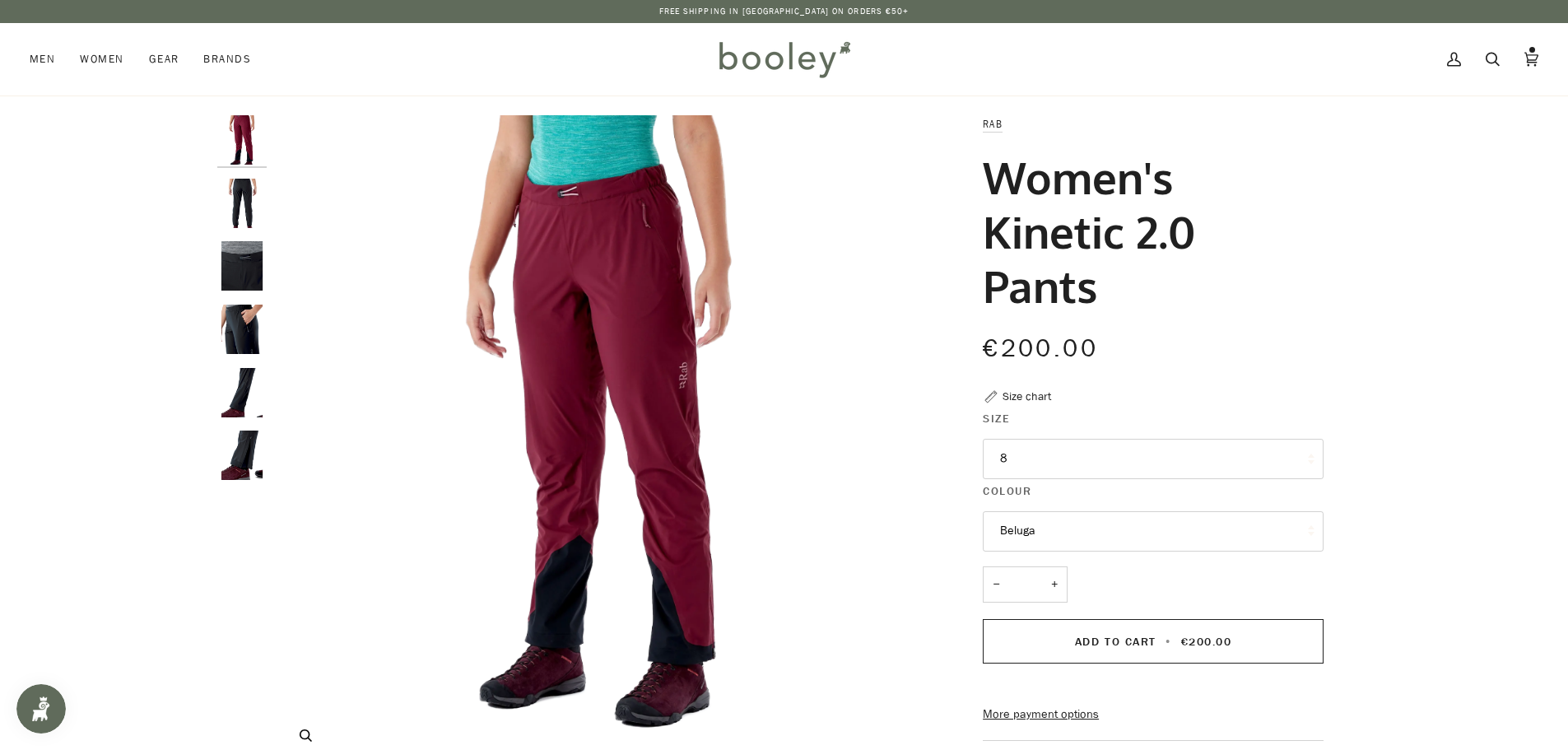
click at [607, 335] on img "Rab Women's Kinetic 2.0 Pants Deep Heather - Booley Galway" at bounding box center [600, 440] width 651 height 651
click at [263, 212] on img "Rab Women's Kinetic 2.0 Pants Beluga - Booley Galway" at bounding box center [242, 203] width 49 height 49
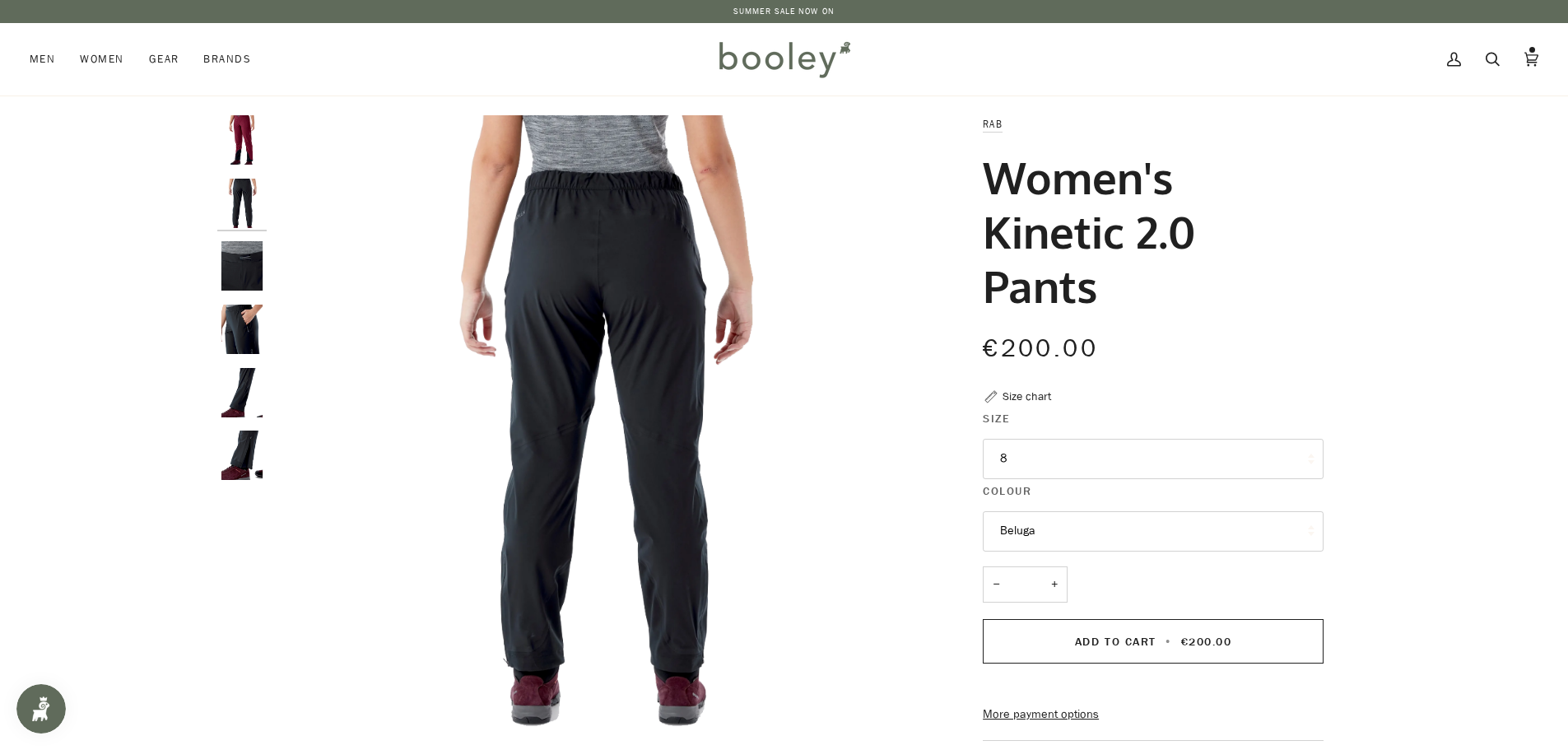
click at [238, 130] on img "Rab Women's Kinetic 2.0 Pants Deep Heather - Booley Galway" at bounding box center [242, 139] width 49 height 49
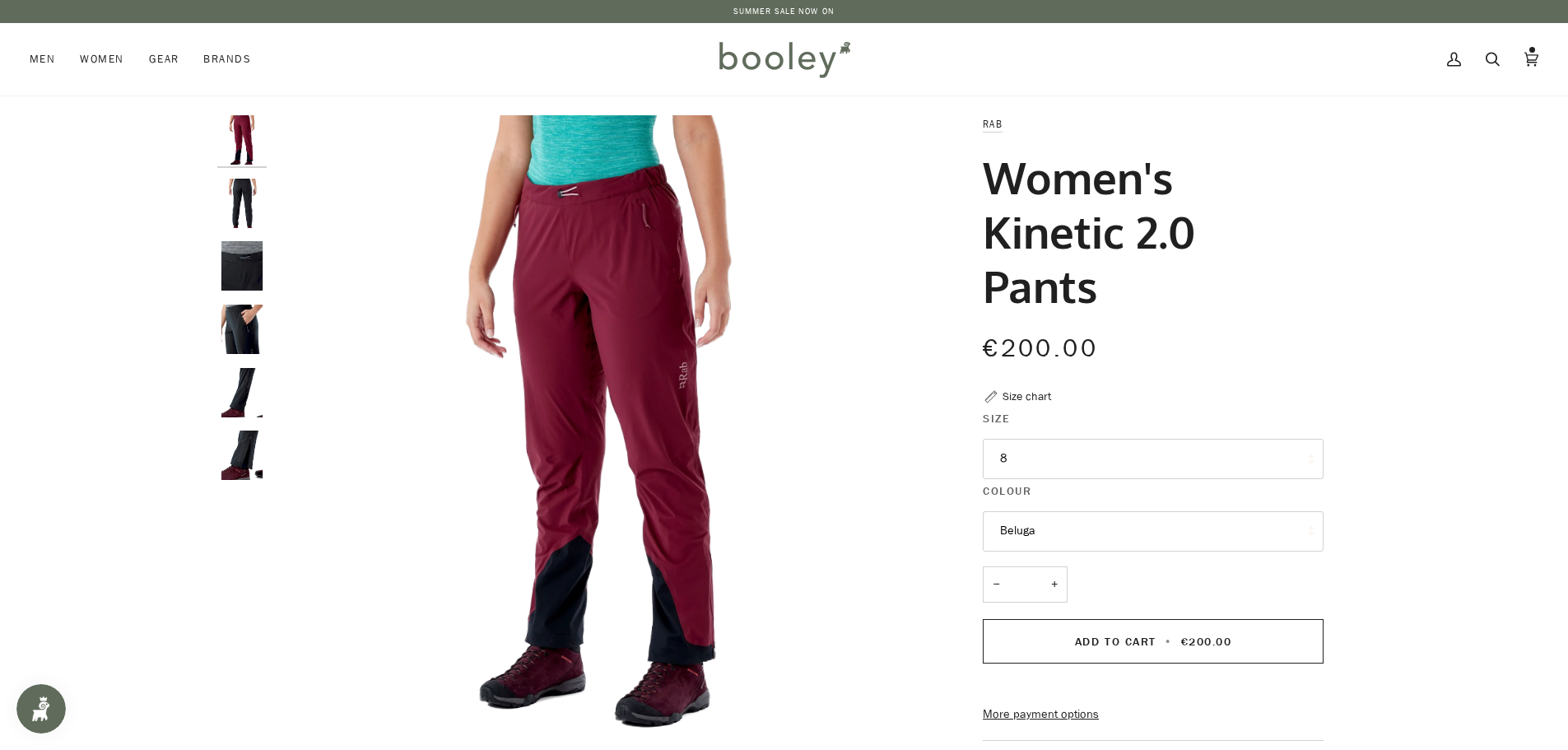
click at [242, 200] on img "Rab Women's Kinetic 2.0 Pants Beluga - Booley Galway" at bounding box center [242, 203] width 49 height 49
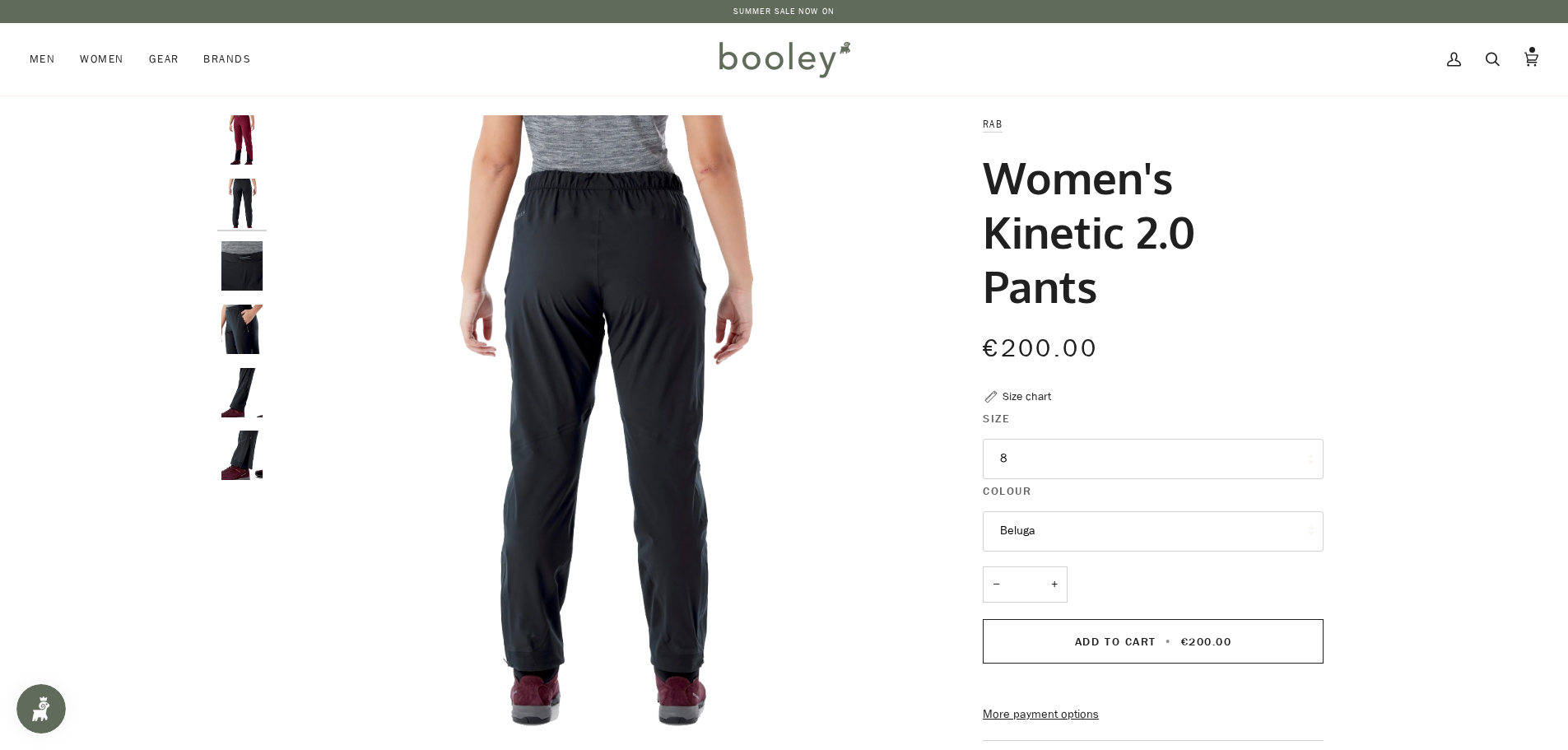
click at [241, 166] on div at bounding box center [246, 304] width 58 height 378
click at [230, 171] on div at bounding box center [246, 304] width 58 height 378
click at [235, 159] on img "Rab Women's Kinetic 2.0 Pants Deep Heather - Booley Galway" at bounding box center [242, 139] width 49 height 49
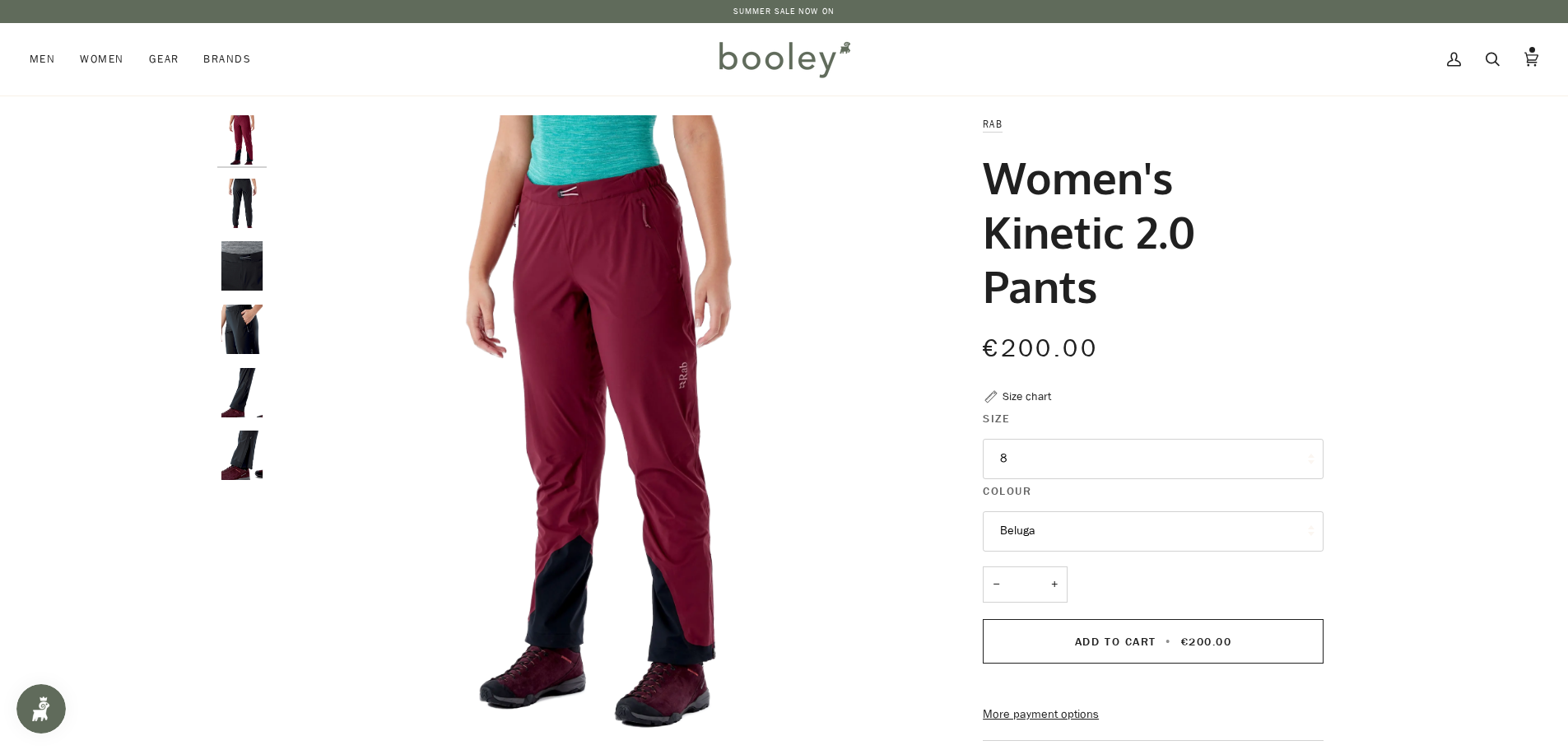
click at [1022, 397] on div "Size chart" at bounding box center [1026, 397] width 48 height 17
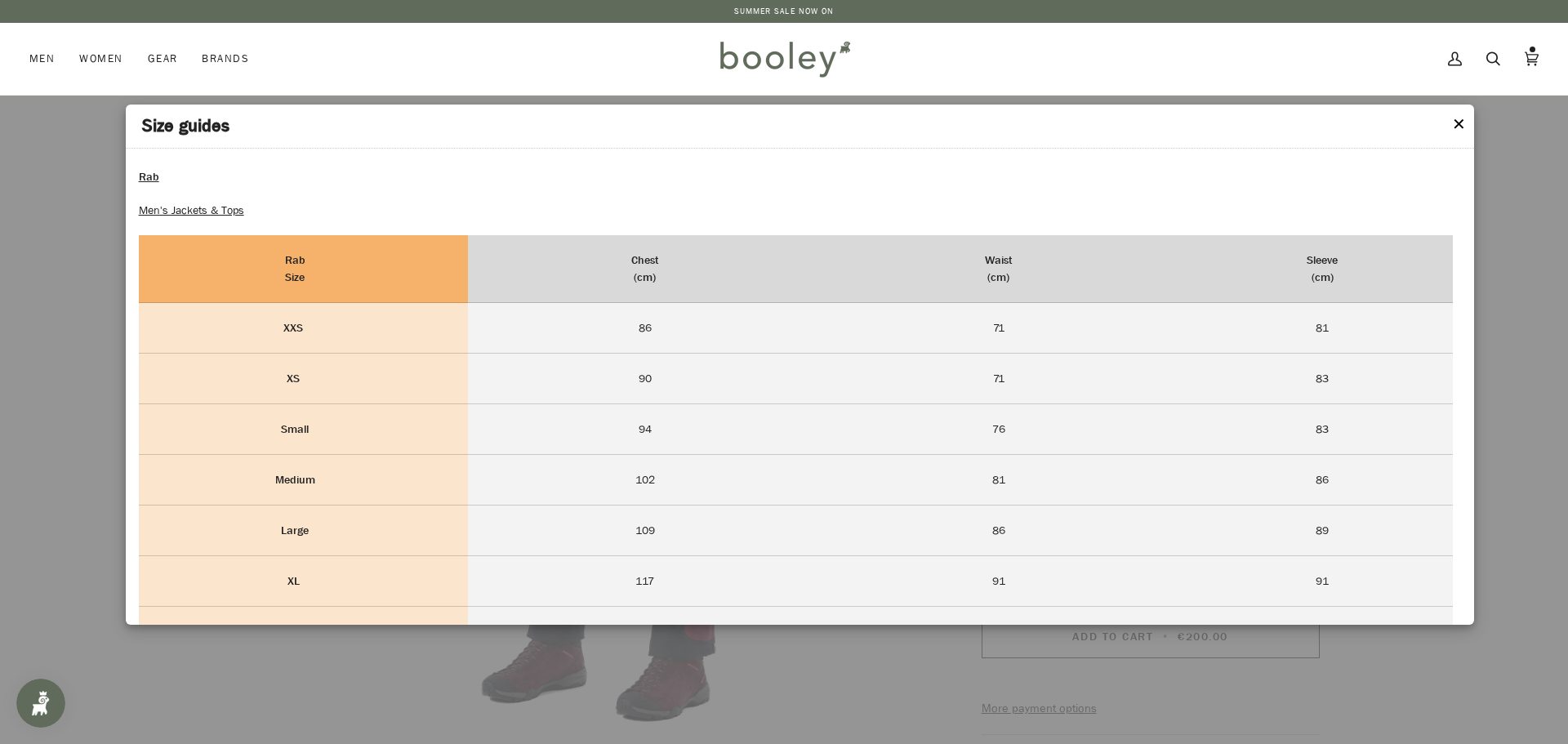
click at [1463, 123] on button "✕" at bounding box center [1459, 125] width 14 height 25
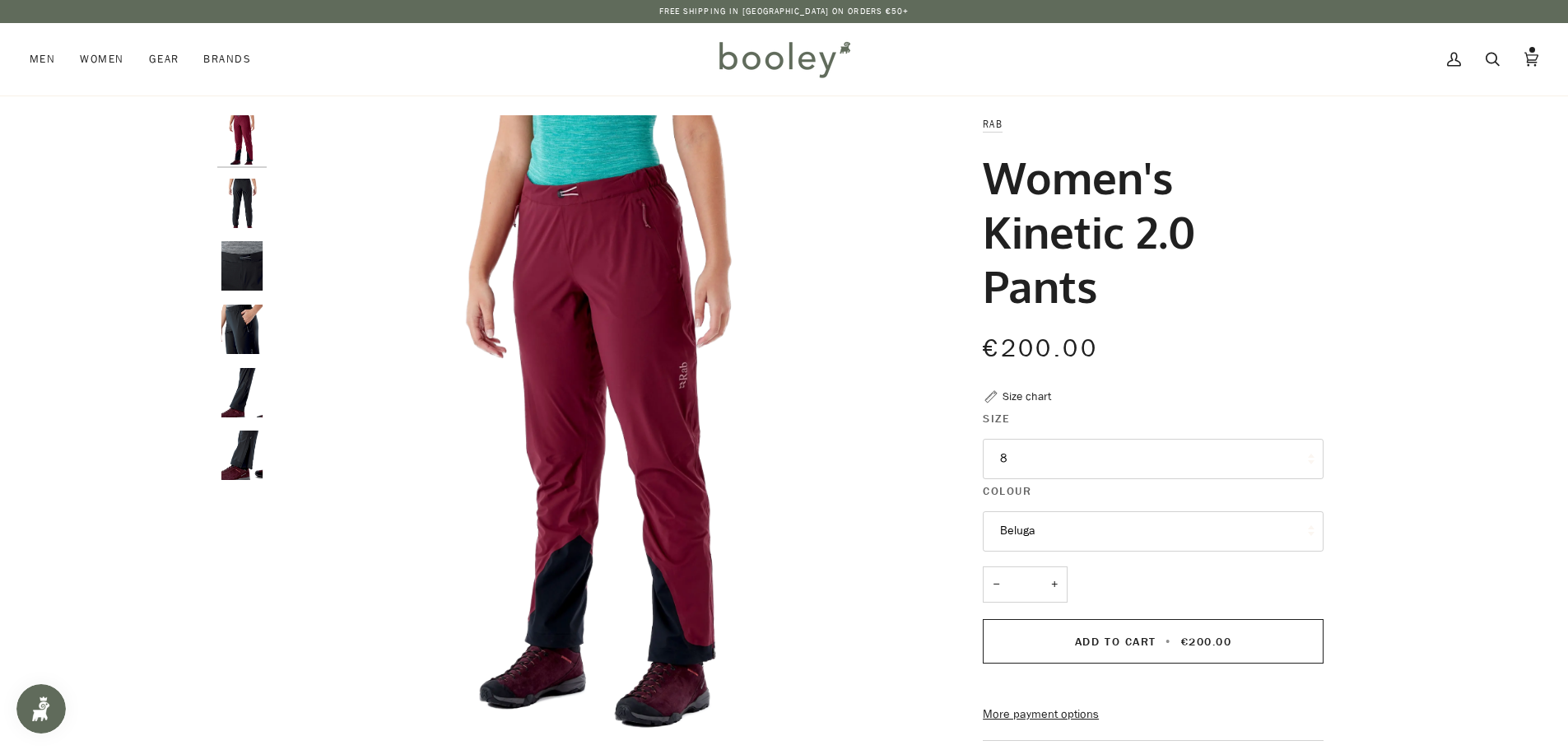
click at [1044, 528] on button "Beluga" at bounding box center [1153, 531] width 341 height 40
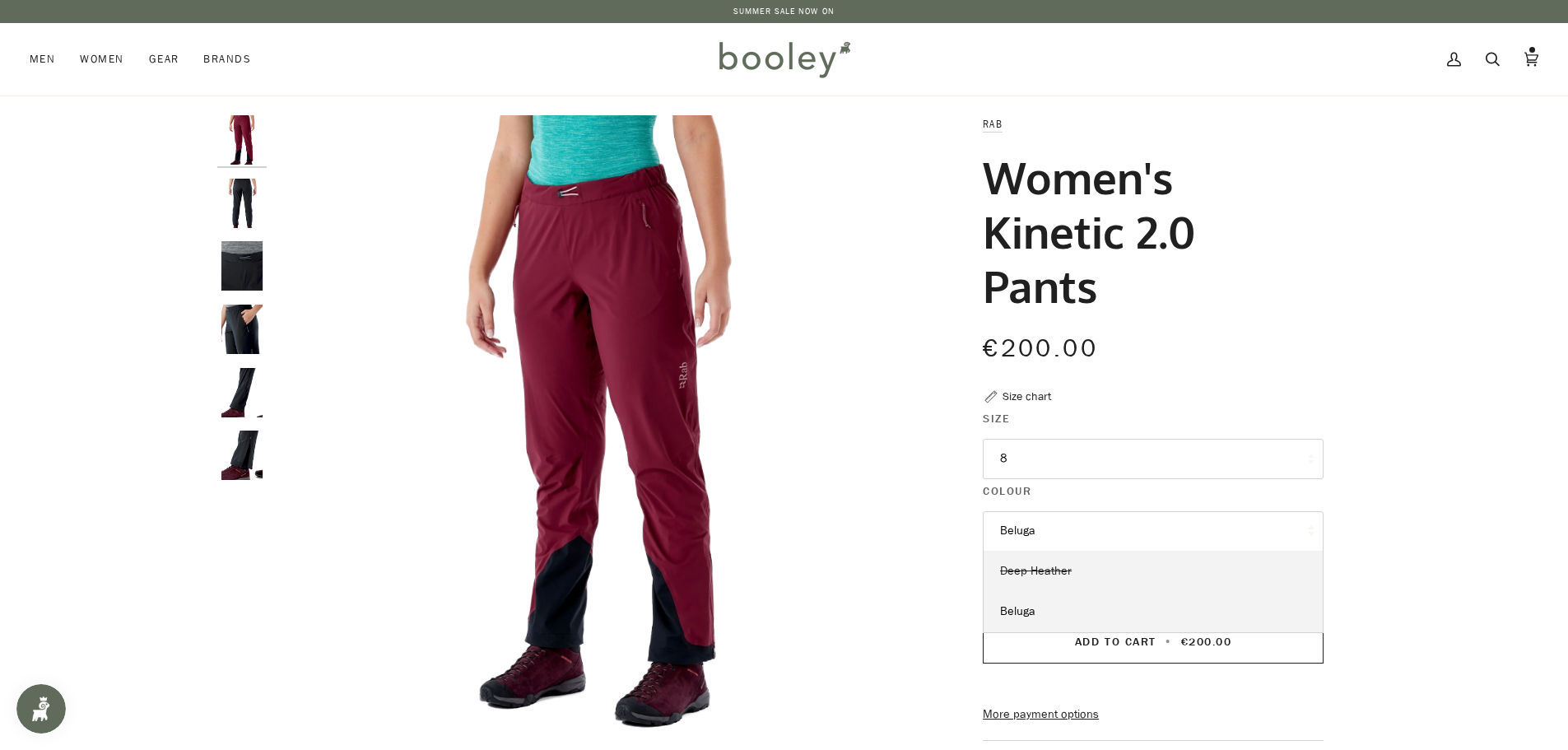
click at [1000, 575] on span "Deep Heather" at bounding box center [1036, 571] width 71 height 15
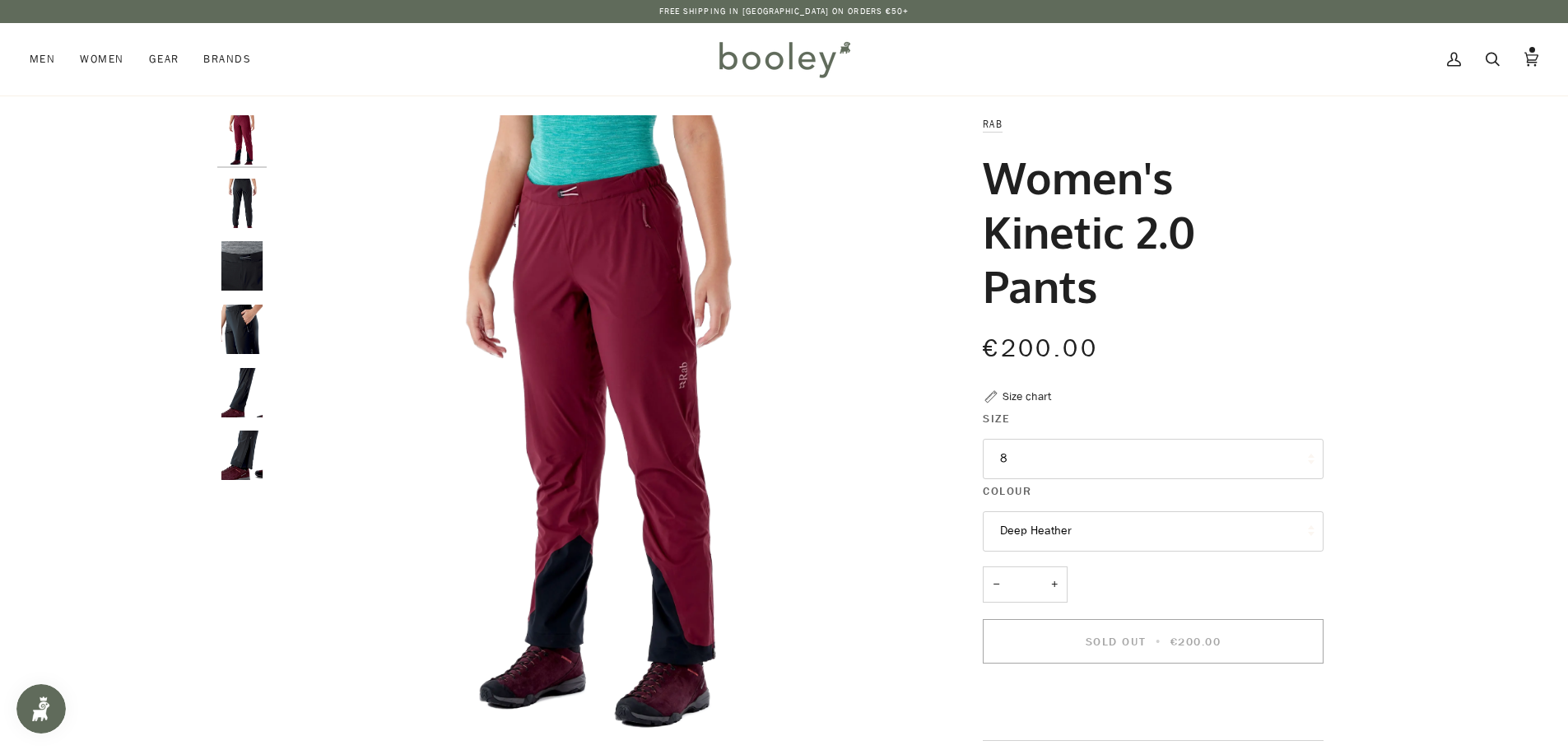
click at [1053, 544] on button "Deep Heather" at bounding box center [1153, 531] width 341 height 40
click at [1054, 539] on button "Deep Heather" at bounding box center [1153, 531] width 341 height 40
click at [1016, 456] on button "8" at bounding box center [1153, 458] width 341 height 40
click at [1030, 389] on div "Size chart" at bounding box center [1026, 397] width 48 height 17
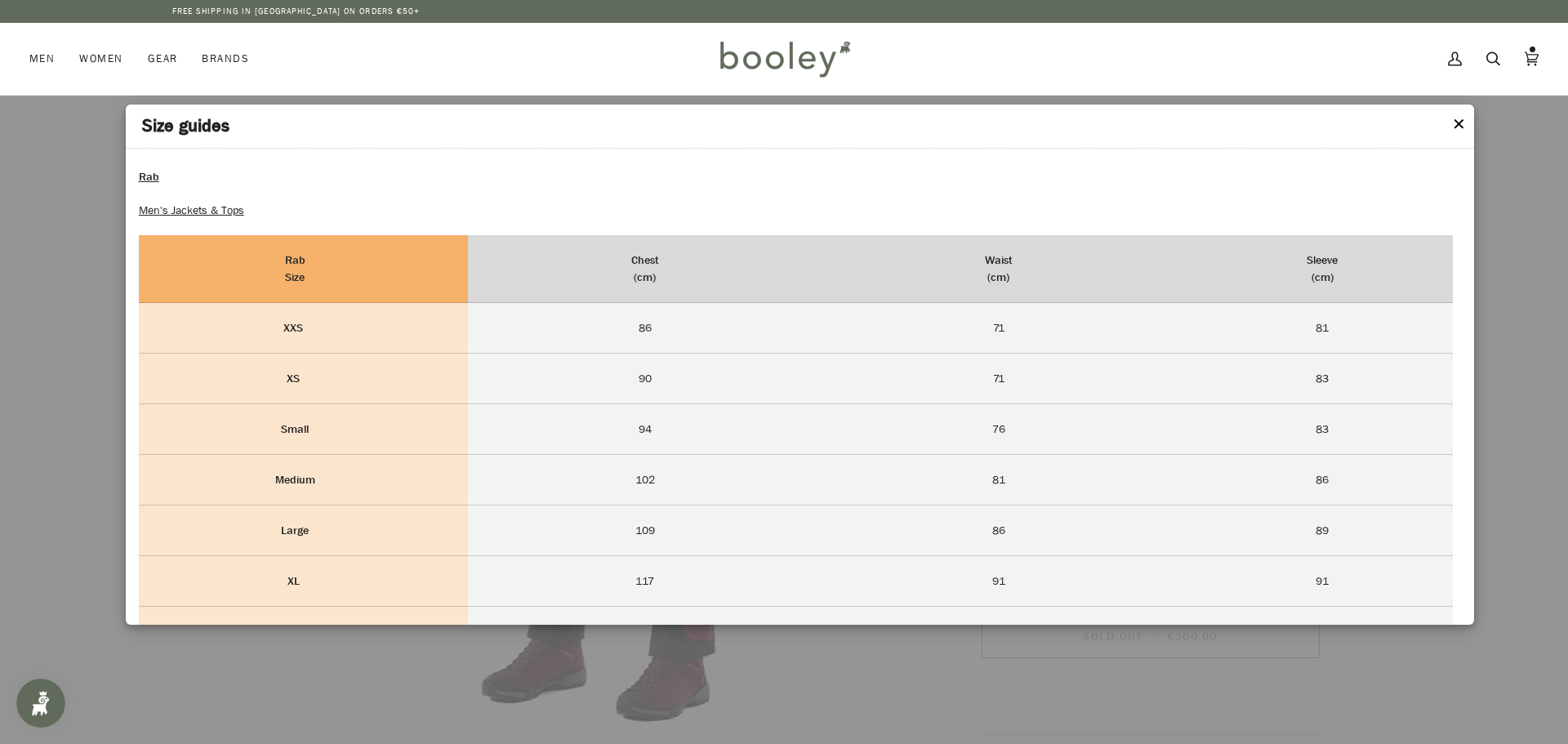
click at [1464, 125] on button "✕" at bounding box center [1459, 125] width 14 height 25
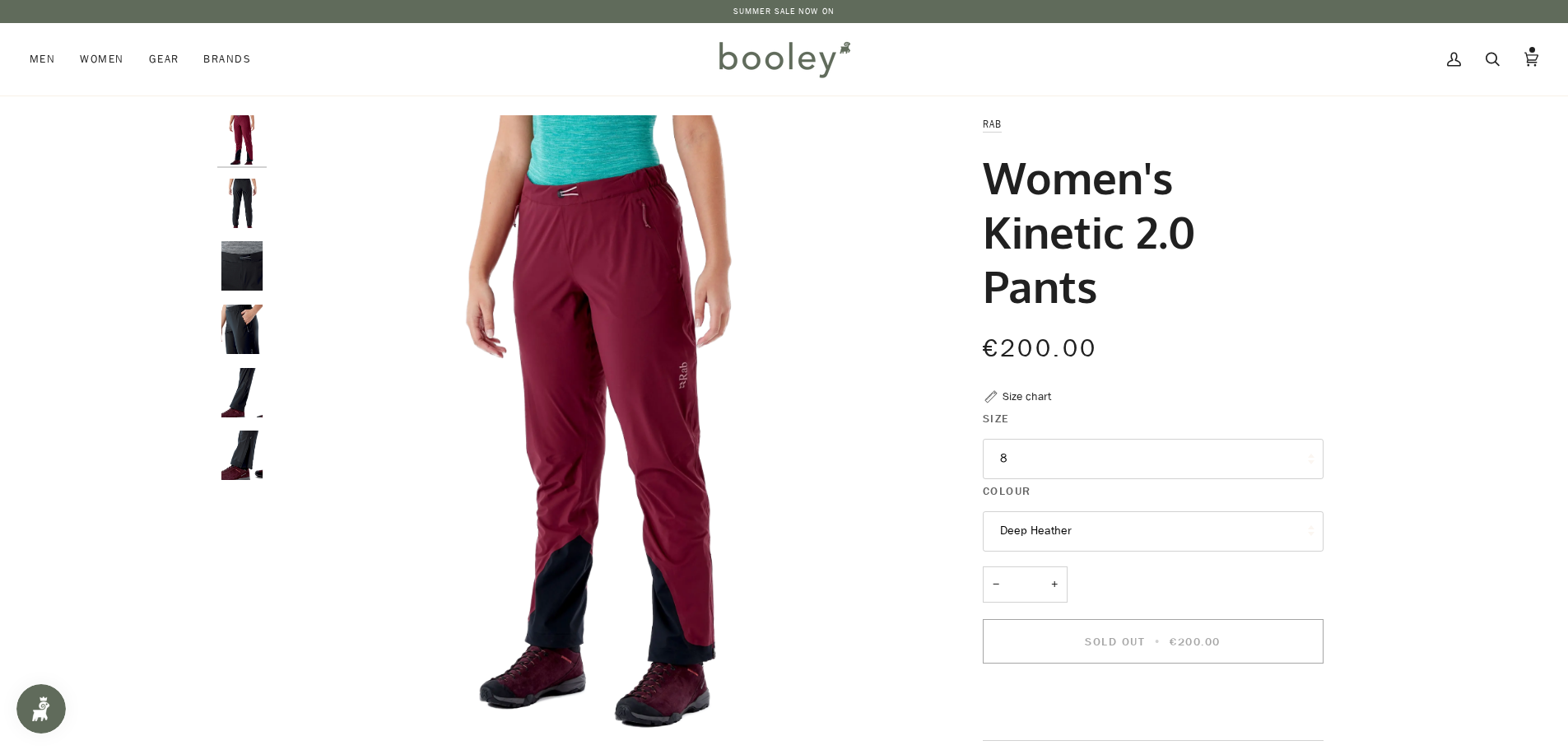
click at [1076, 533] on button "Deep Heather" at bounding box center [1153, 531] width 341 height 40
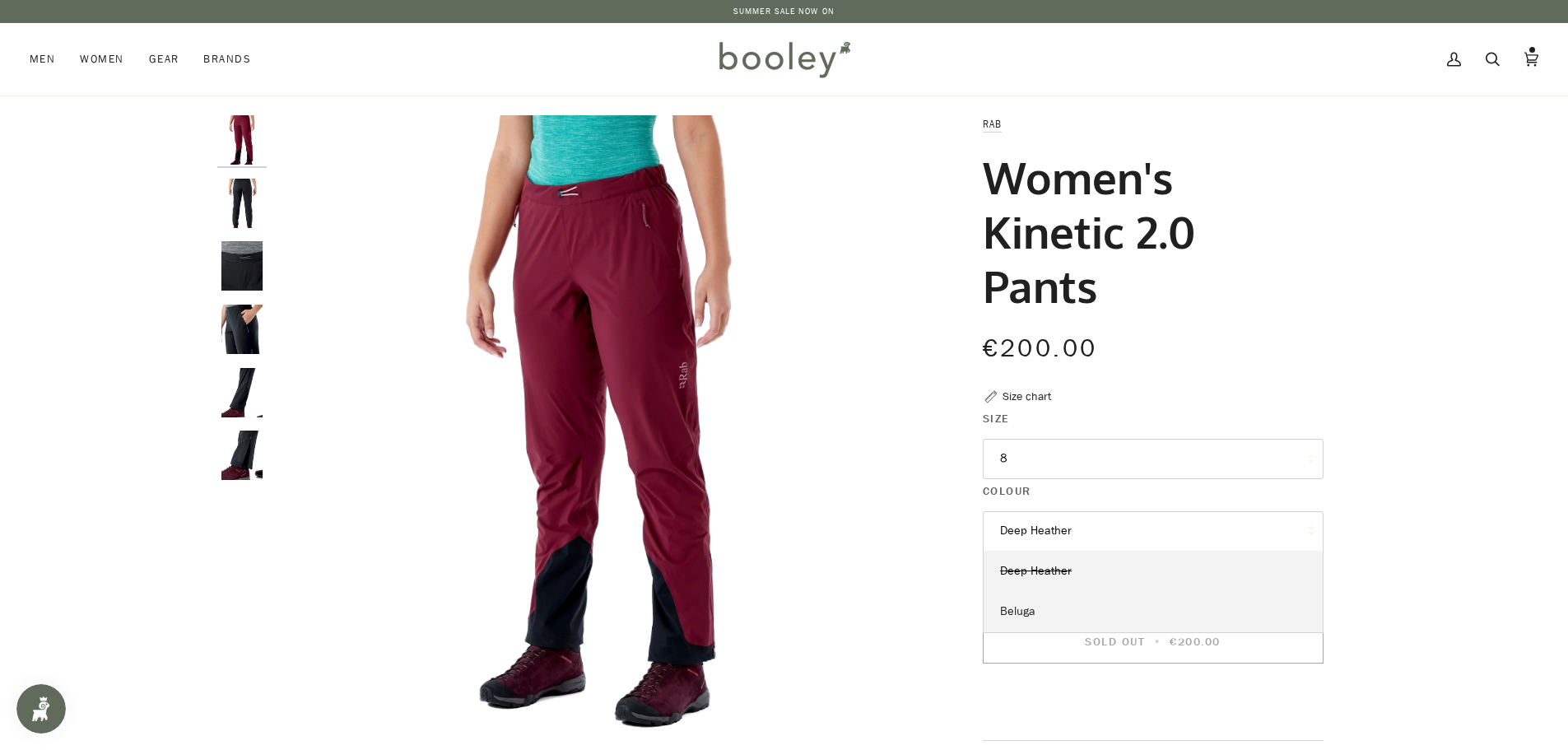
click at [1050, 605] on link "Beluga" at bounding box center [1153, 612] width 339 height 41
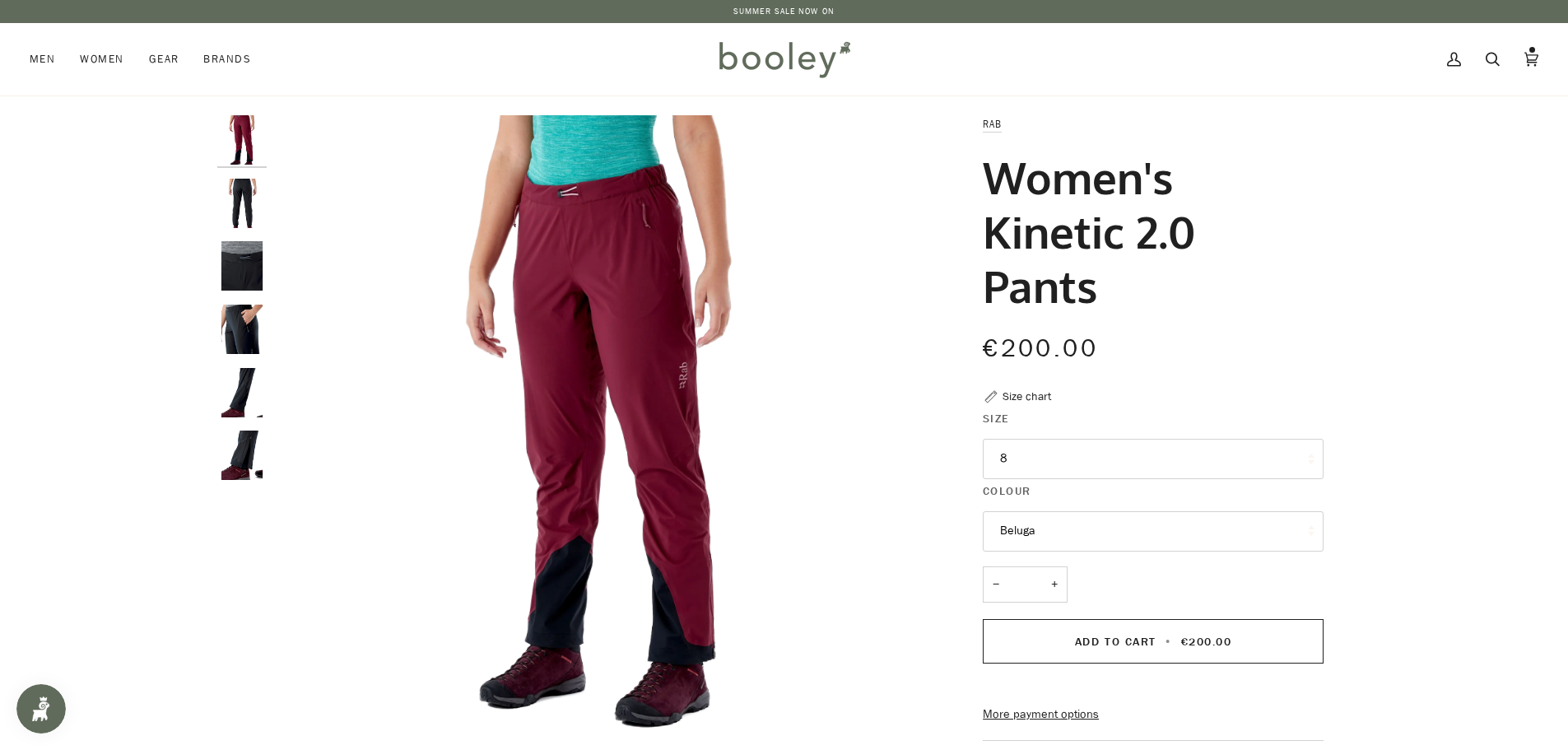
click at [1061, 467] on button "8" at bounding box center [1153, 458] width 341 height 40
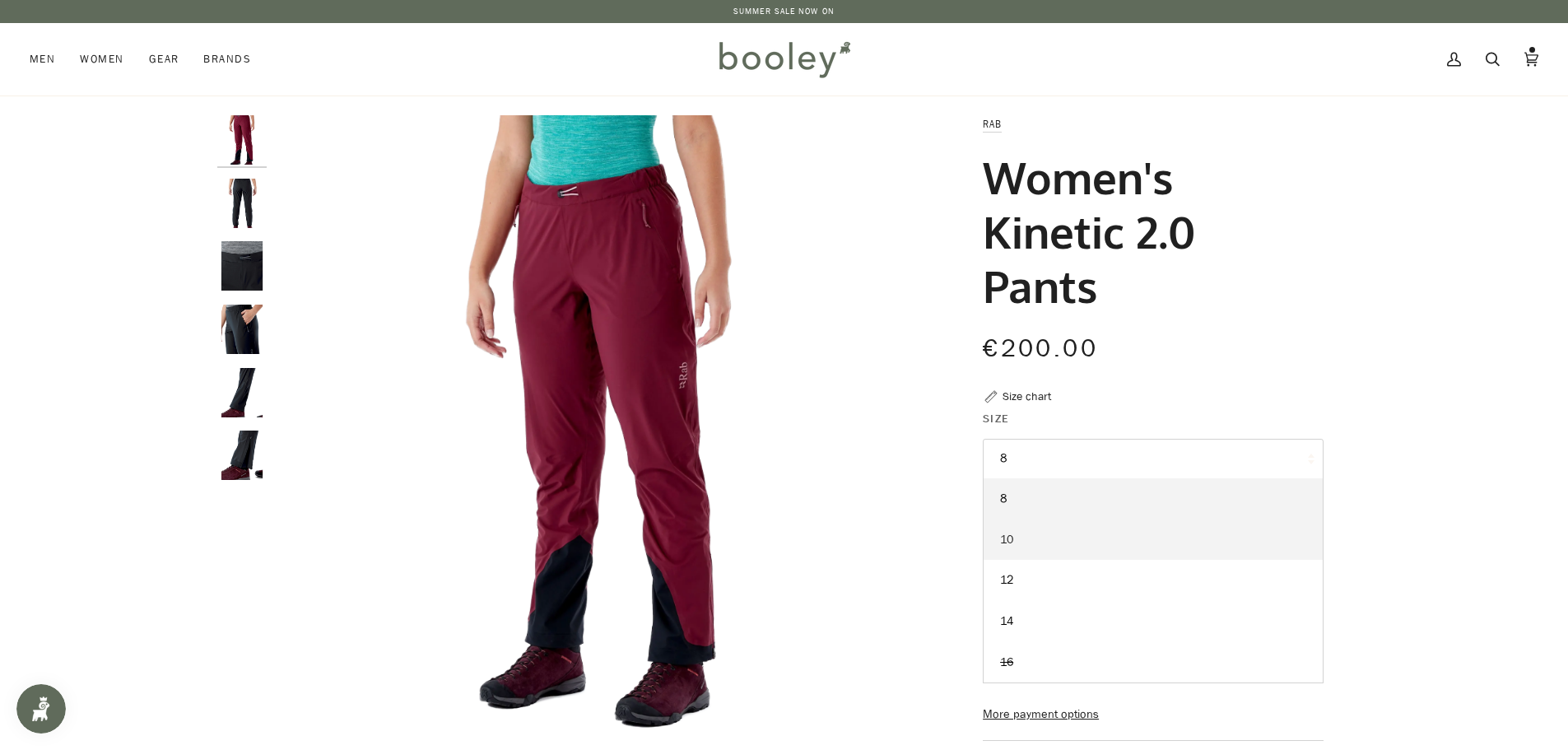
click at [1024, 534] on link "10" at bounding box center [1153, 540] width 339 height 41
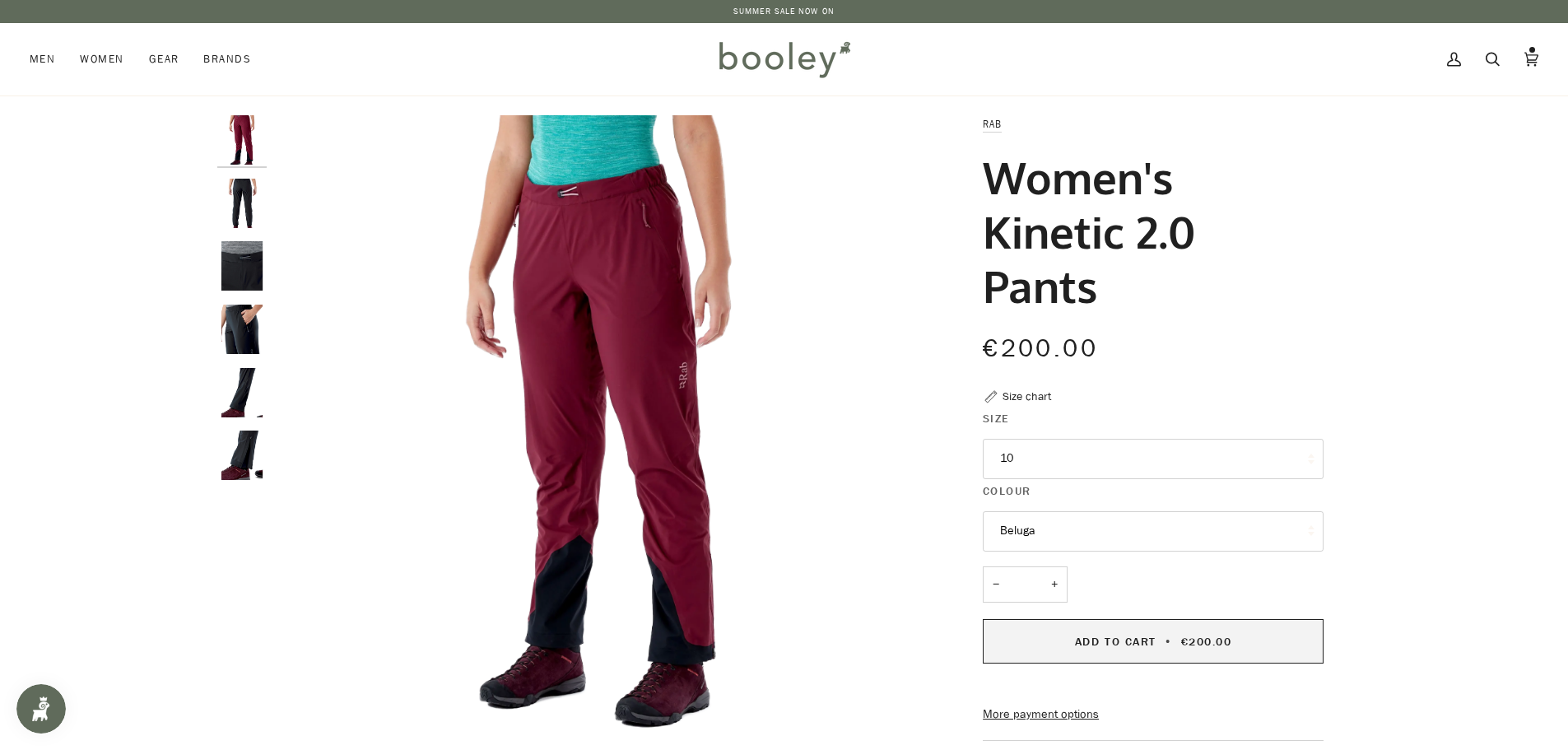
click at [1109, 635] on span "Add to Cart" at bounding box center [1116, 642] width 82 height 15
click at [1549, 57] on link "Cart €250.00 (2)" at bounding box center [1531, 59] width 39 height 72
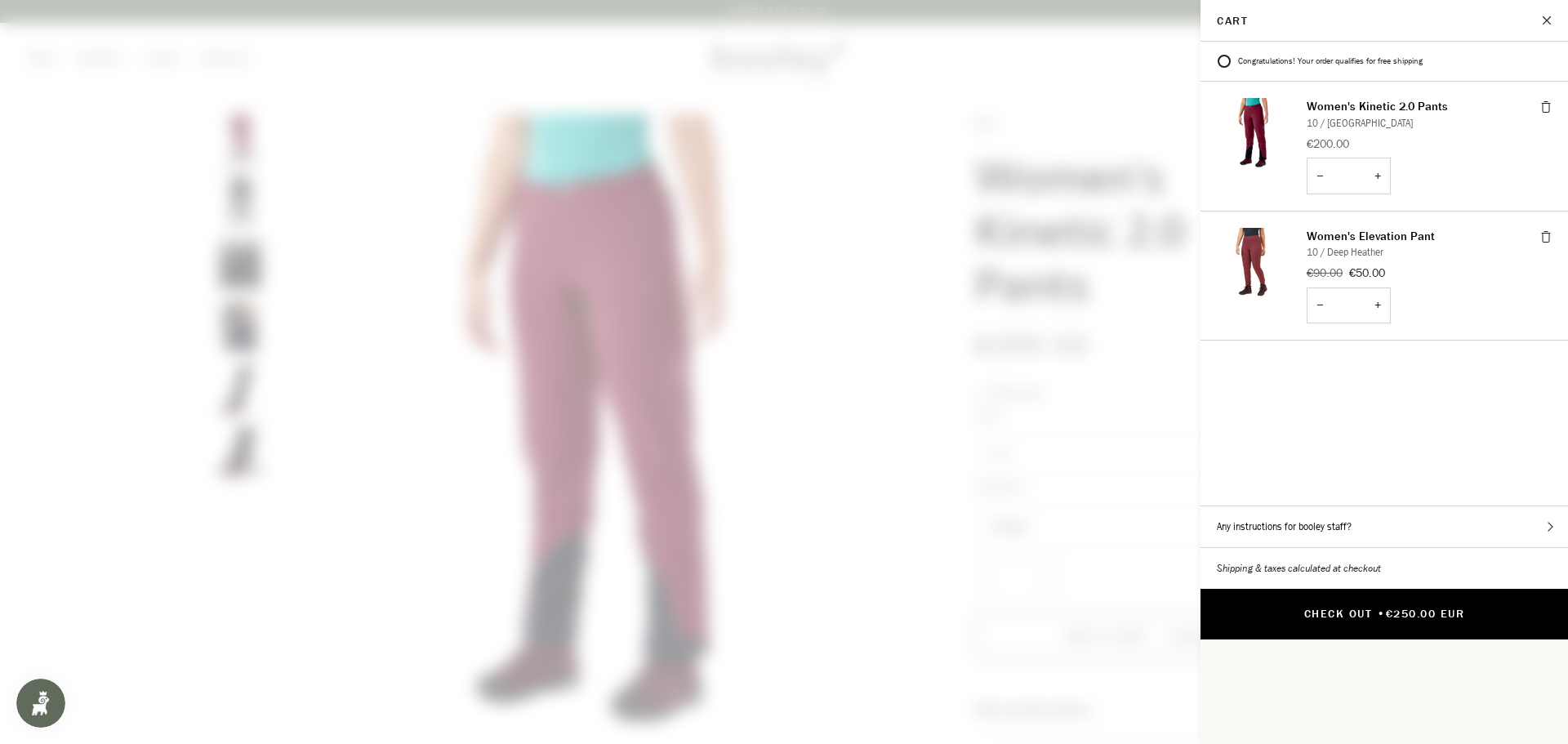
click at [1356, 589] on button "Check Out • €250.00 EUR" at bounding box center [1384, 613] width 368 height 50
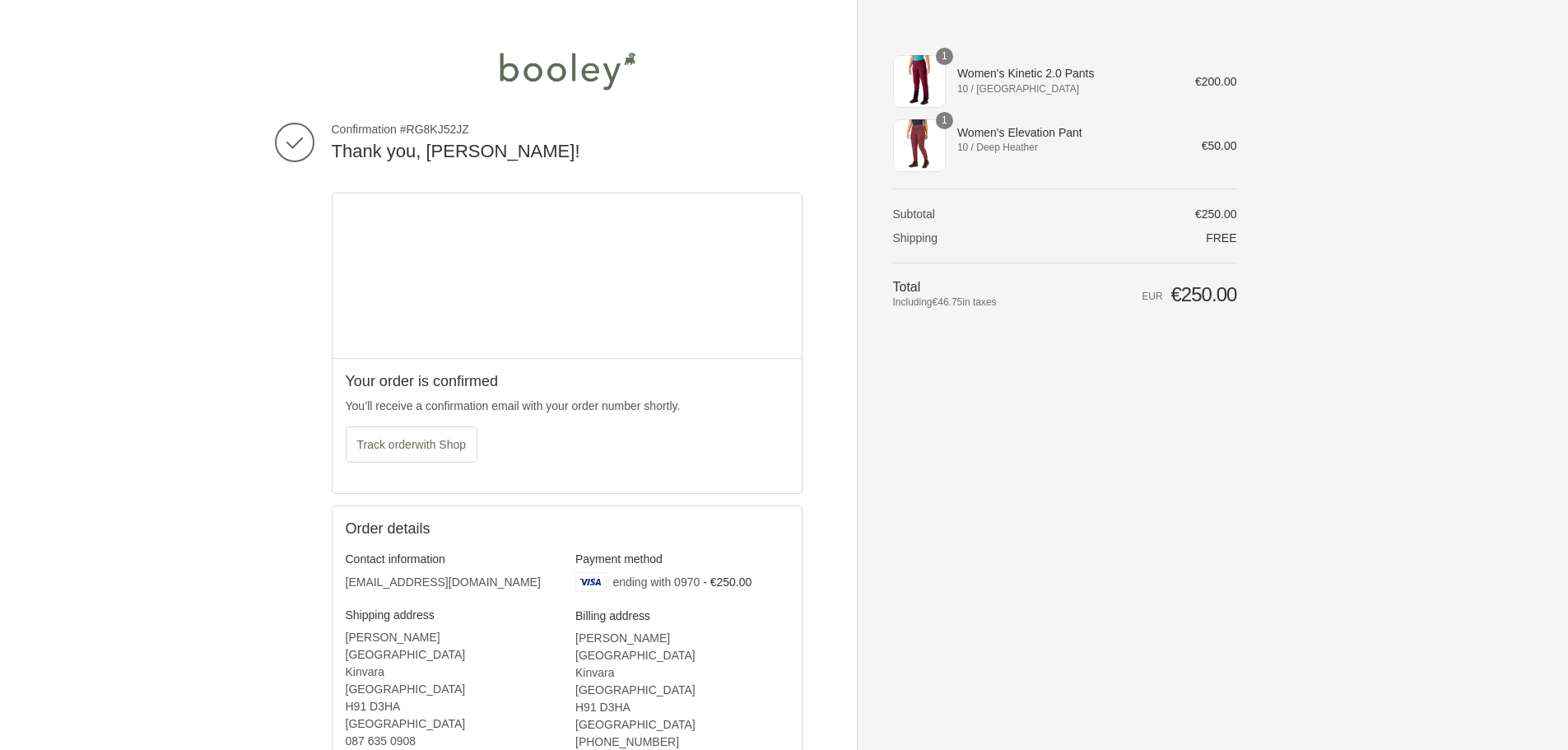
click at [913, 140] on div "1" at bounding box center [919, 145] width 52 height 52
click at [529, 62] on img at bounding box center [567, 71] width 150 height 49
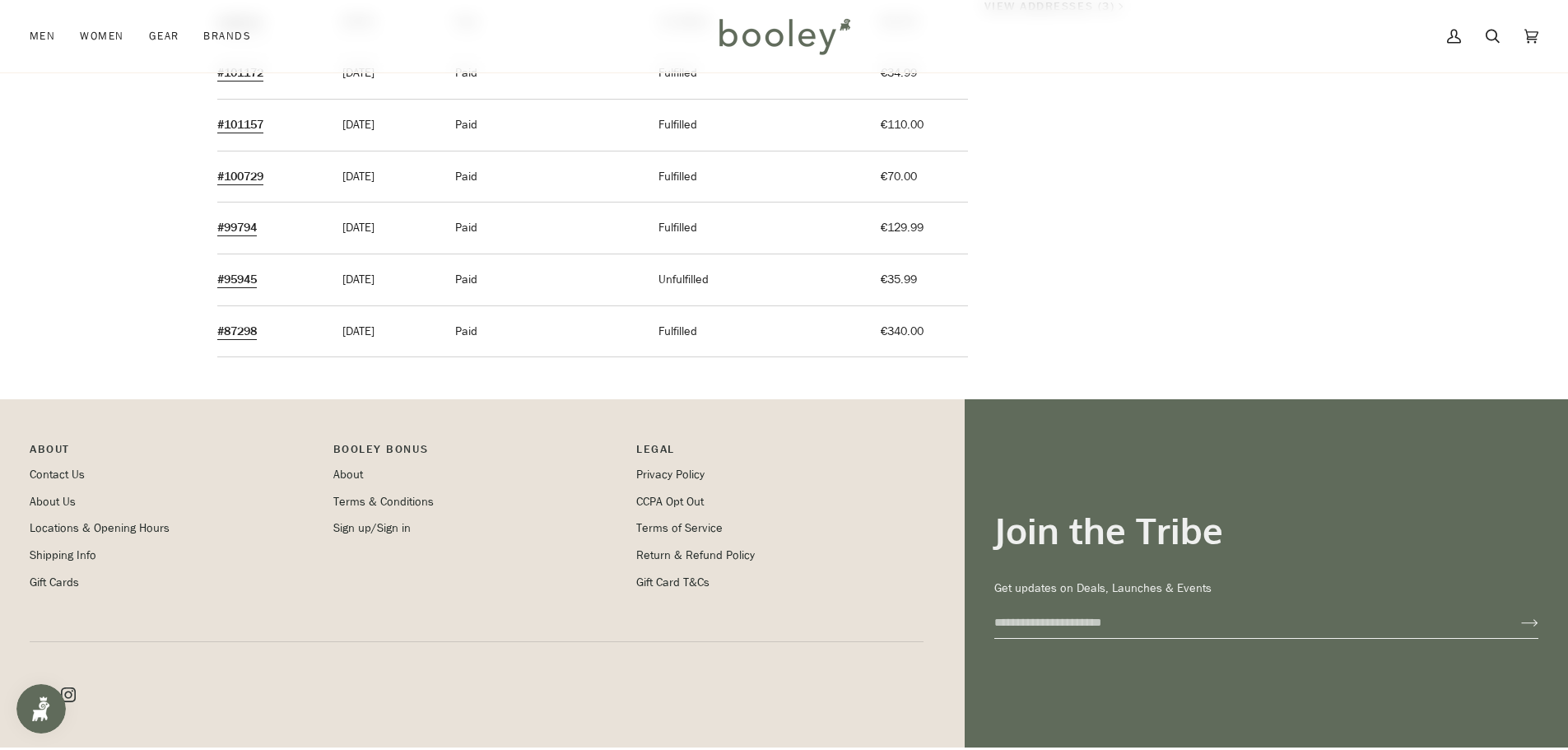
scroll to position [410, 0]
click at [384, 446] on p "Booley Bonus" at bounding box center [477, 452] width 287 height 26
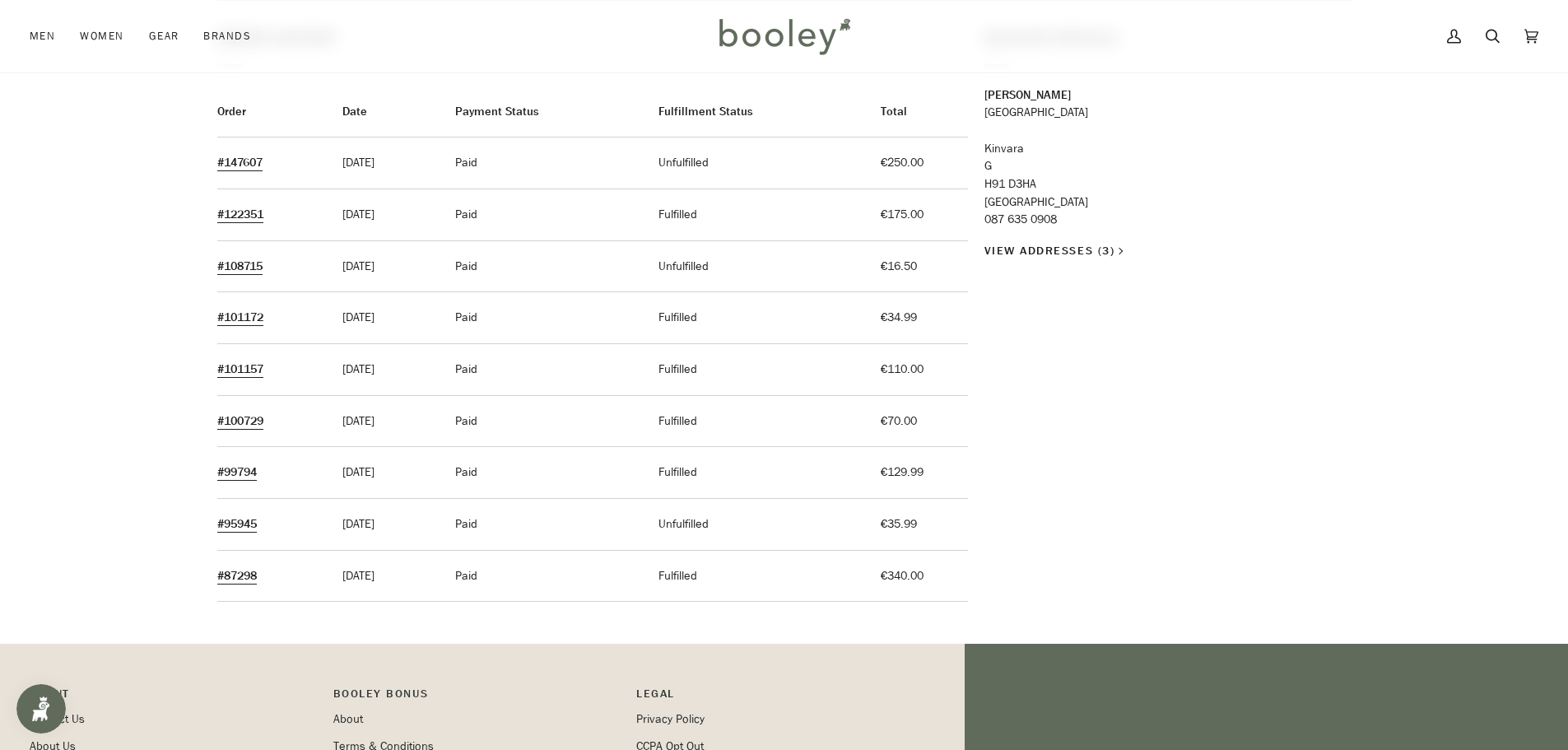
scroll to position [164, 0]
click at [258, 217] on link "#122351" at bounding box center [241, 215] width 46 height 15
click at [67, 504] on div "My Account Log out Order History Order Date Payment Status Fulfillment Status T…" at bounding box center [784, 288] width 1568 height 714
click at [250, 265] on link "#108715" at bounding box center [240, 267] width 46 height 15
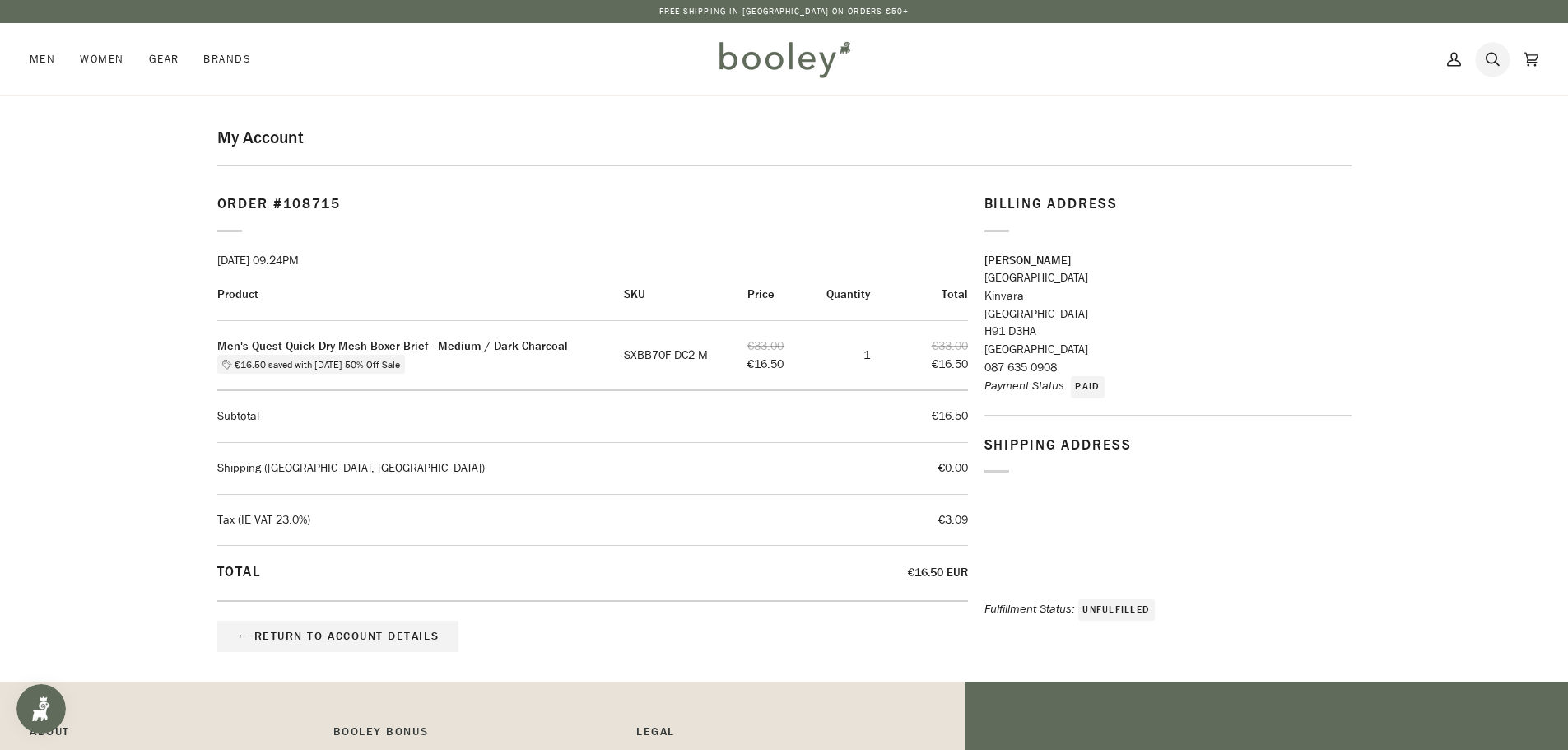
click at [1495, 58] on icon at bounding box center [1492, 59] width 14 height 25
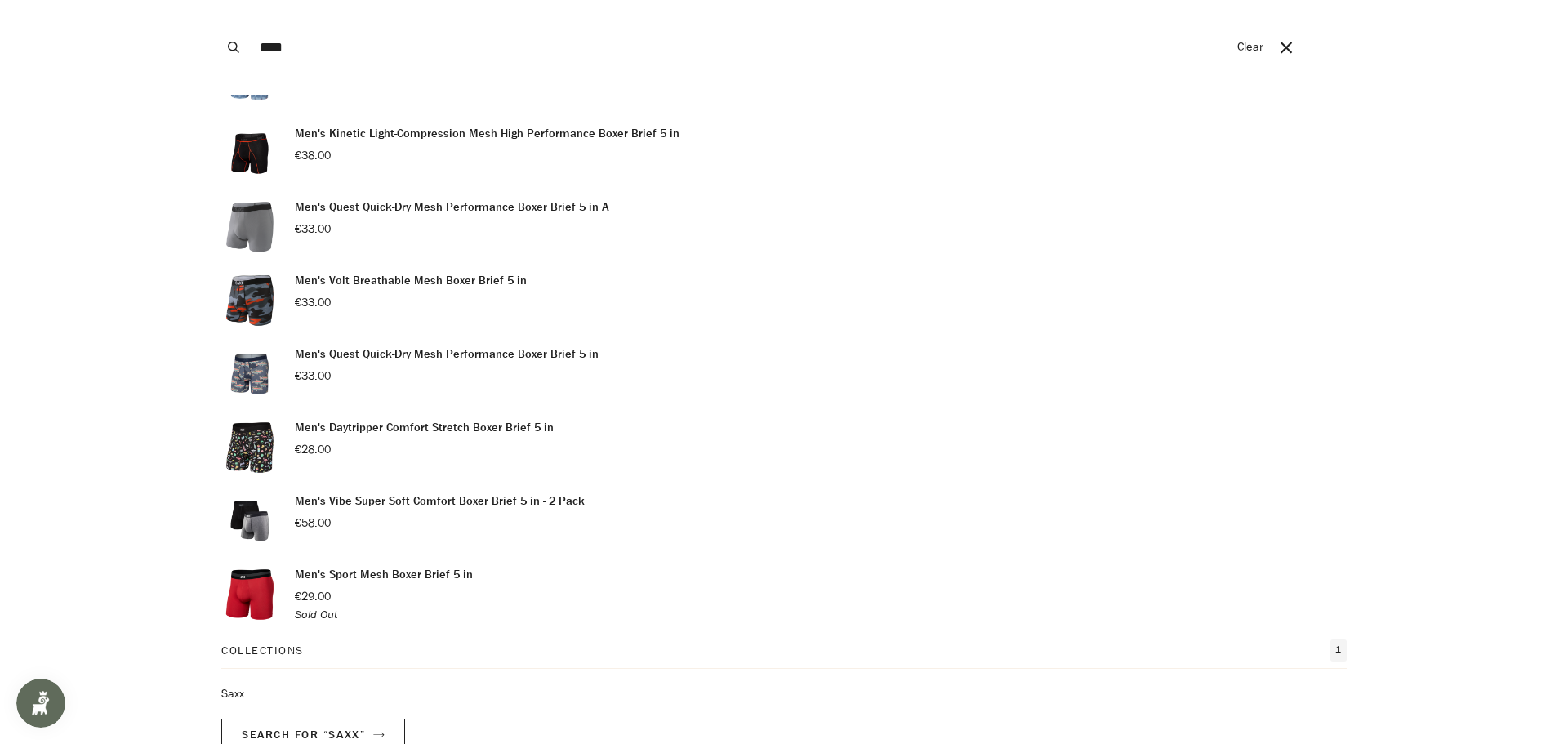
type input "****"
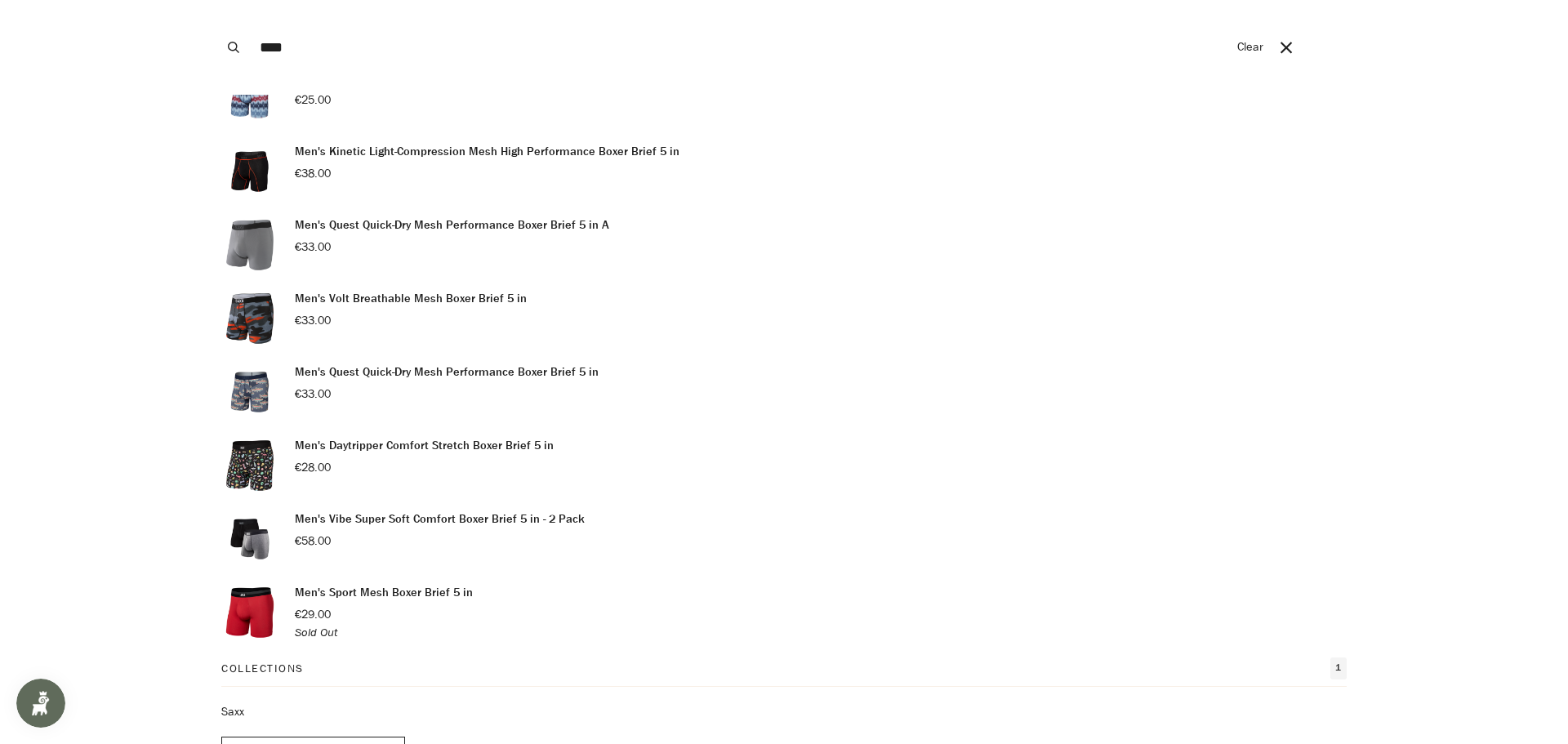
scroll to position [195, 0]
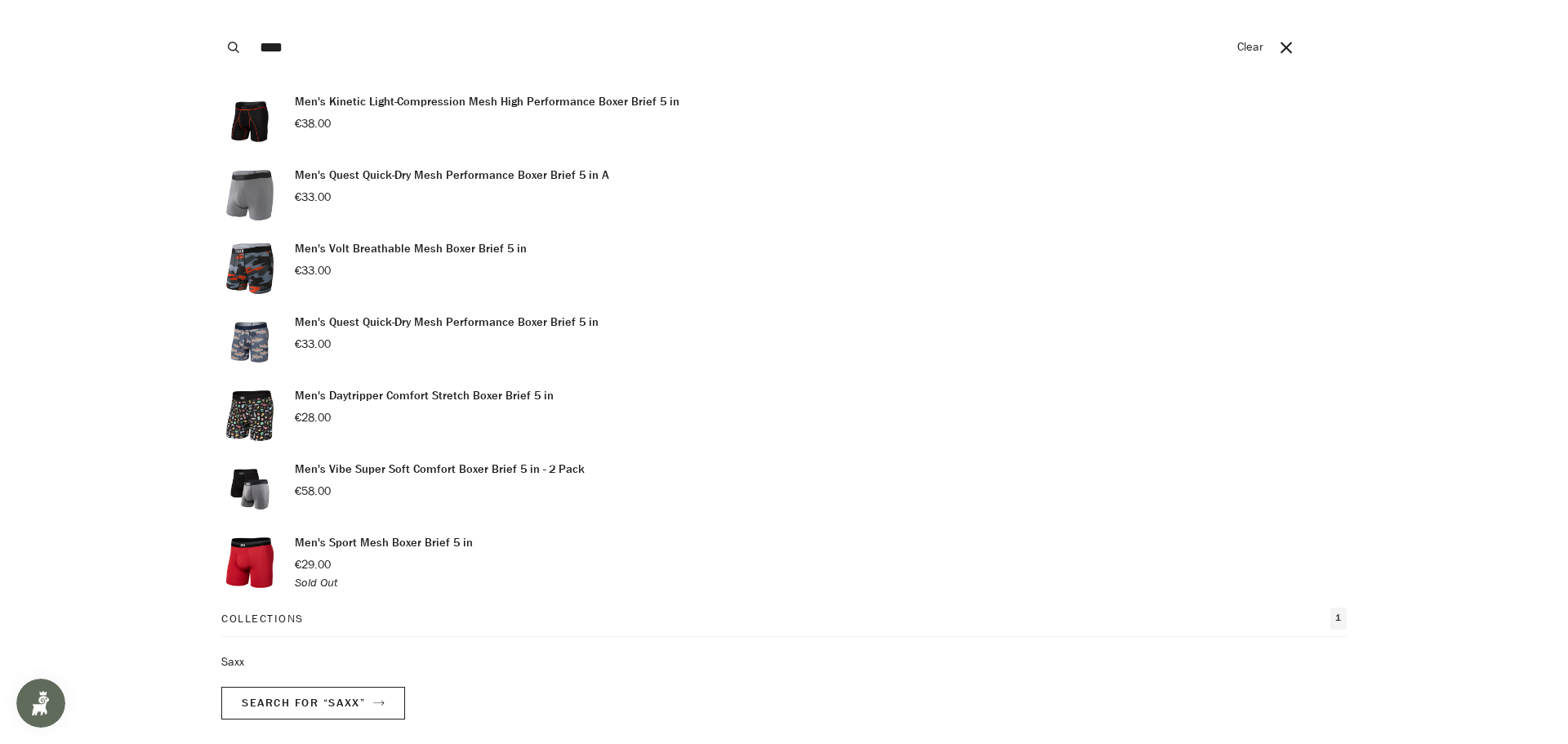
click at [262, 559] on img "Products" at bounding box center [249, 562] width 57 height 57
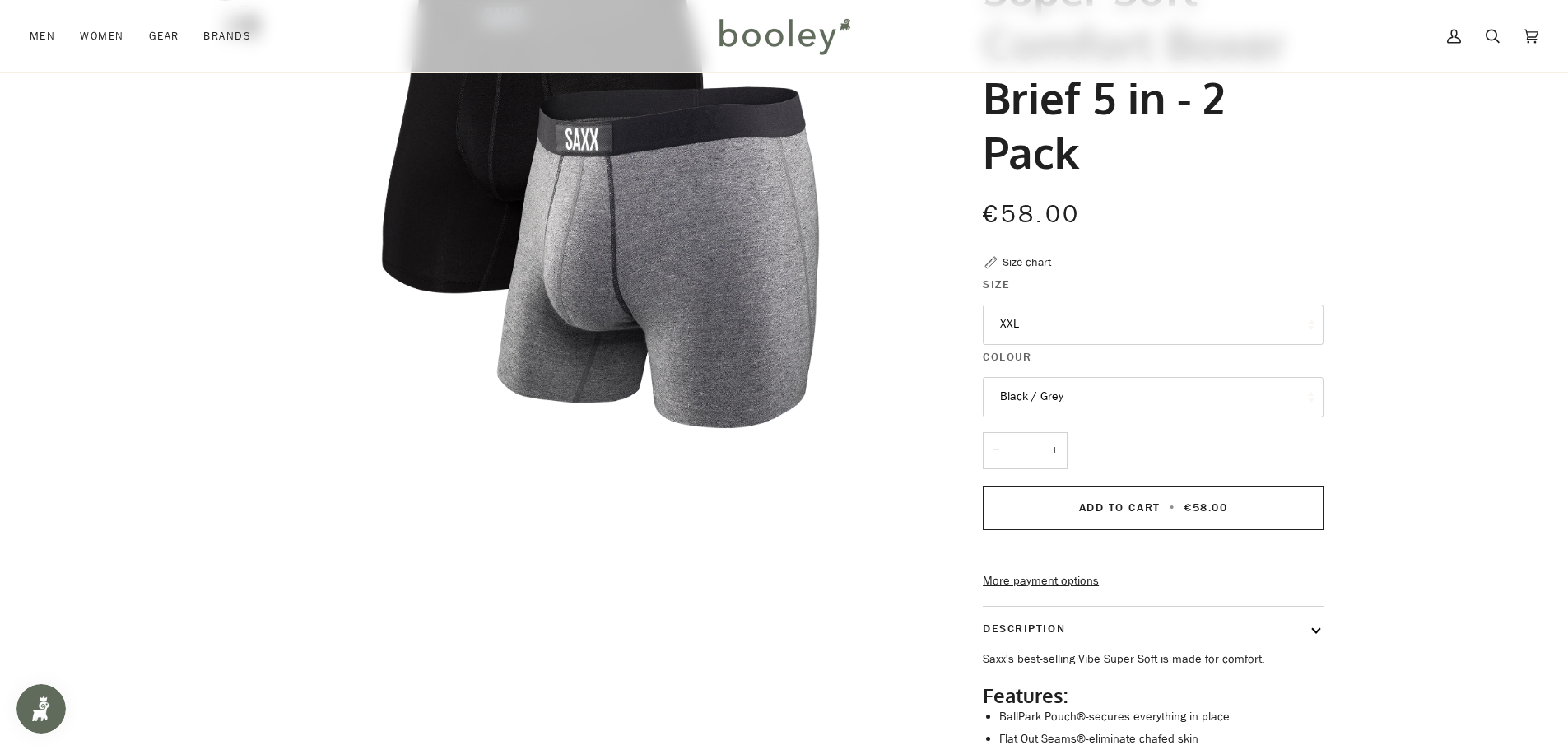
click at [1053, 332] on button "XXL" at bounding box center [1153, 324] width 341 height 40
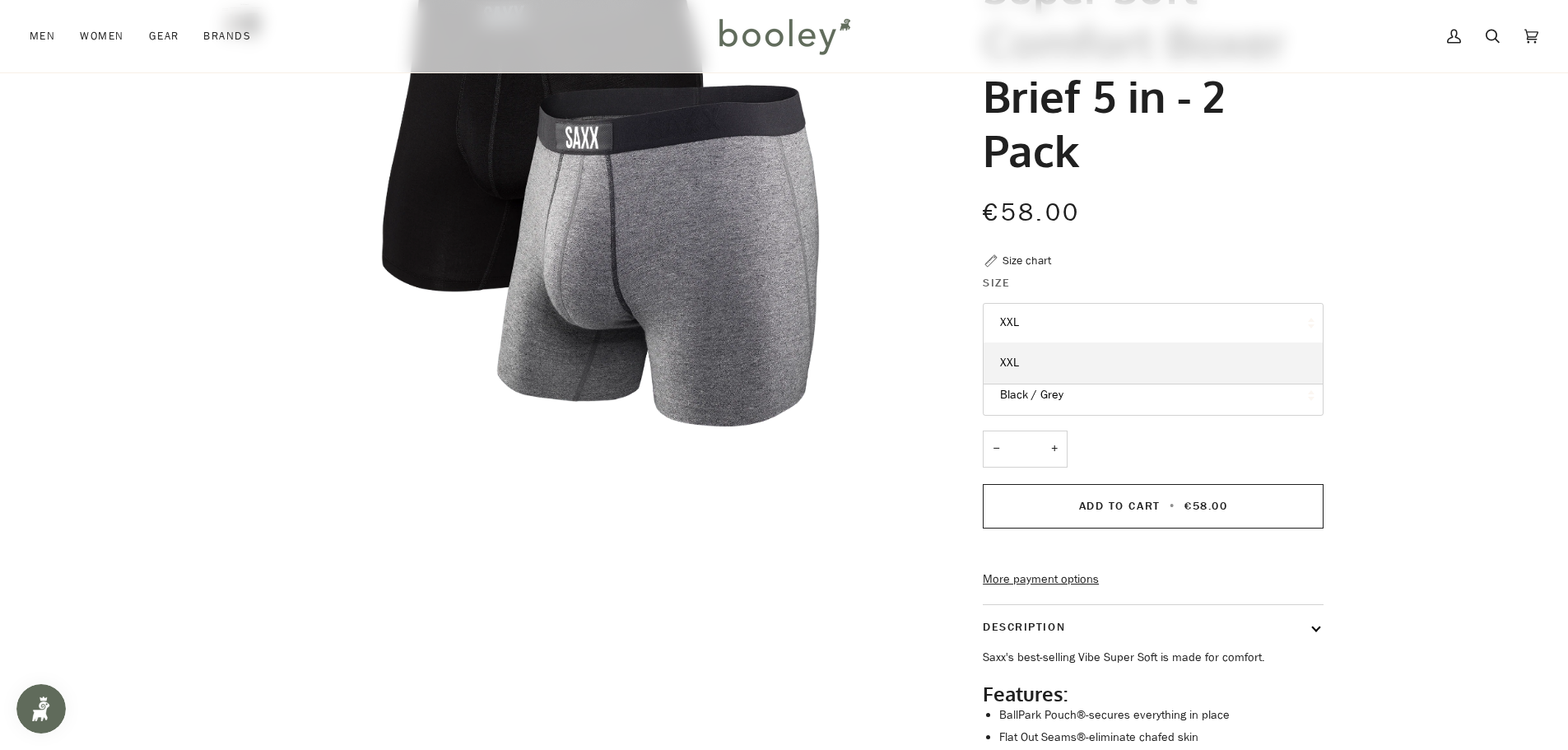
scroll to position [245, 0]
click at [1053, 329] on button "XXL" at bounding box center [1153, 322] width 341 height 40
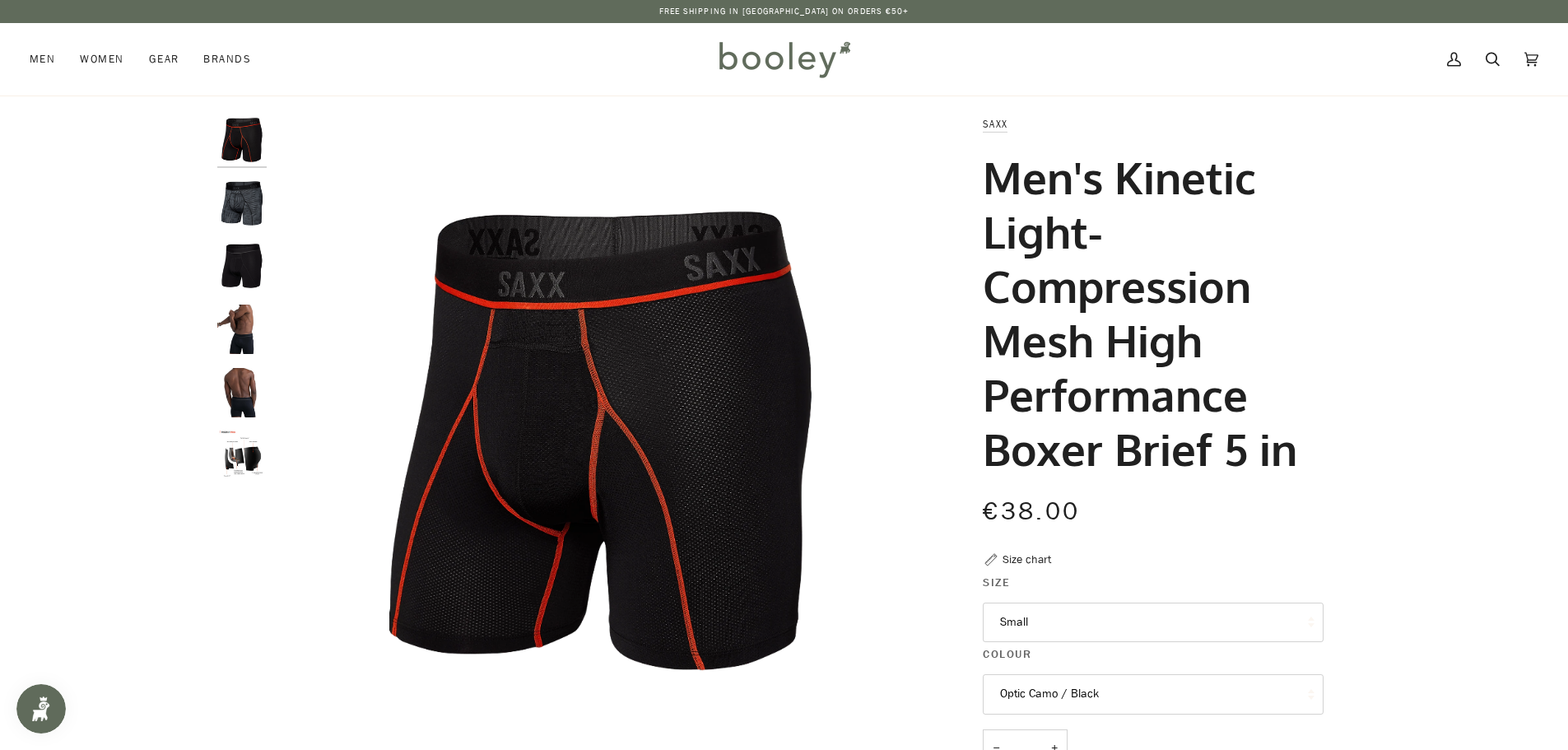
click at [1040, 620] on button "Small" at bounding box center [1153, 622] width 341 height 40
click at [1042, 620] on button "Small" at bounding box center [1153, 622] width 341 height 40
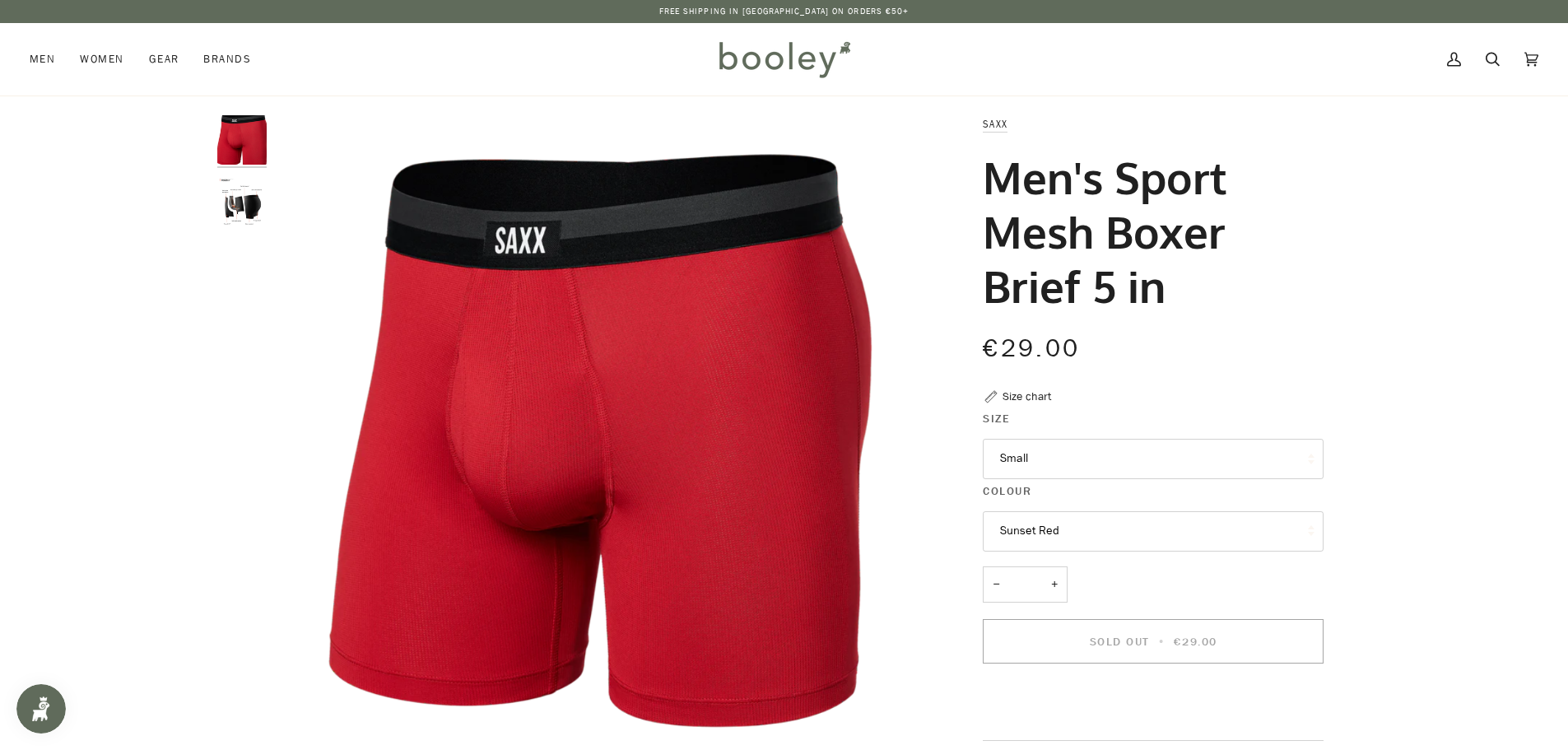
click at [1067, 524] on button "Sunset Red" at bounding box center [1153, 531] width 341 height 40
click at [231, 216] on img "Men's Sport Mesh Boxer Brief 5 in" at bounding box center [242, 203] width 49 height 49
